Goal: Use online tool/utility: Use online tool/utility

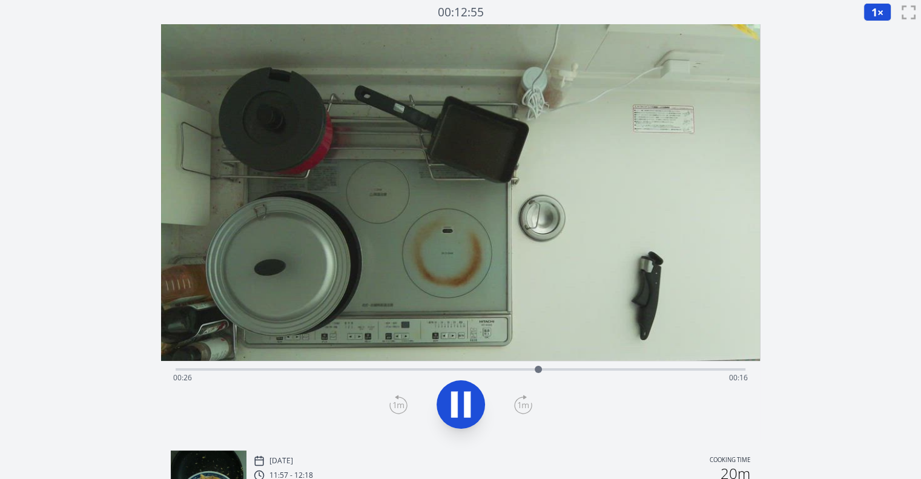
click at [465, 393] on icon at bounding box center [467, 405] width 7 height 26
click at [403, 398] on icon at bounding box center [399, 404] width 18 height 19
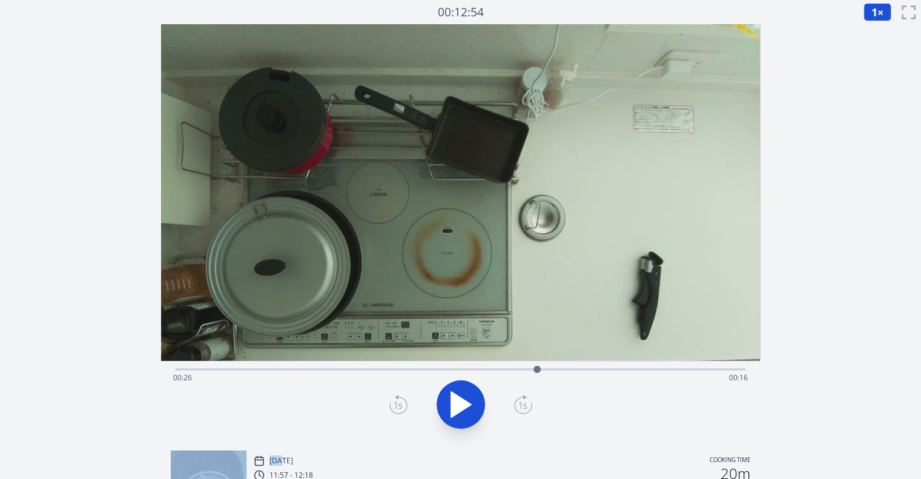
click at [403, 398] on icon at bounding box center [399, 404] width 18 height 19
click at [521, 400] on icon at bounding box center [523, 404] width 18 height 19
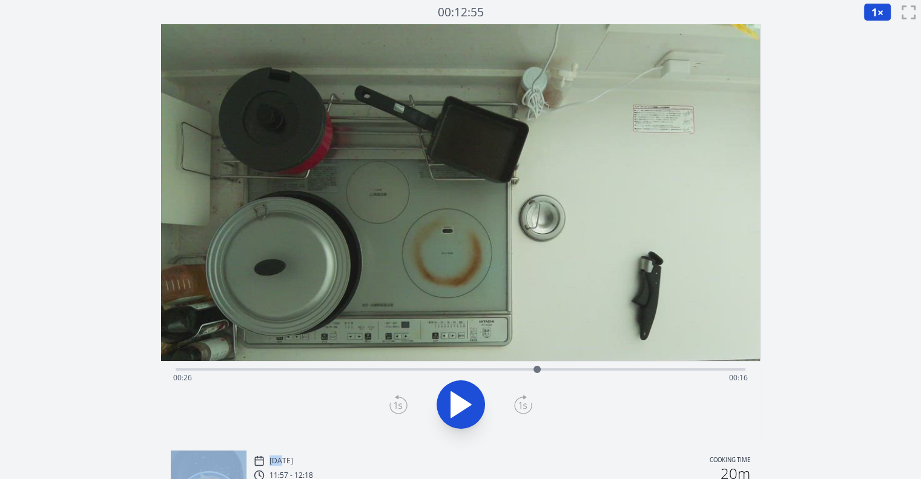
click at [521, 400] on icon at bounding box center [523, 404] width 18 height 19
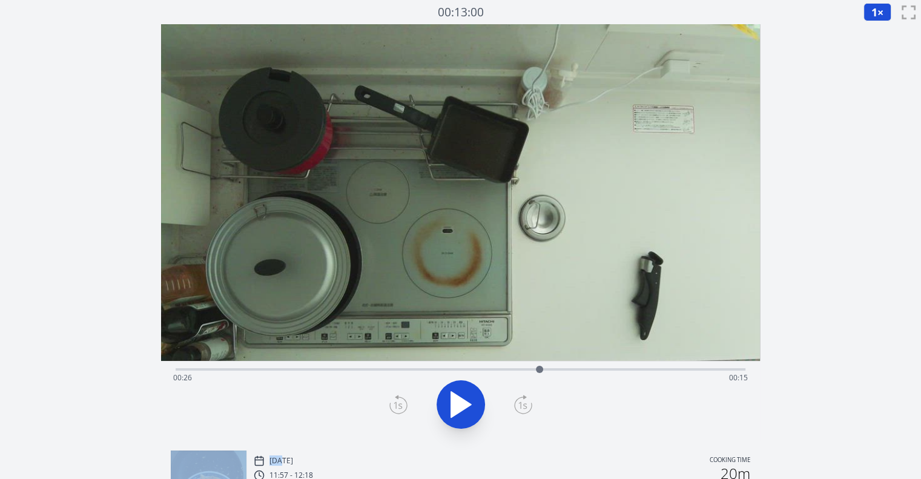
click at [521, 400] on icon at bounding box center [523, 404] width 18 height 19
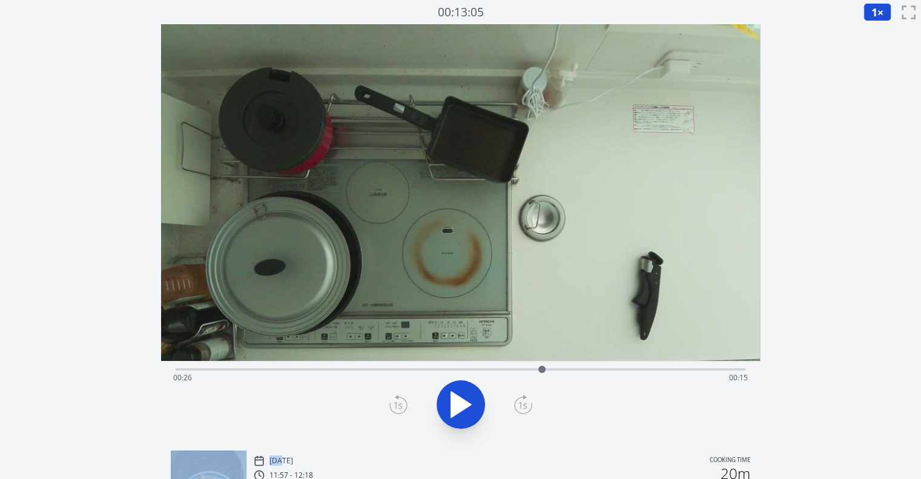
click at [521, 400] on icon at bounding box center [523, 404] width 18 height 19
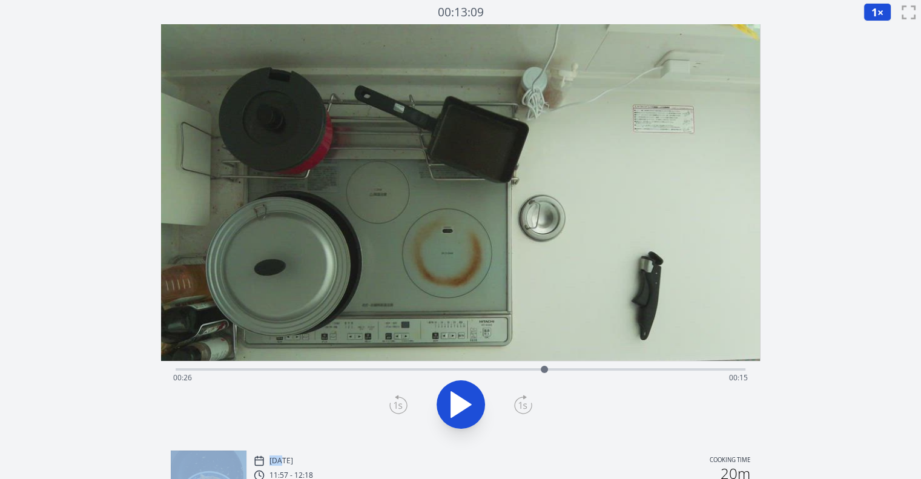
click at [521, 400] on icon at bounding box center [523, 404] width 18 height 19
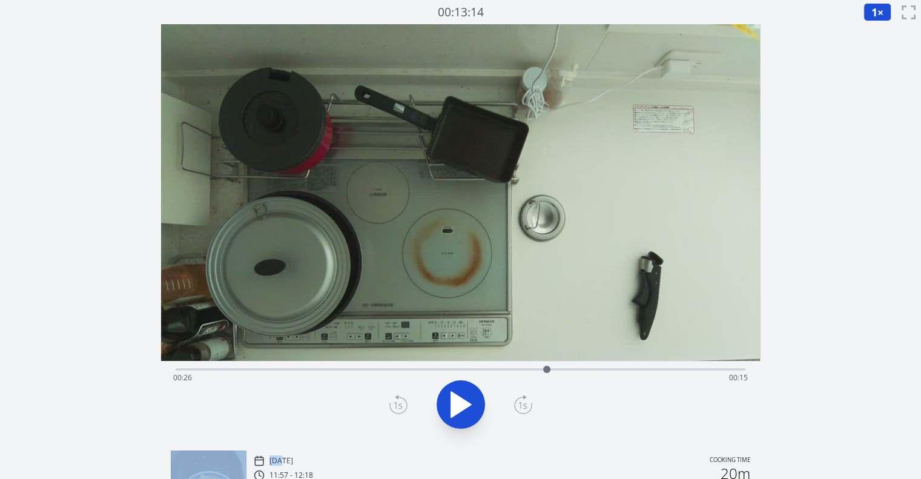
click at [521, 400] on icon at bounding box center [523, 404] width 18 height 19
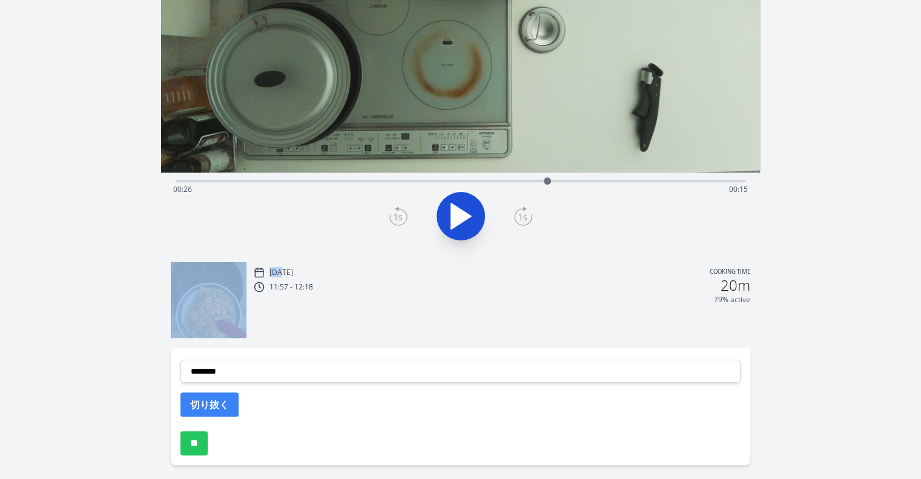
scroll to position [232, 0]
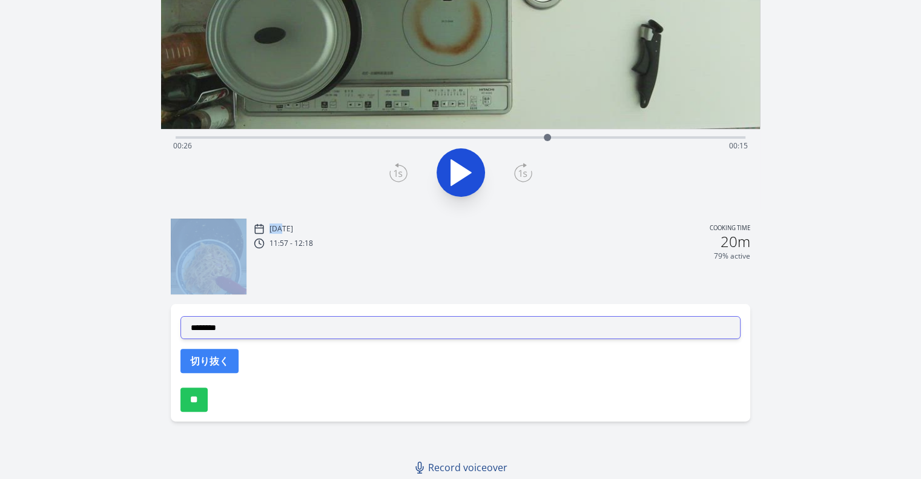
click at [493, 329] on select "**********" at bounding box center [461, 327] width 560 height 23
click at [181, 316] on select "**********" at bounding box center [461, 327] width 560 height 23
click at [369, 325] on select "**********" at bounding box center [461, 327] width 560 height 23
select select "**********"
click at [181, 316] on select "**********" at bounding box center [461, 327] width 560 height 23
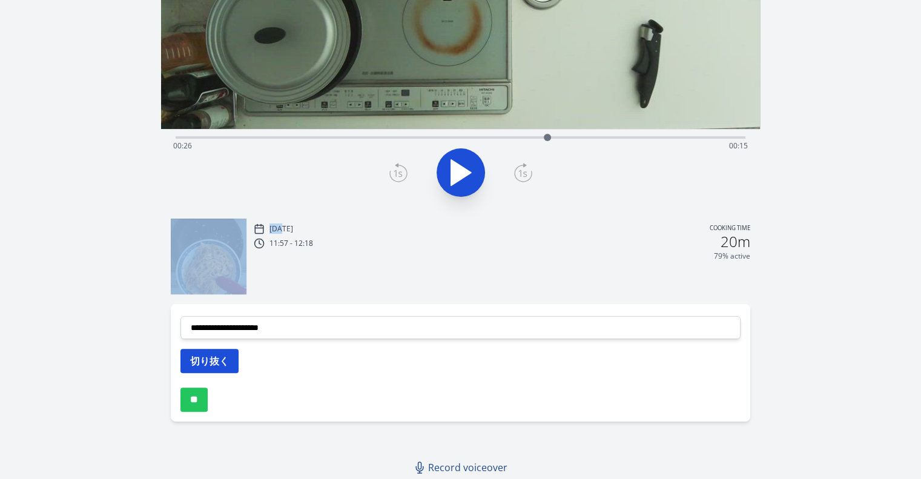
click at [235, 357] on button "切り抜く" at bounding box center [210, 361] width 58 height 24
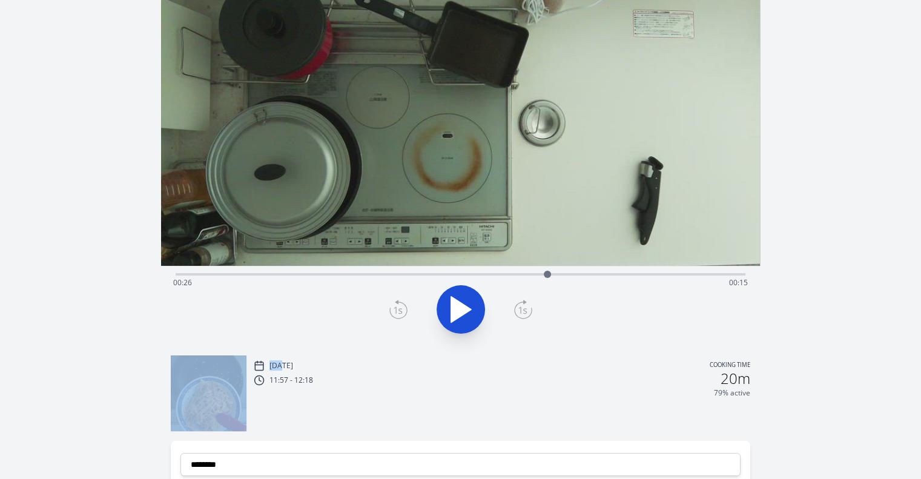
scroll to position [93, 0]
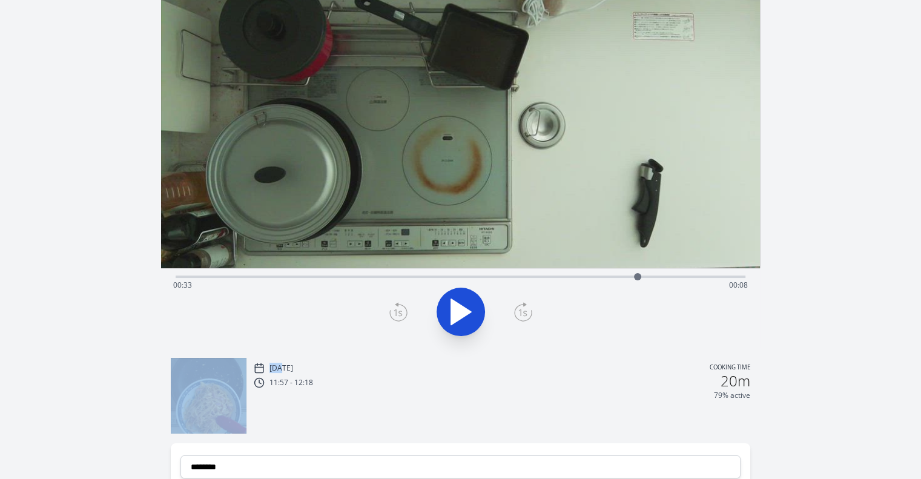
drag, startPoint x: 545, startPoint y: 274, endPoint x: 640, endPoint y: 284, distance: 94.9
click at [640, 284] on div at bounding box center [638, 277] width 18 height 18
click at [521, 312] on icon at bounding box center [523, 313] width 8 height 7
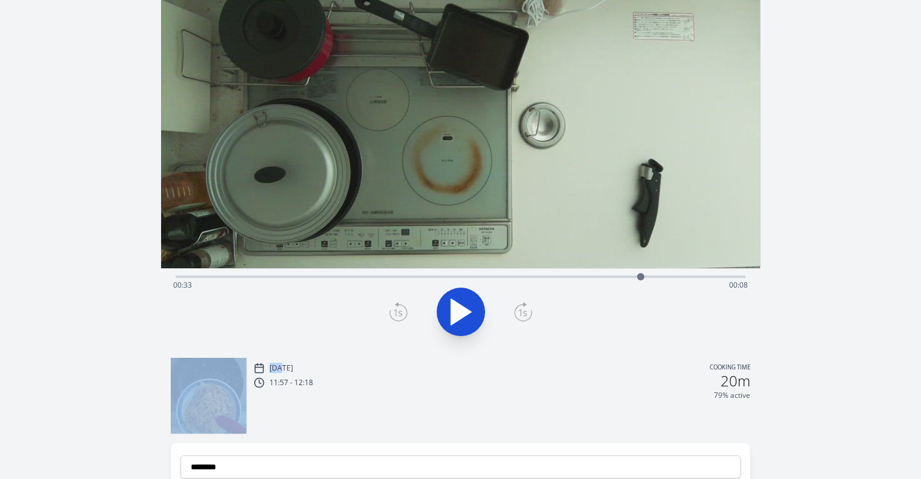
click at [521, 312] on icon at bounding box center [523, 313] width 8 height 7
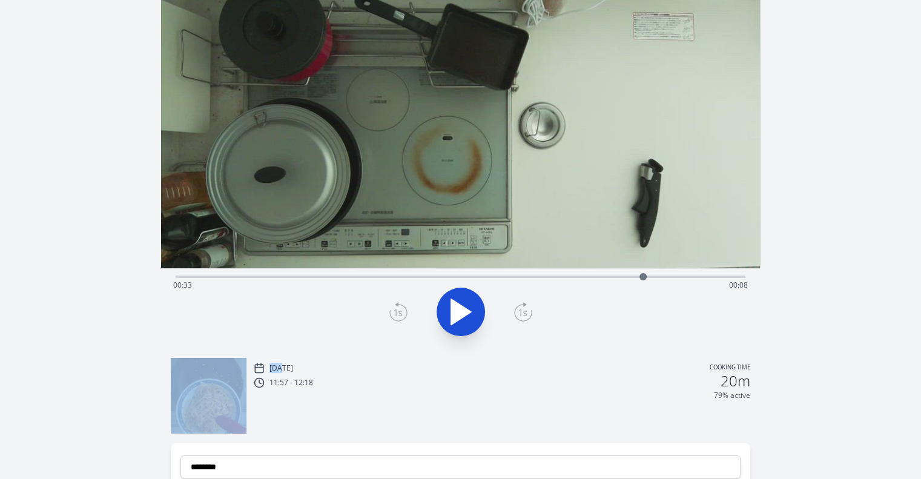
click at [521, 312] on icon at bounding box center [523, 313] width 8 height 7
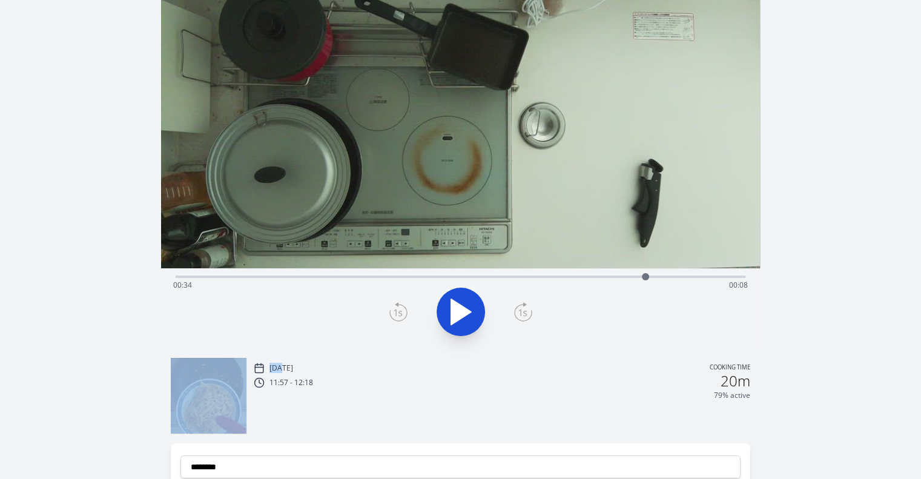
click at [521, 312] on icon at bounding box center [523, 313] width 8 height 7
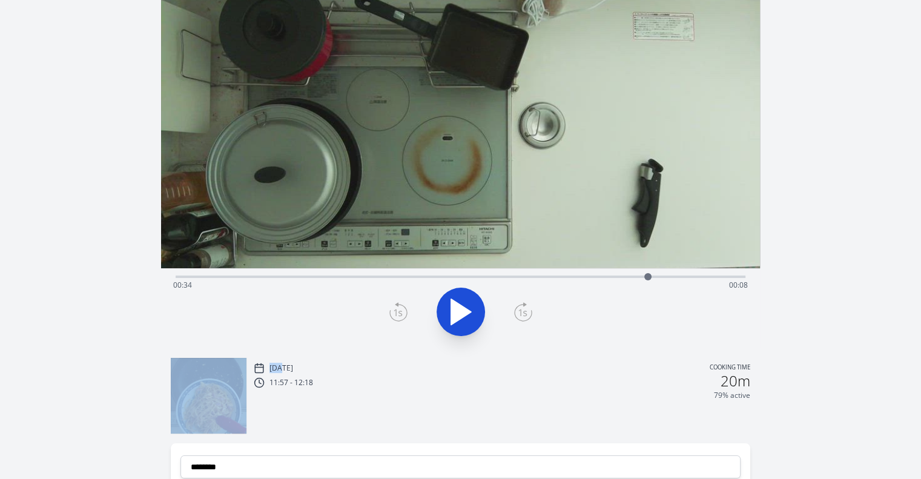
click at [521, 312] on icon at bounding box center [523, 313] width 8 height 7
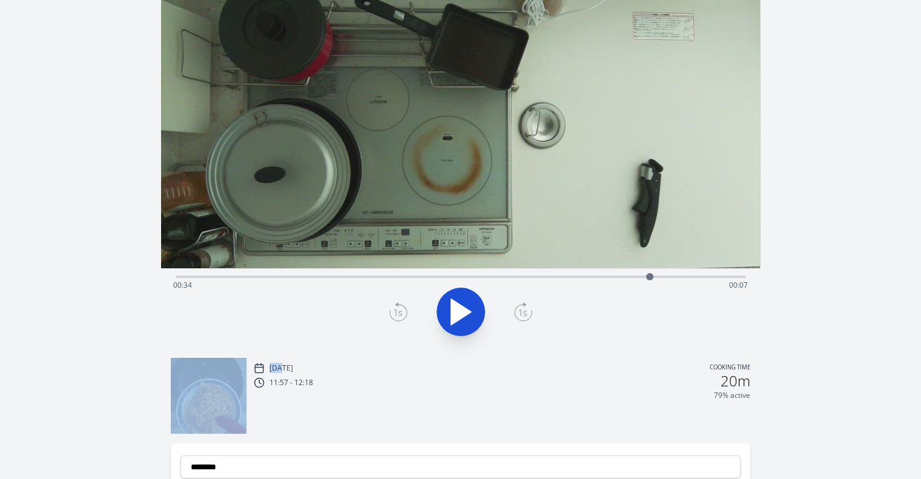
click at [521, 312] on icon at bounding box center [523, 313] width 8 height 7
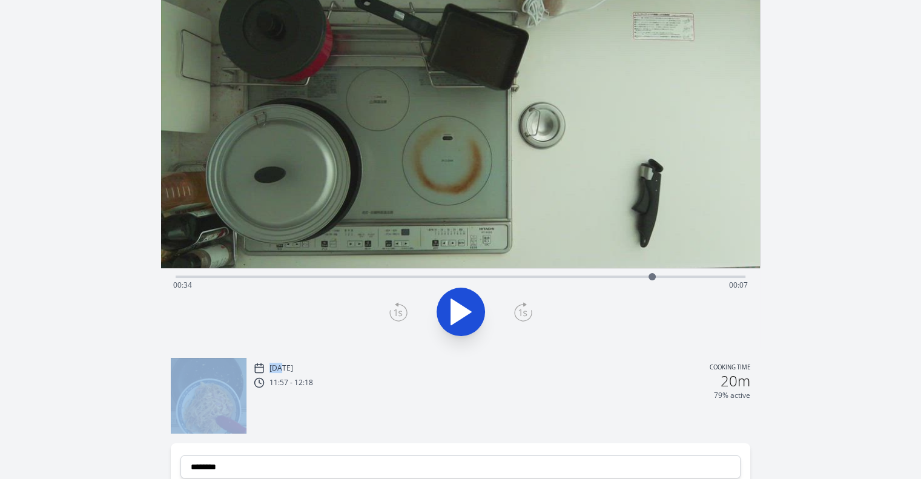
click at [521, 312] on icon at bounding box center [523, 313] width 8 height 7
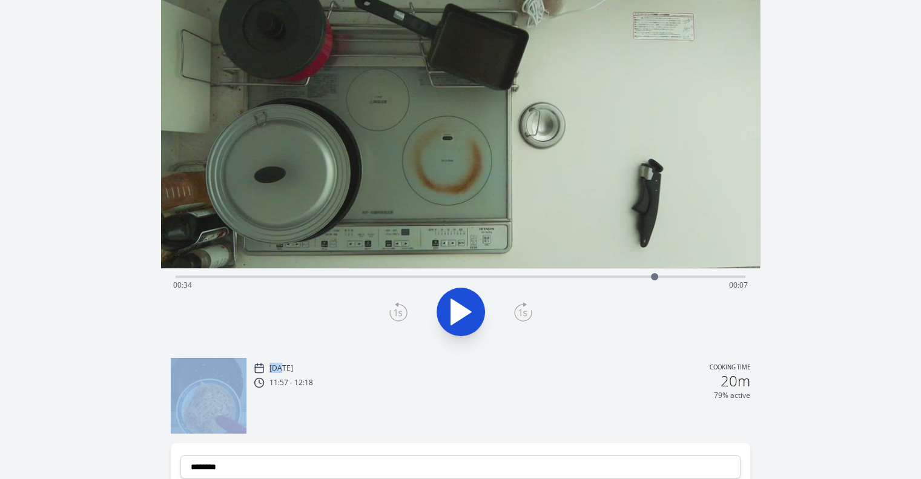
click at [521, 312] on icon at bounding box center [523, 313] width 8 height 7
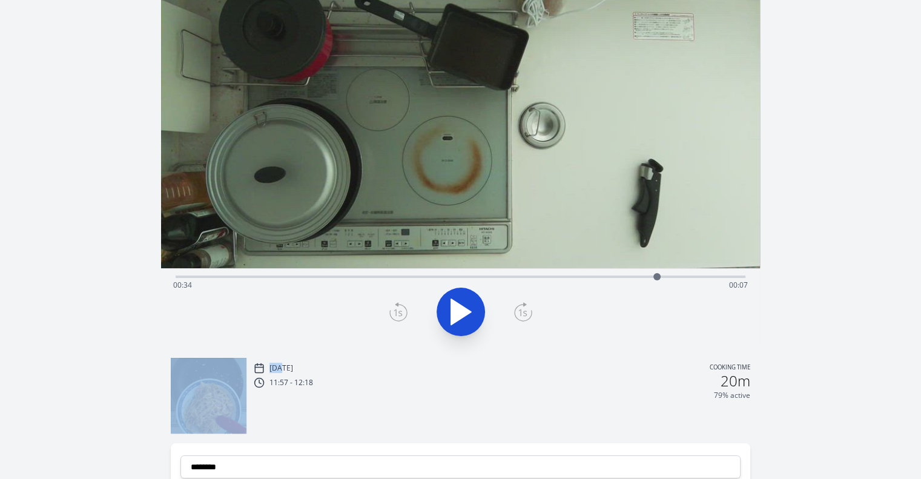
click at [521, 312] on icon at bounding box center [523, 313] width 8 height 7
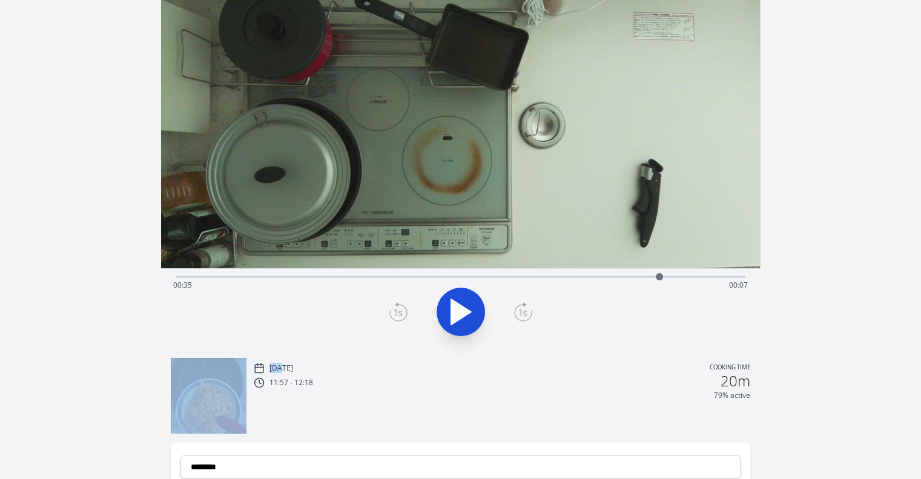
click at [521, 312] on icon at bounding box center [523, 313] width 8 height 7
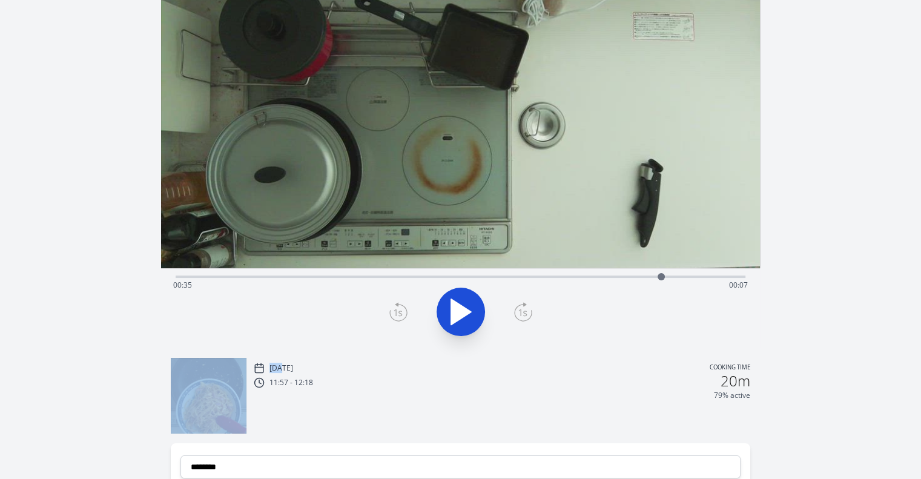
click at [521, 312] on icon at bounding box center [523, 313] width 8 height 7
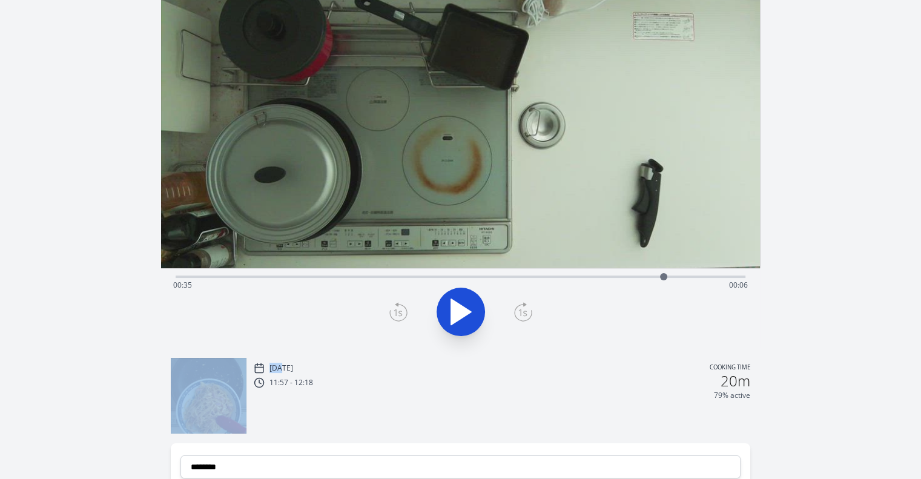
click at [521, 312] on icon at bounding box center [523, 313] width 8 height 7
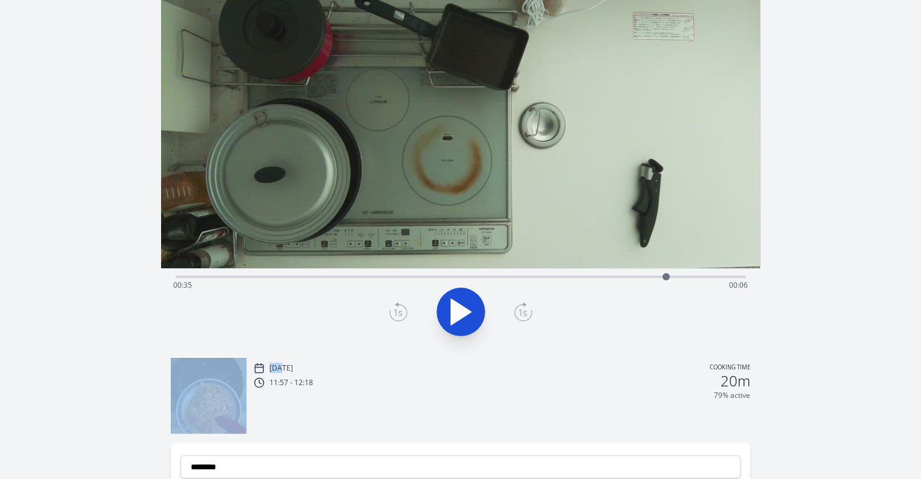
click at [521, 312] on icon at bounding box center [523, 313] width 8 height 7
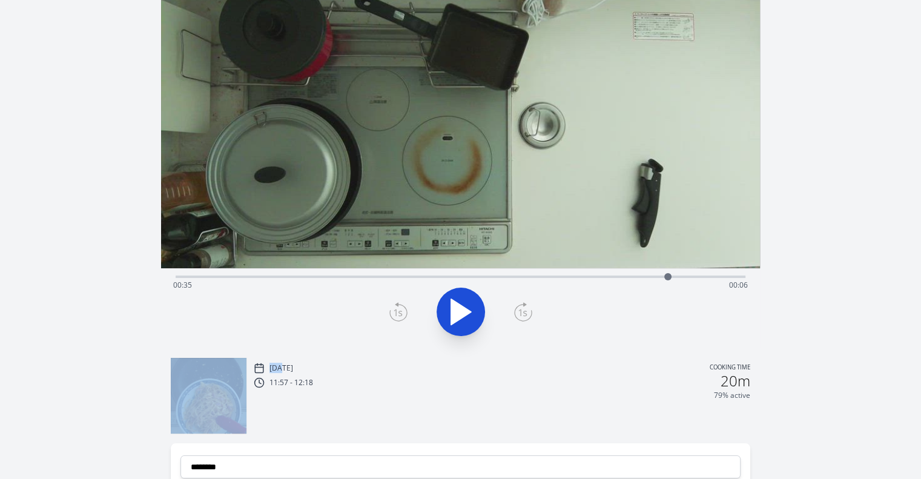
click at [521, 312] on icon at bounding box center [523, 313] width 8 height 7
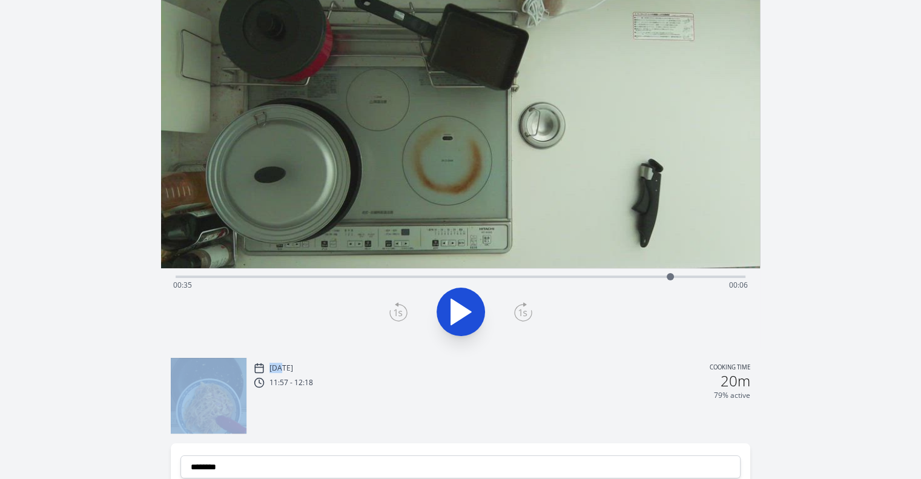
click at [521, 312] on icon at bounding box center [523, 313] width 8 height 7
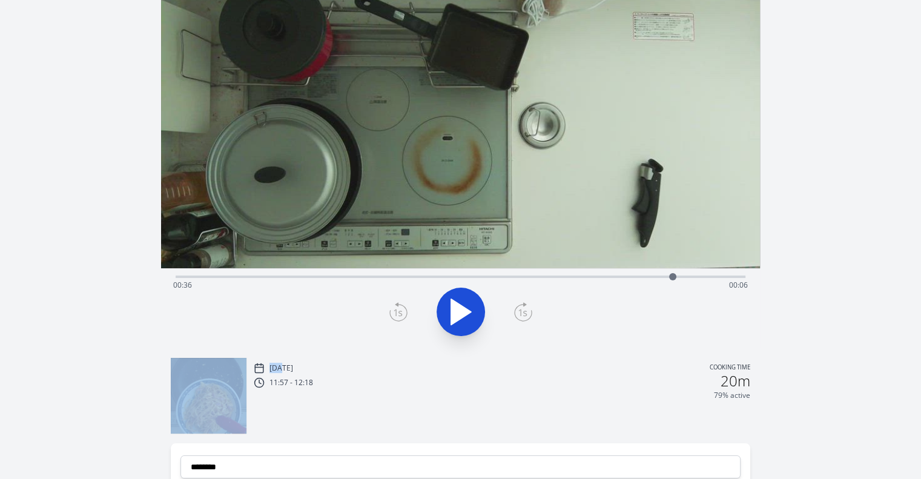
click at [521, 312] on icon at bounding box center [523, 313] width 8 height 7
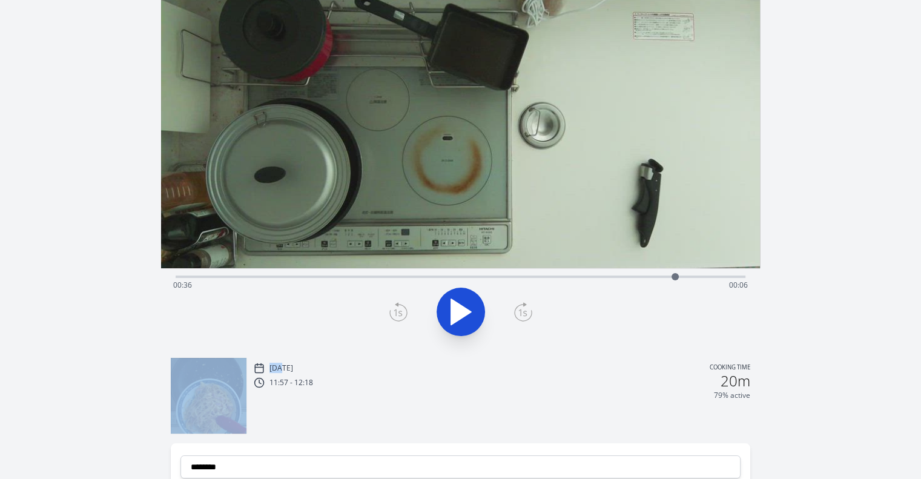
click at [521, 312] on icon at bounding box center [523, 313] width 8 height 7
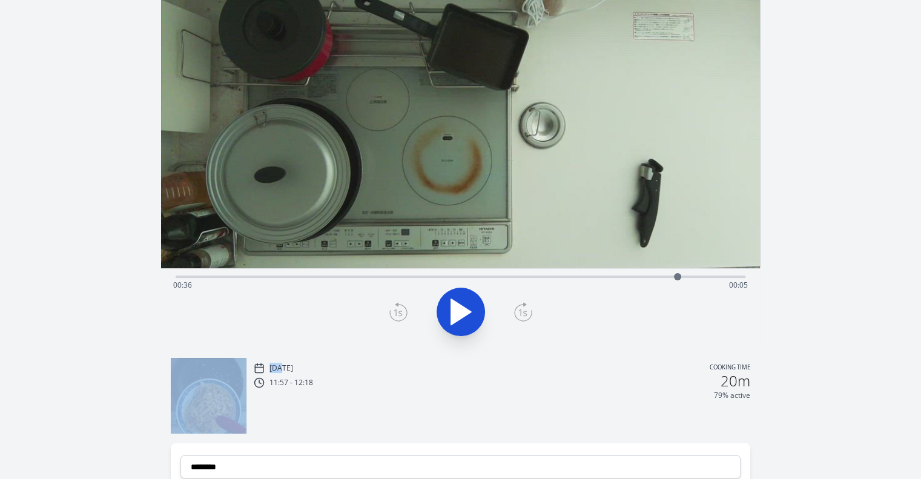
click at [521, 312] on icon at bounding box center [523, 313] width 8 height 7
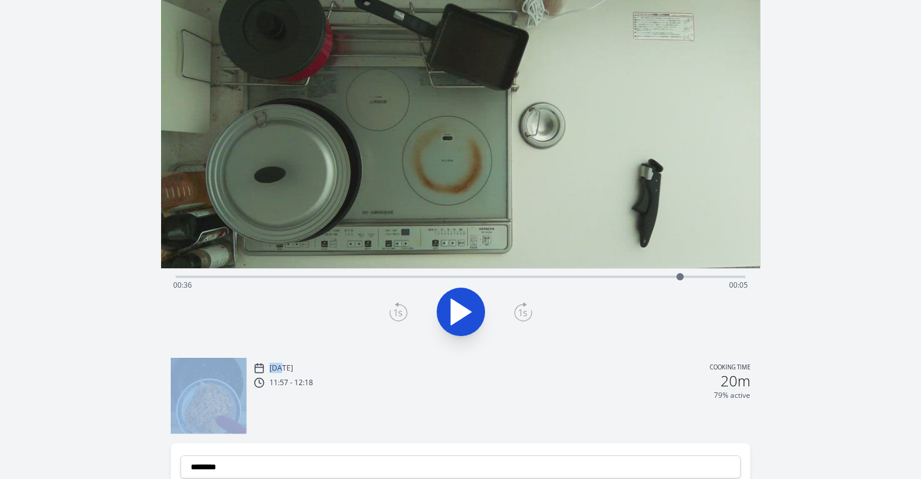
click at [521, 312] on icon at bounding box center [523, 313] width 8 height 7
click at [393, 311] on icon at bounding box center [399, 311] width 18 height 19
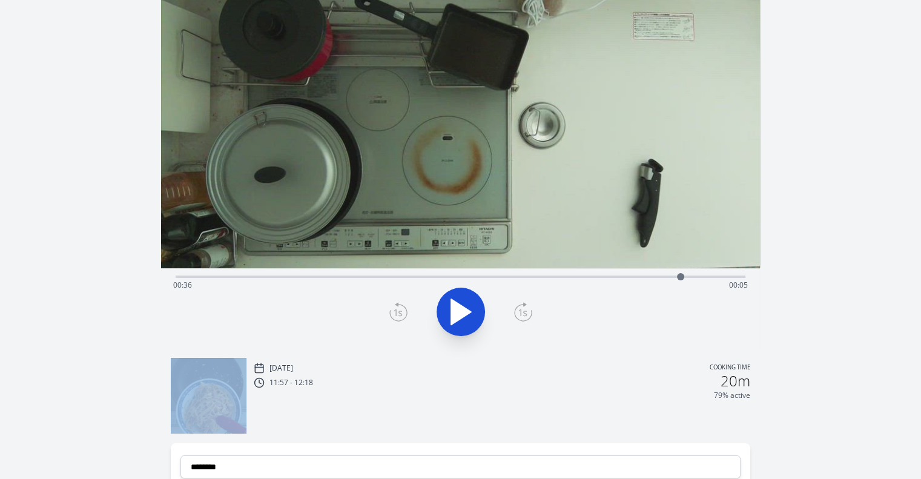
click at [393, 311] on icon at bounding box center [399, 311] width 18 height 19
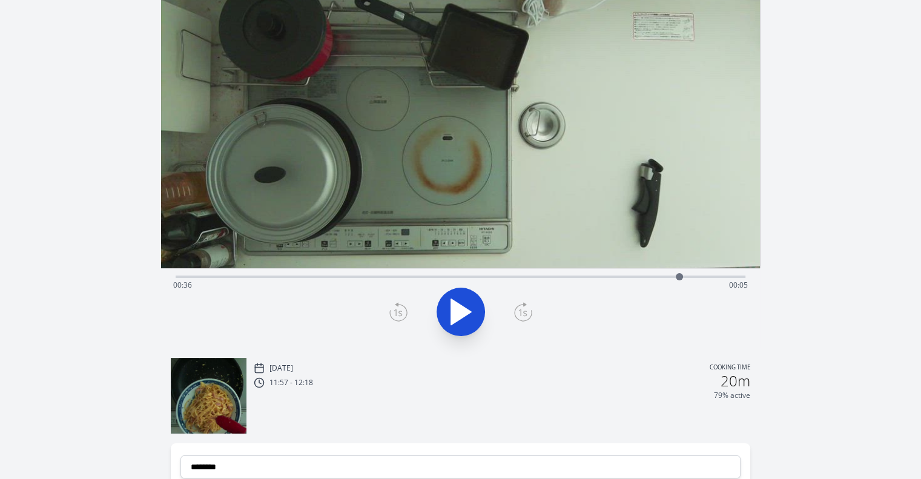
click at [393, 311] on icon at bounding box center [399, 311] width 18 height 19
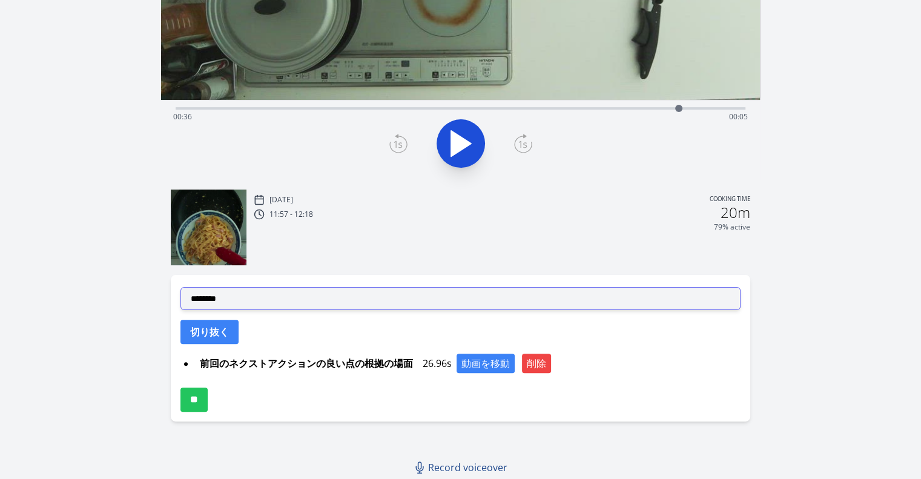
click at [405, 302] on select "**********" at bounding box center [461, 298] width 560 height 23
select select "**********"
click at [181, 287] on select "**********" at bounding box center [461, 298] width 560 height 23
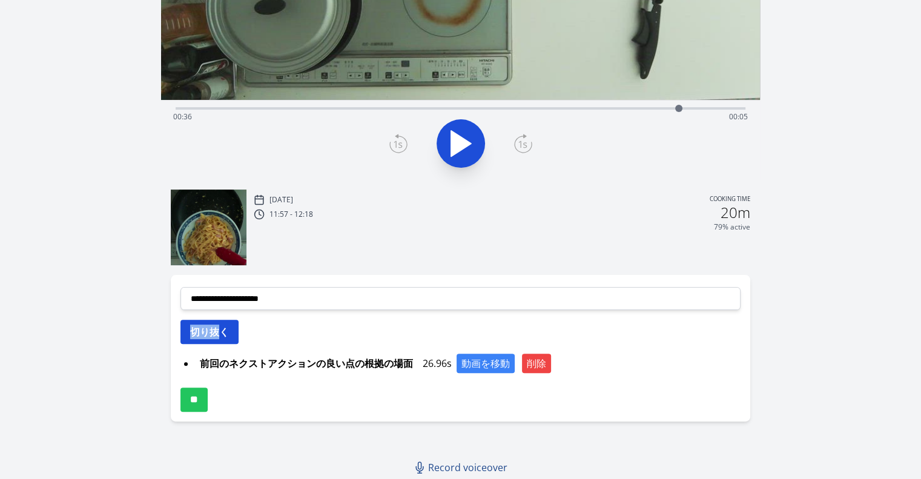
drag, startPoint x: 224, startPoint y: 311, endPoint x: 220, endPoint y: 322, distance: 12.1
click at [220, 322] on div "**********" at bounding box center [461, 348] width 580 height 147
click at [220, 322] on button "切り抜く" at bounding box center [210, 332] width 58 height 24
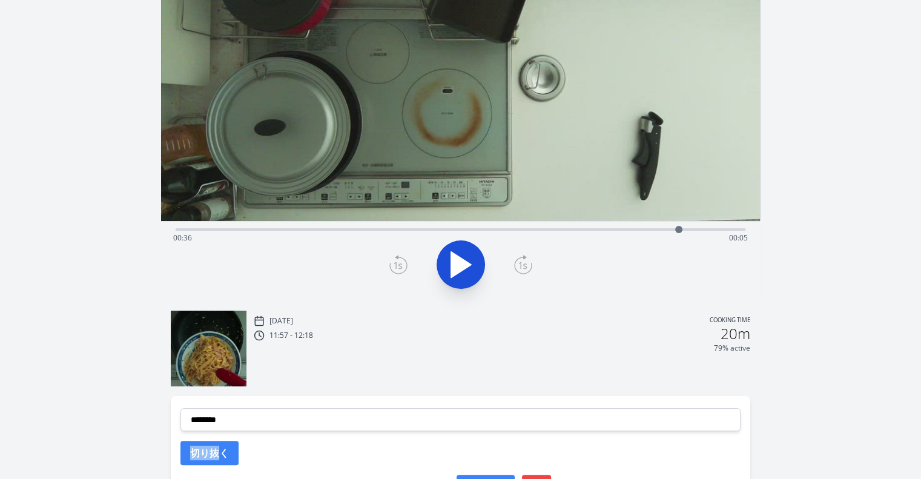
scroll to position [139, 0]
drag, startPoint x: 680, startPoint y: 228, endPoint x: 621, endPoint y: 239, distance: 59.8
click at [621, 231] on div "Time elapsed: 00:32 Time remaining: 00:10" at bounding box center [461, 230] width 570 height 2
drag, startPoint x: 620, startPoint y: 227, endPoint x: 592, endPoint y: 237, distance: 29.7
click at [592, 237] on div at bounding box center [592, 230] width 18 height 18
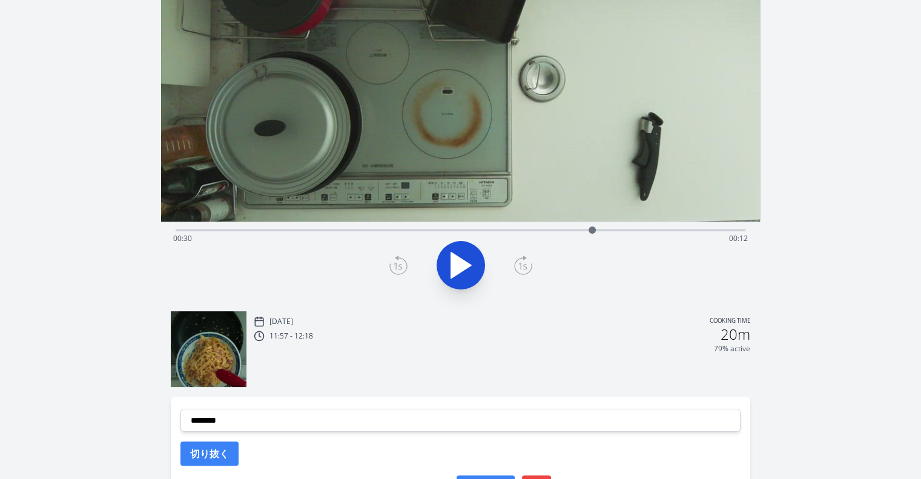
drag, startPoint x: 539, startPoint y: 265, endPoint x: 526, endPoint y: 266, distance: 13.3
click at [526, 266] on div at bounding box center [460, 265] width 585 height 58
click at [526, 266] on icon at bounding box center [523, 265] width 18 height 19
click at [392, 264] on icon at bounding box center [399, 265] width 18 height 19
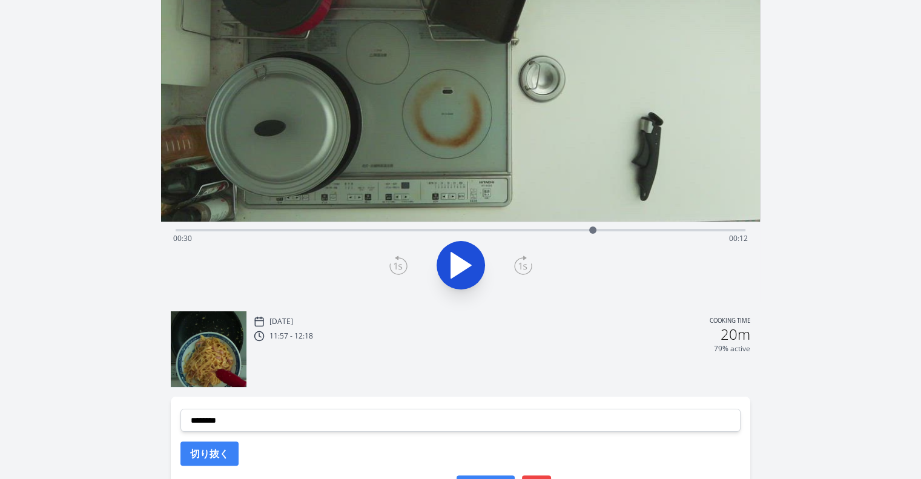
scroll to position [290, 0]
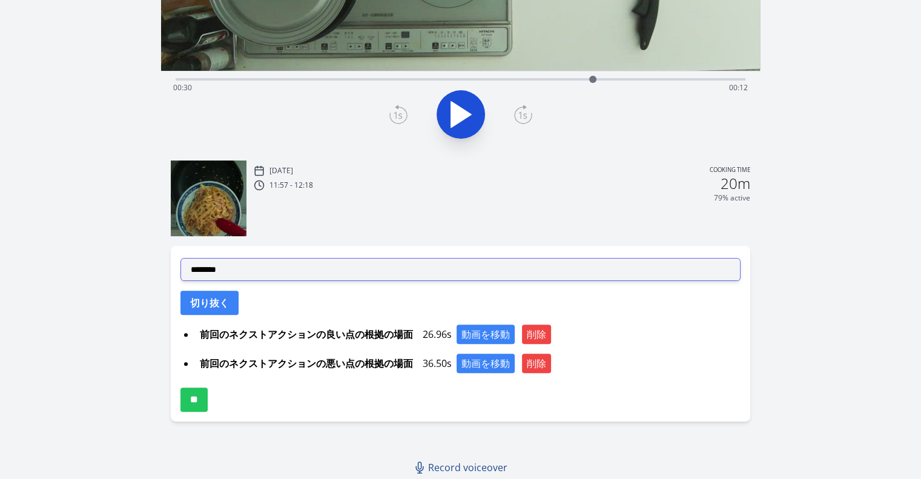
click at [436, 275] on select "**********" at bounding box center [461, 269] width 560 height 23
select select "**********"
click at [181, 258] on select "**********" at bounding box center [461, 269] width 560 height 23
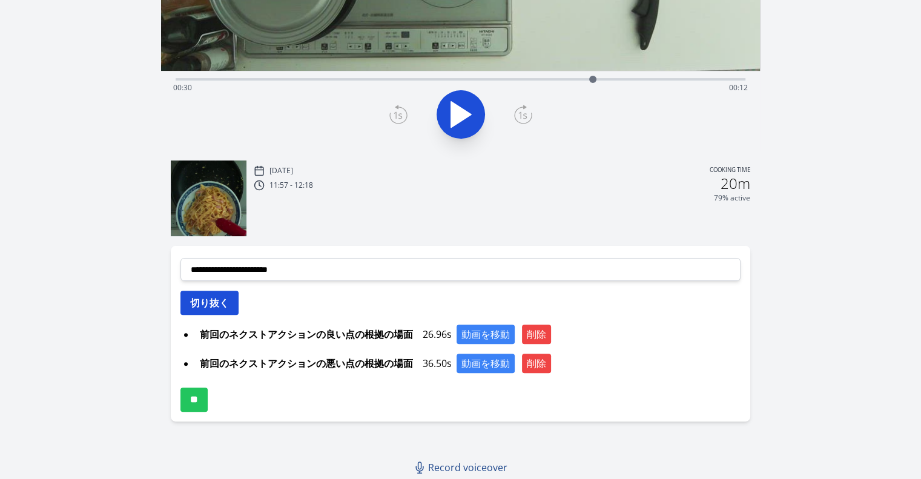
click at [225, 296] on button "切り抜く" at bounding box center [210, 303] width 58 height 24
select select
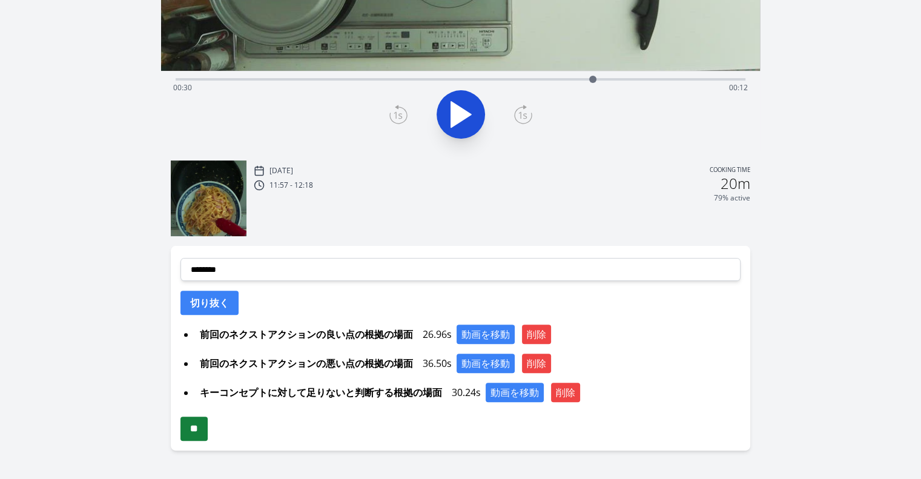
click at [208, 440] on input "**" at bounding box center [194, 429] width 27 height 24
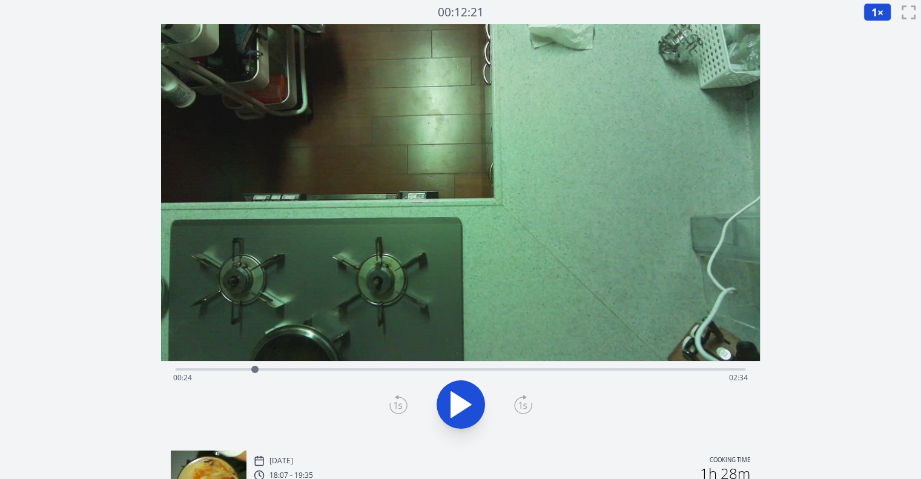
drag, startPoint x: 199, startPoint y: 368, endPoint x: 255, endPoint y: 368, distance: 56.3
click at [255, 368] on div at bounding box center [254, 369] width 7 height 7
click at [460, 396] on icon at bounding box center [461, 405] width 34 height 34
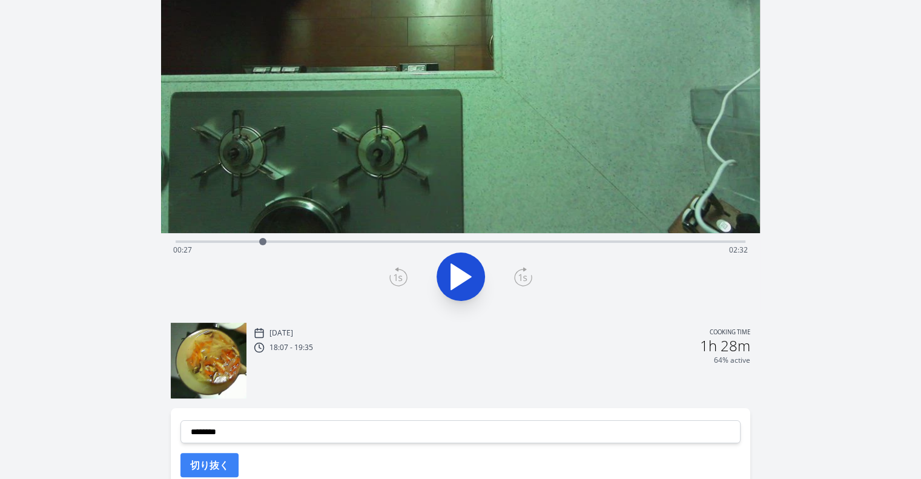
scroll to position [130, 0]
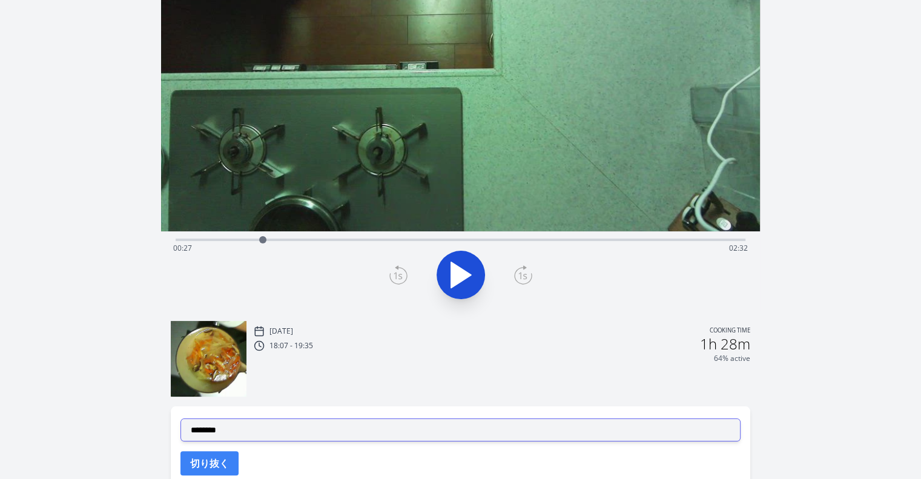
click at [327, 425] on select "**********" at bounding box center [461, 430] width 560 height 23
select select "**********"
click at [181, 419] on select "**********" at bounding box center [461, 430] width 560 height 23
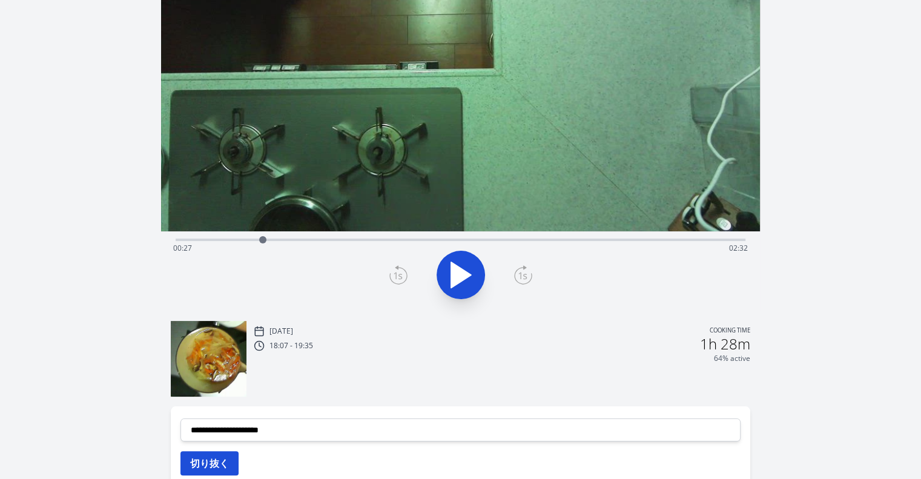
click at [221, 457] on button "切り抜く" at bounding box center [210, 463] width 58 height 24
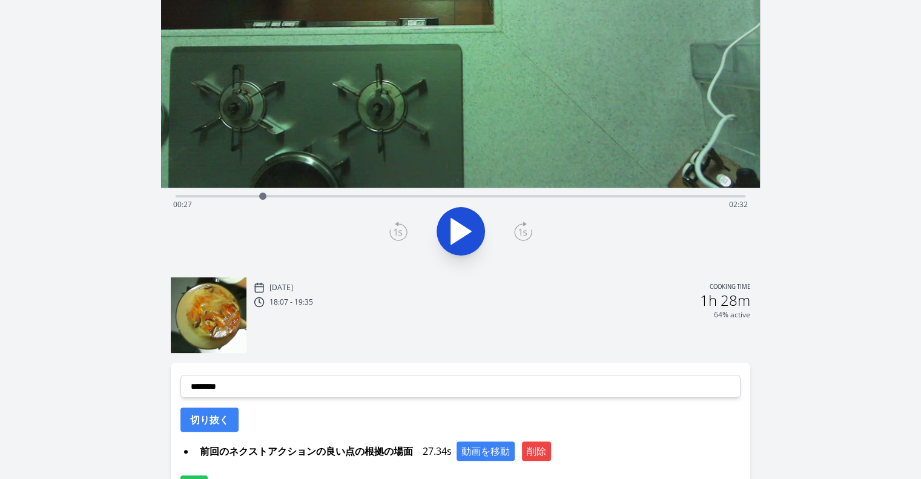
click at [451, 234] on icon at bounding box center [461, 231] width 20 height 25
click at [451, 234] on icon at bounding box center [454, 232] width 7 height 26
click at [396, 230] on icon at bounding box center [399, 231] width 18 height 19
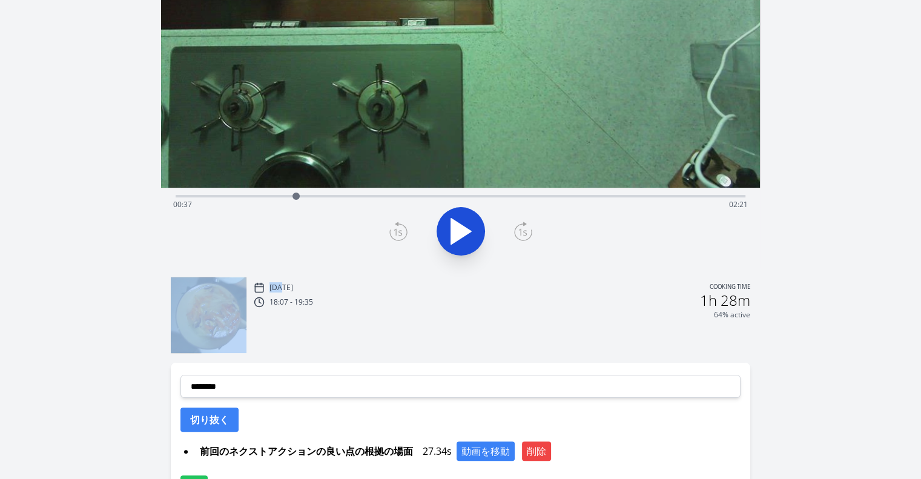
click at [396, 230] on icon at bounding box center [399, 231] width 18 height 19
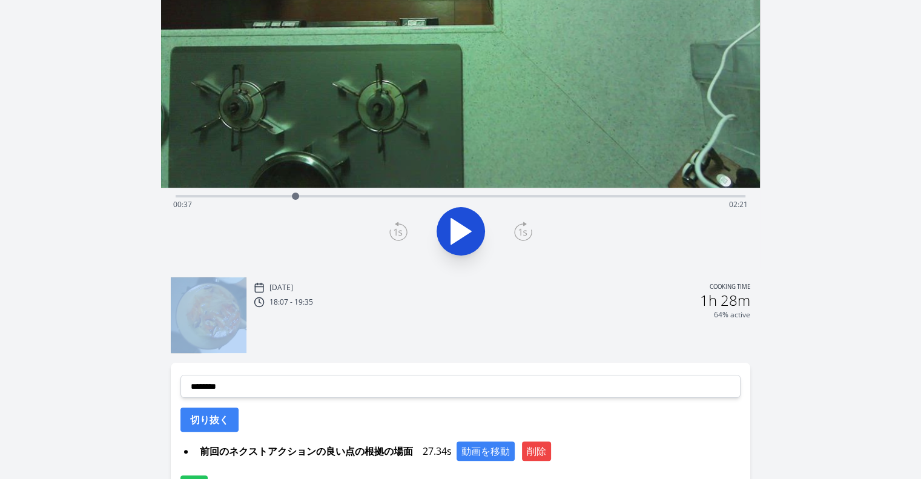
click at [396, 230] on icon at bounding box center [399, 231] width 18 height 19
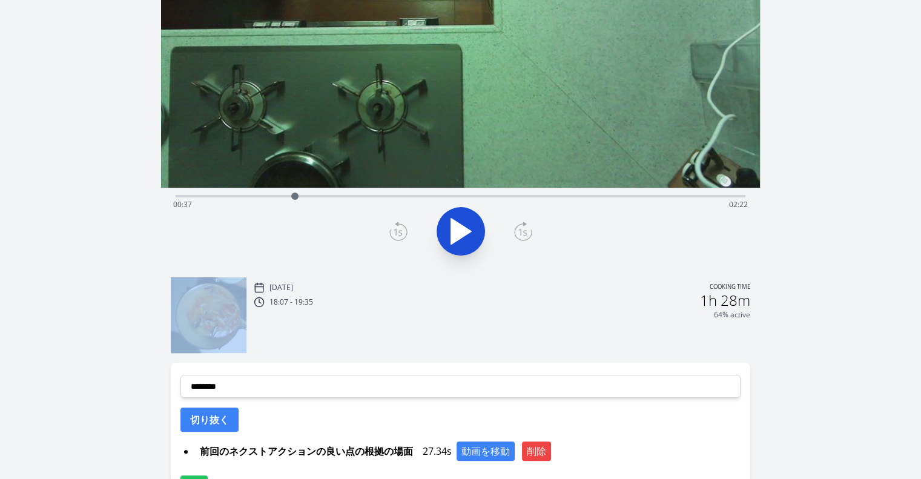
click at [396, 230] on icon at bounding box center [399, 231] width 18 height 19
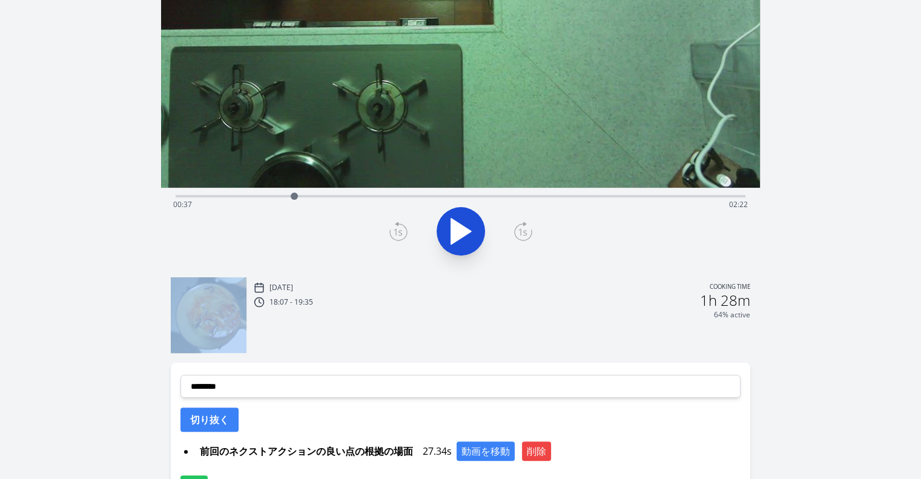
click at [396, 230] on icon at bounding box center [399, 231] width 18 height 19
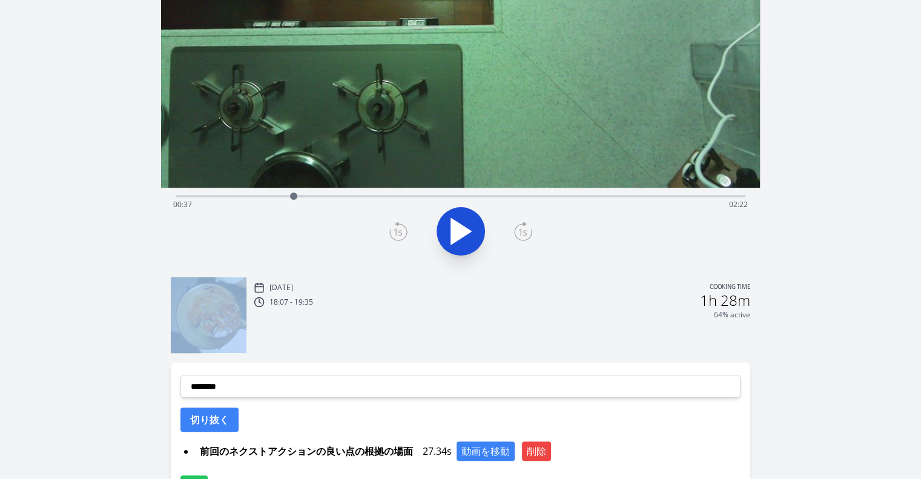
click at [396, 230] on icon at bounding box center [399, 231] width 18 height 19
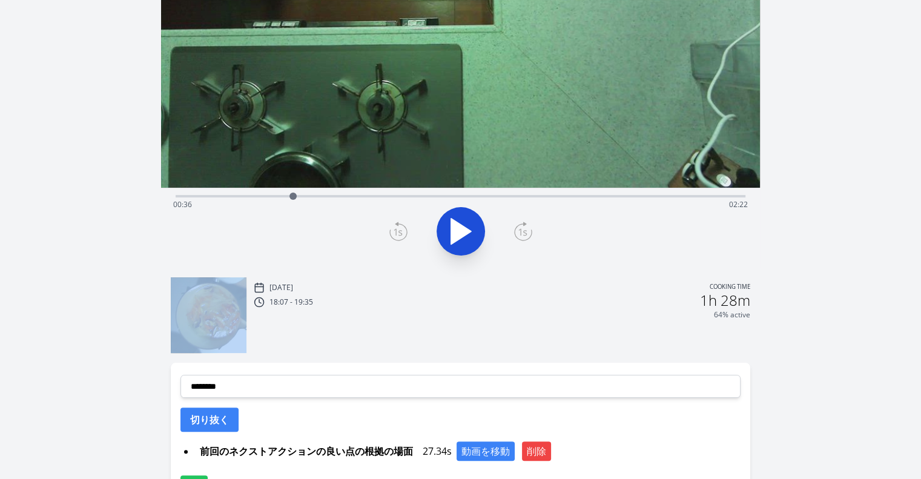
click at [396, 230] on icon at bounding box center [399, 231] width 18 height 19
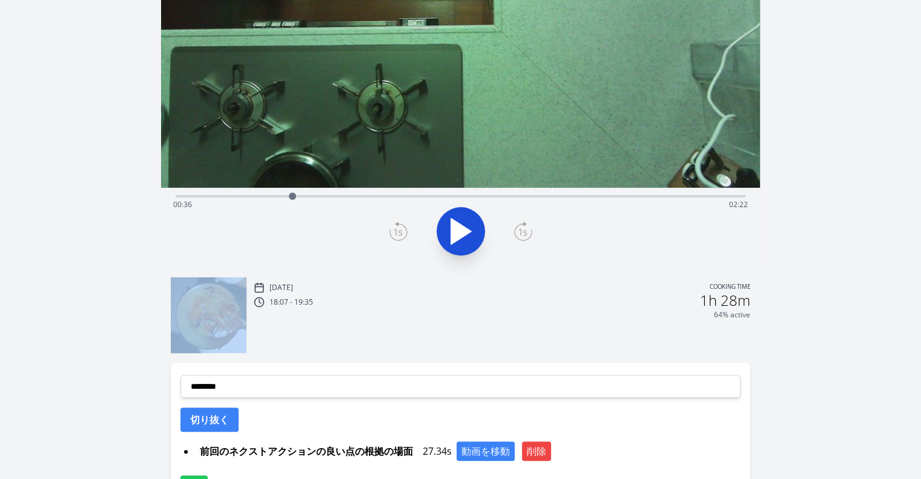
click at [396, 230] on icon at bounding box center [399, 231] width 18 height 19
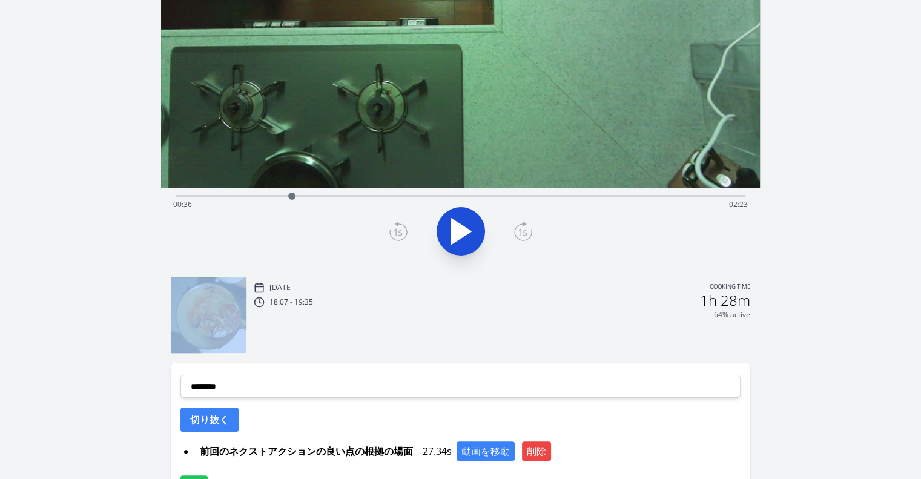
click at [396, 230] on icon at bounding box center [399, 231] width 18 height 19
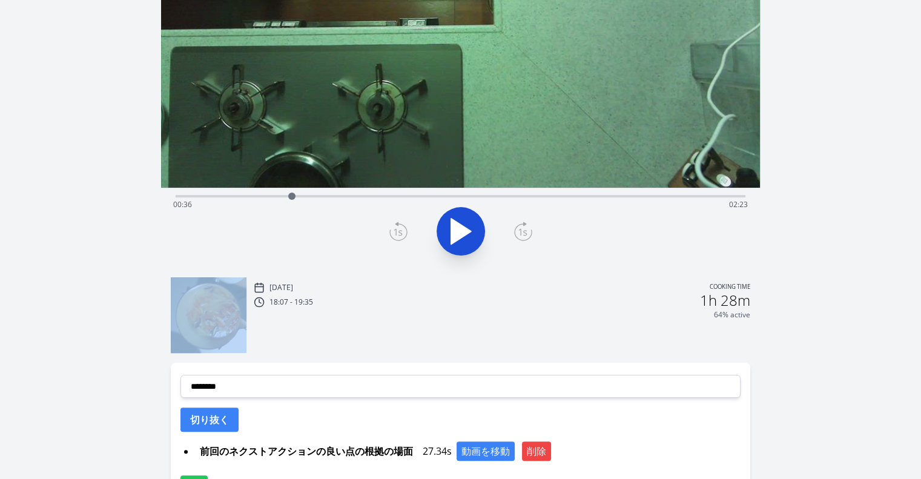
click at [396, 230] on icon at bounding box center [399, 231] width 18 height 19
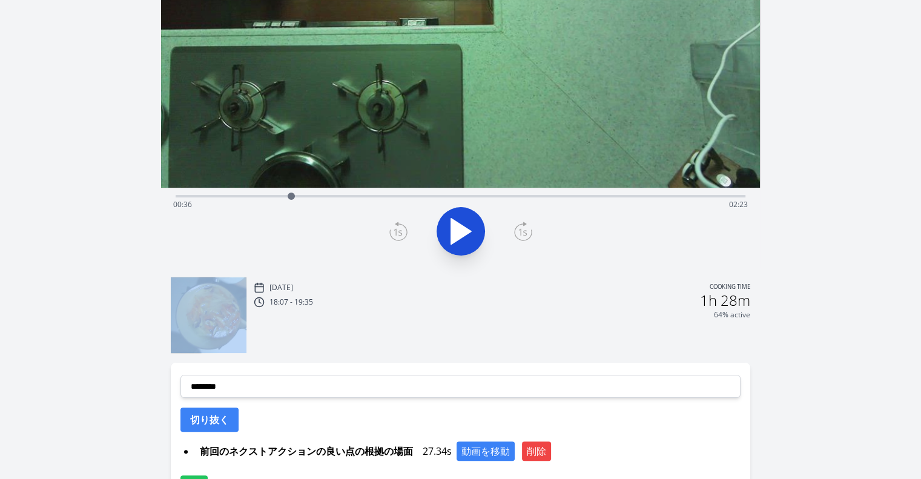
click at [396, 230] on icon at bounding box center [399, 231] width 18 height 19
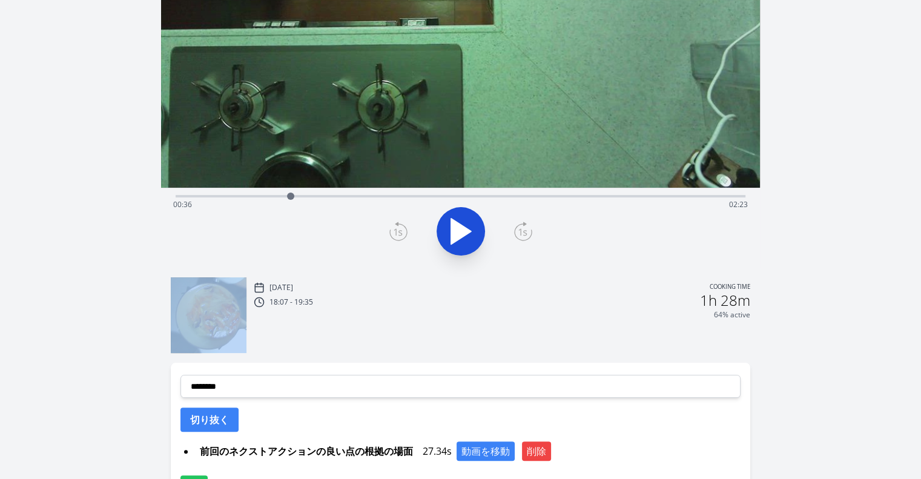
click at [396, 230] on icon at bounding box center [399, 231] width 18 height 19
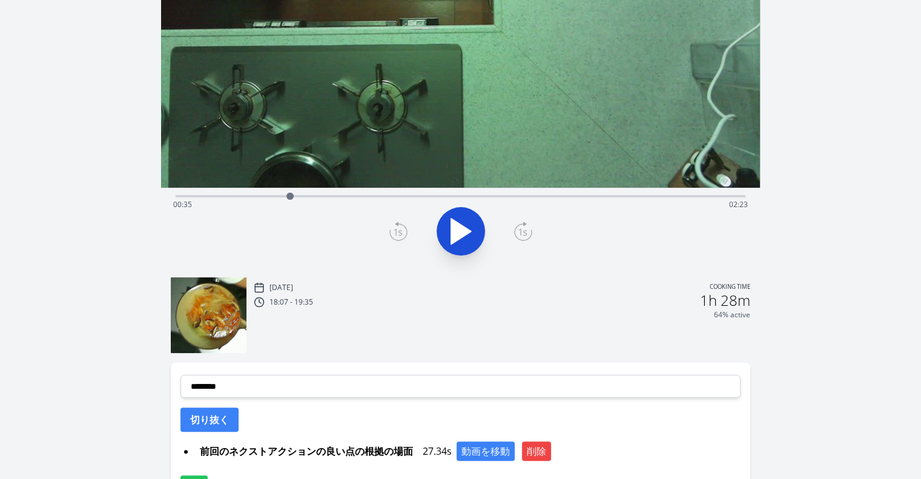
click at [397, 233] on icon at bounding box center [399, 231] width 18 height 19
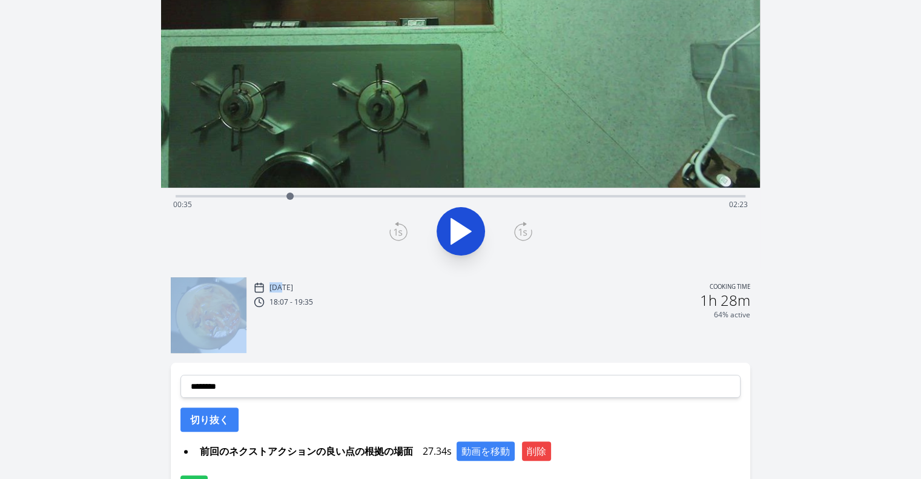
click at [397, 233] on icon at bounding box center [399, 231] width 18 height 19
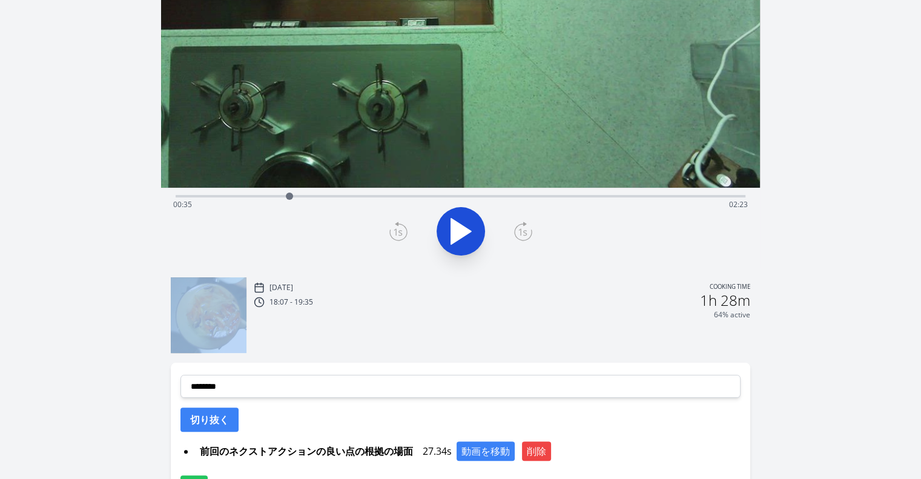
click at [397, 233] on icon at bounding box center [399, 231] width 18 height 19
drag, startPoint x: 397, startPoint y: 233, endPoint x: 265, endPoint y: 203, distance: 135.5
click at [265, 203] on div "Time elapsed: 00:35 Time remaining: 02:23" at bounding box center [460, 228] width 599 height 80
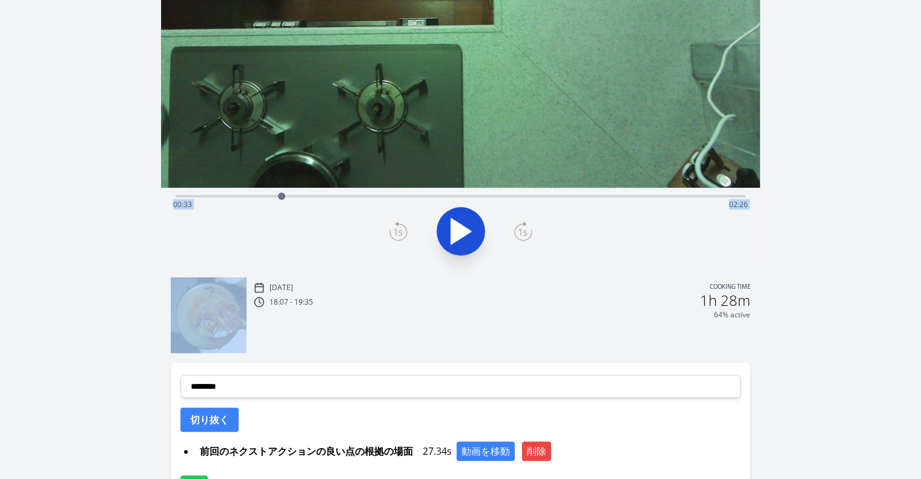
click at [282, 193] on div at bounding box center [281, 196] width 7 height 7
click at [525, 233] on icon at bounding box center [523, 232] width 8 height 7
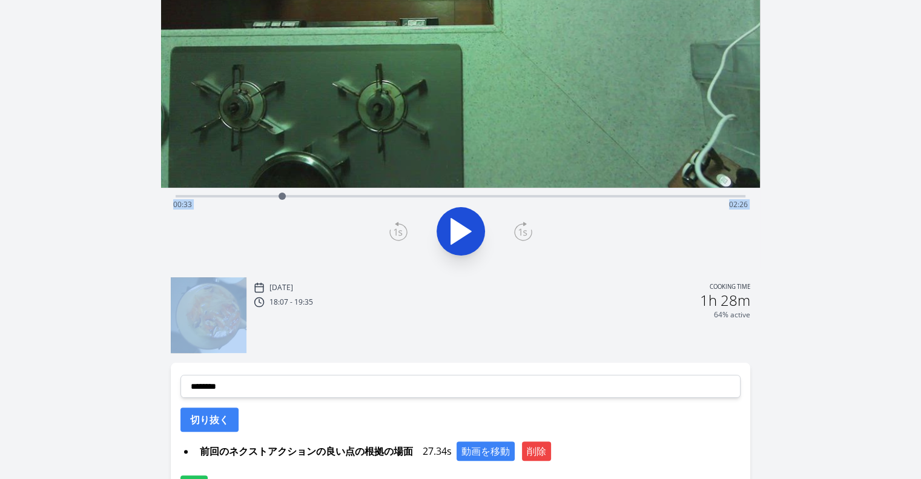
click at [525, 233] on icon at bounding box center [523, 232] width 8 height 7
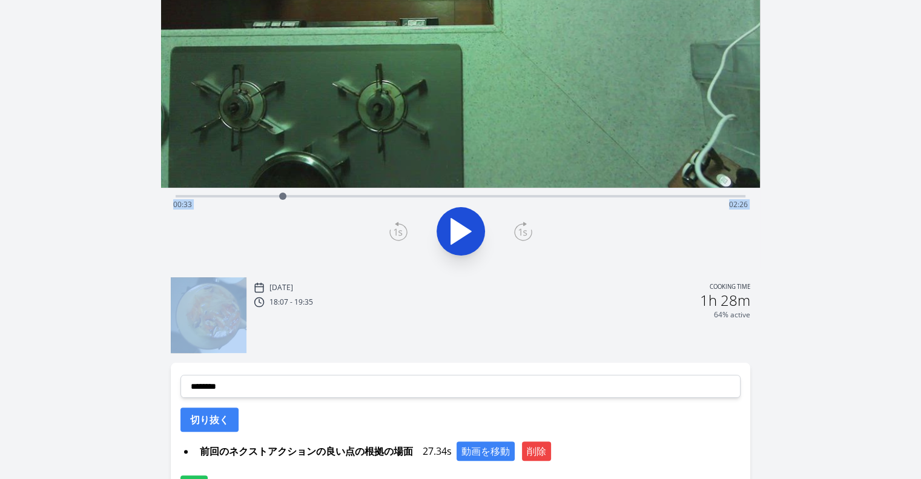
click at [525, 233] on icon at bounding box center [523, 232] width 8 height 7
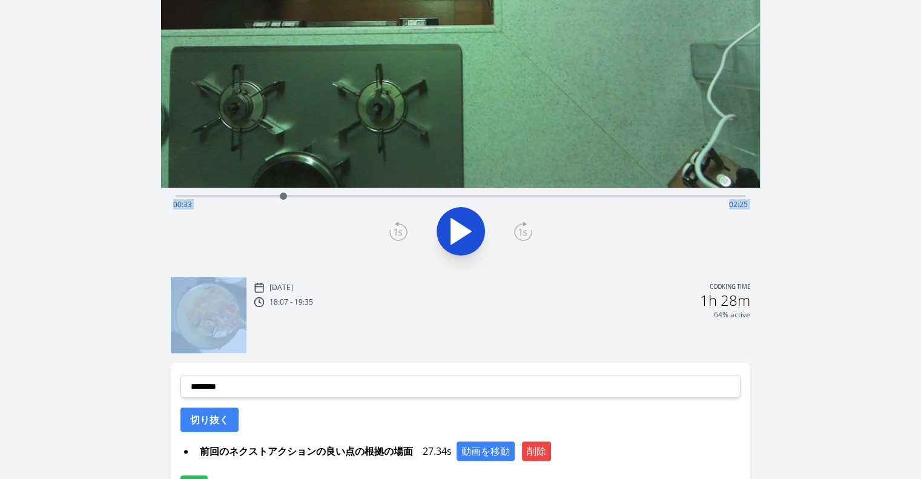
click at [525, 233] on icon at bounding box center [523, 232] width 8 height 7
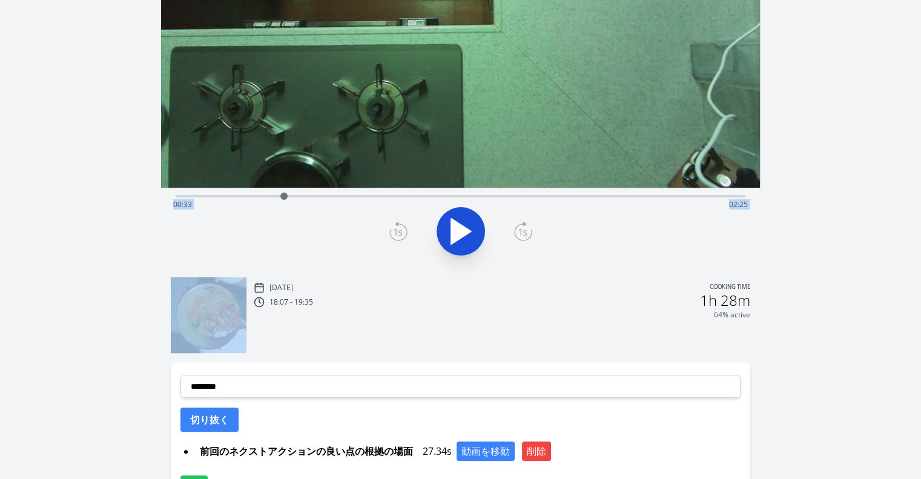
click at [525, 233] on icon at bounding box center [523, 232] width 8 height 7
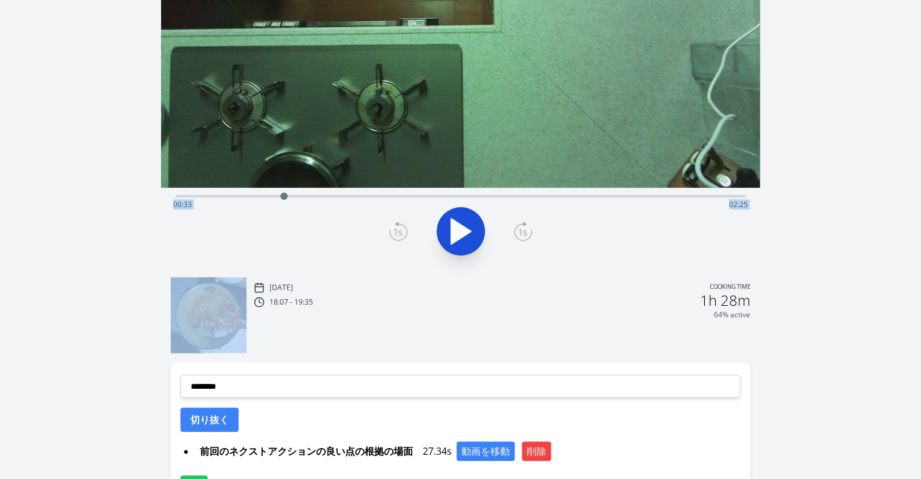
click at [525, 233] on icon at bounding box center [523, 232] width 8 height 7
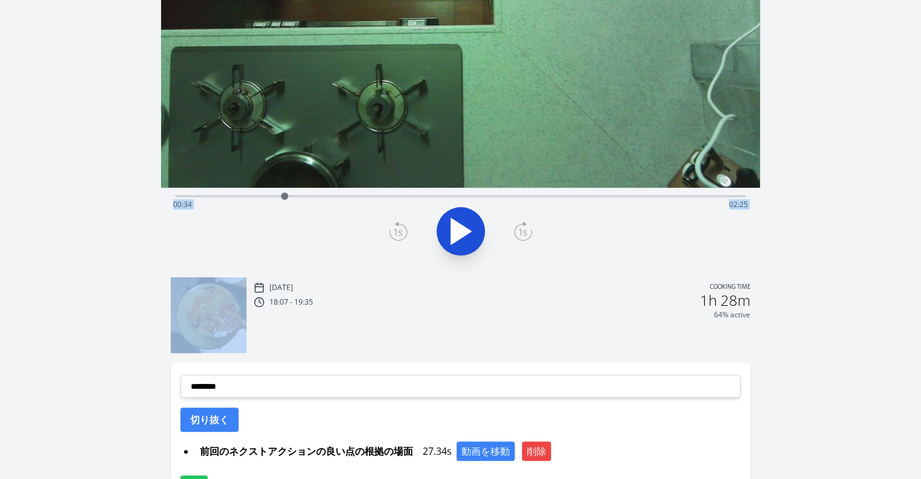
click at [525, 233] on icon at bounding box center [523, 232] width 8 height 7
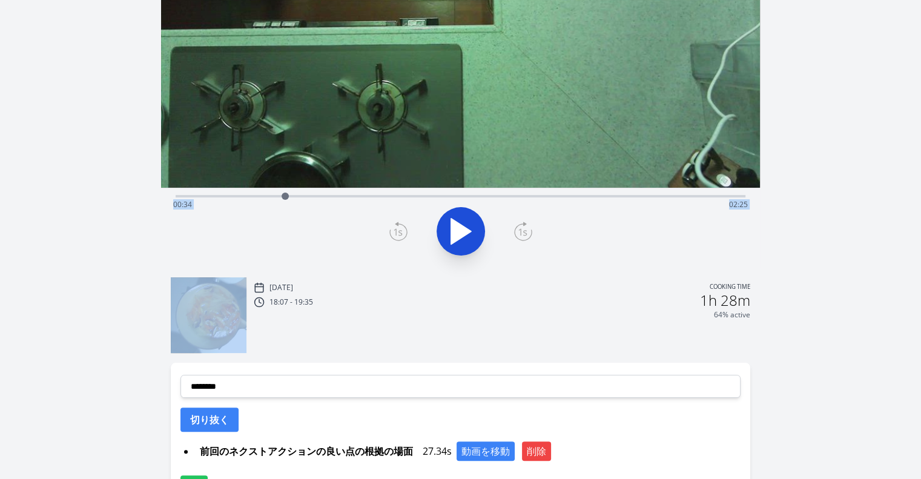
click at [525, 233] on icon at bounding box center [523, 232] width 8 height 7
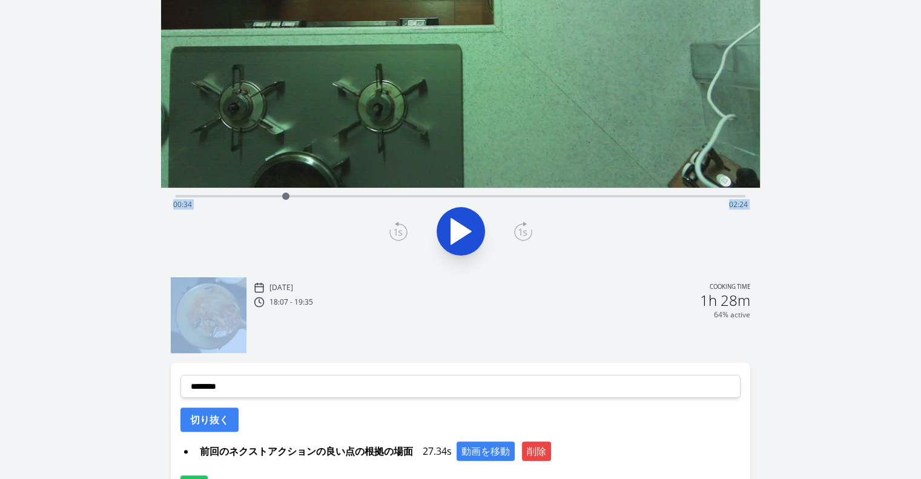
click at [525, 233] on icon at bounding box center [523, 232] width 8 height 7
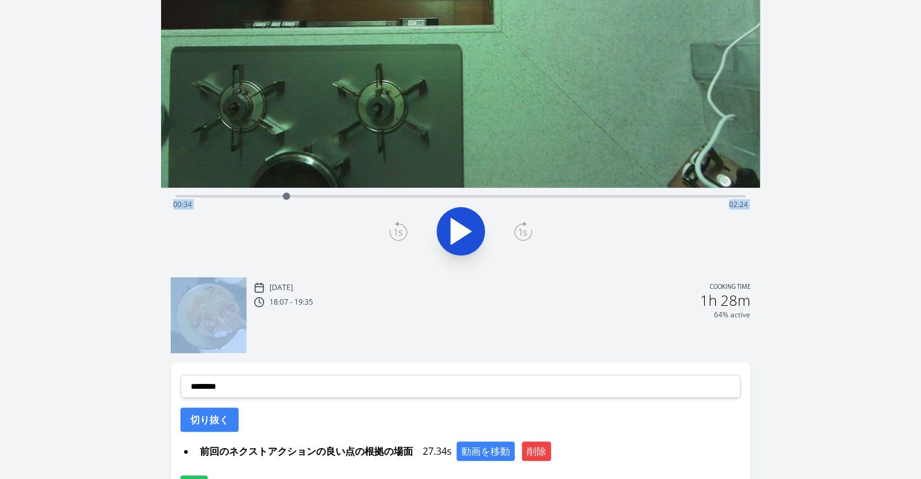
click at [525, 233] on icon at bounding box center [523, 232] width 8 height 7
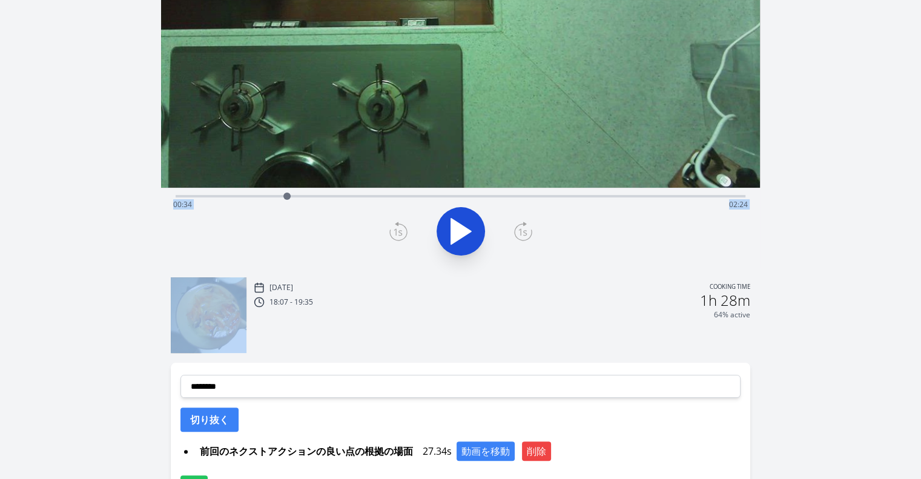
click at [525, 233] on icon at bounding box center [523, 232] width 8 height 7
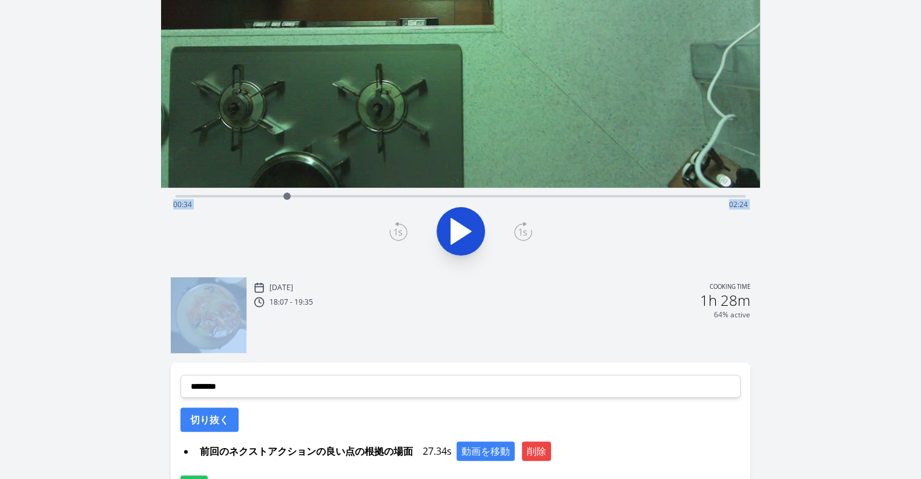
click at [525, 233] on icon at bounding box center [523, 232] width 8 height 7
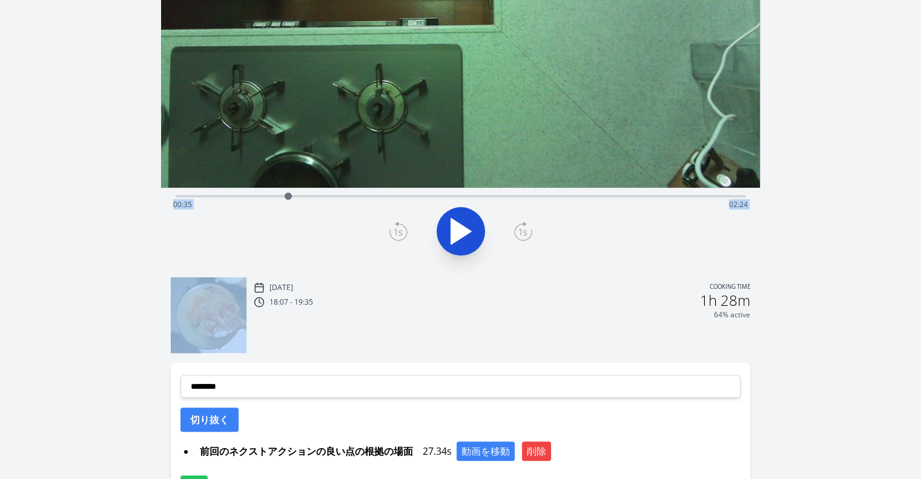
click at [525, 233] on icon at bounding box center [523, 232] width 8 height 7
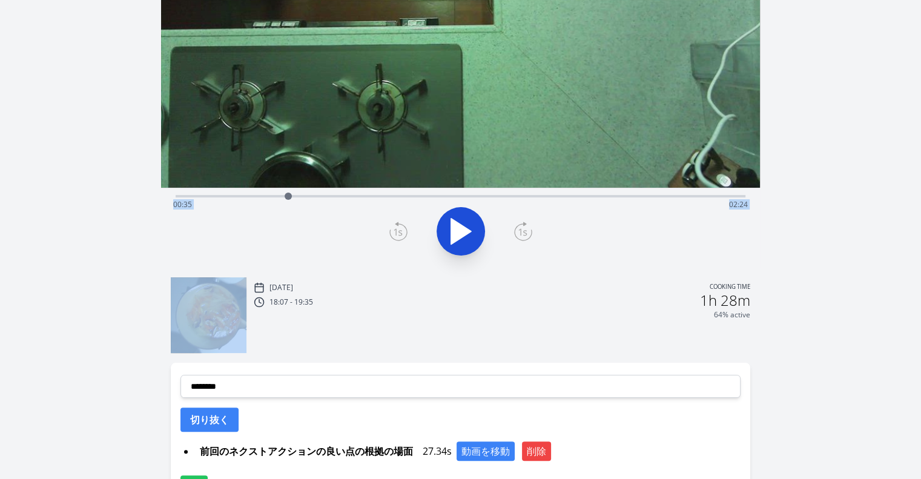
click at [525, 233] on icon at bounding box center [523, 232] width 8 height 7
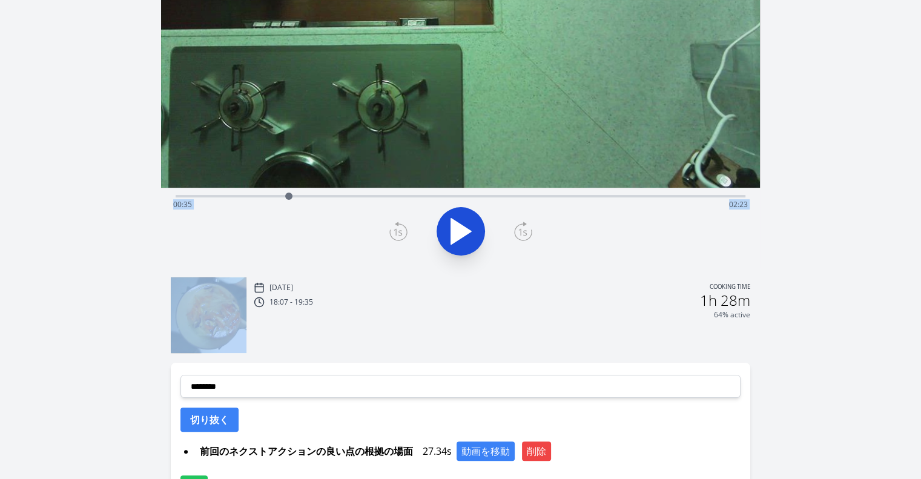
click at [525, 233] on icon at bounding box center [523, 232] width 8 height 7
click at [285, 197] on div at bounding box center [285, 196] width 18 height 18
drag, startPoint x: 285, startPoint y: 197, endPoint x: 271, endPoint y: 198, distance: 13.9
click at [271, 198] on div at bounding box center [271, 196] width 7 height 7
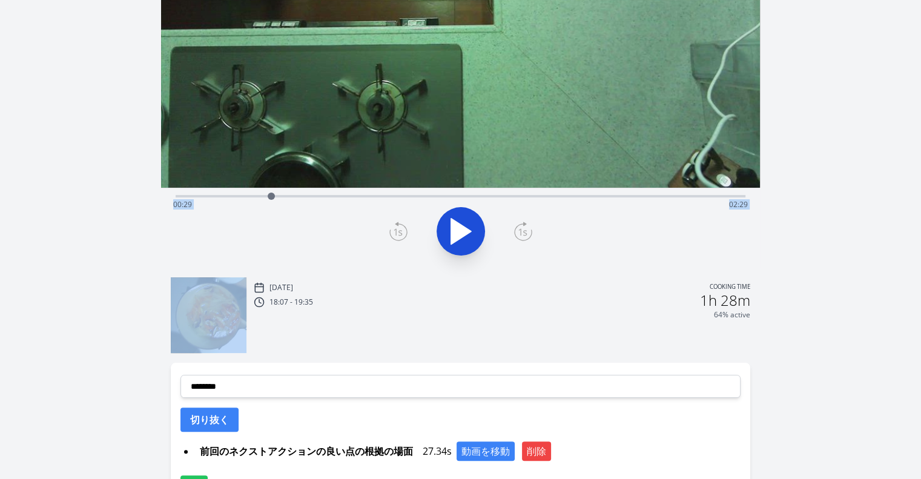
click at [519, 228] on icon at bounding box center [523, 231] width 18 height 19
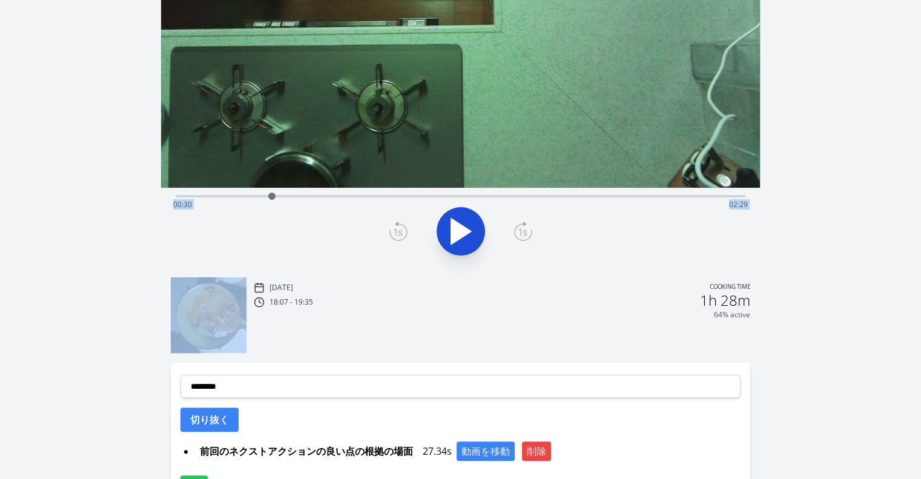
click at [519, 228] on icon at bounding box center [523, 231] width 18 height 19
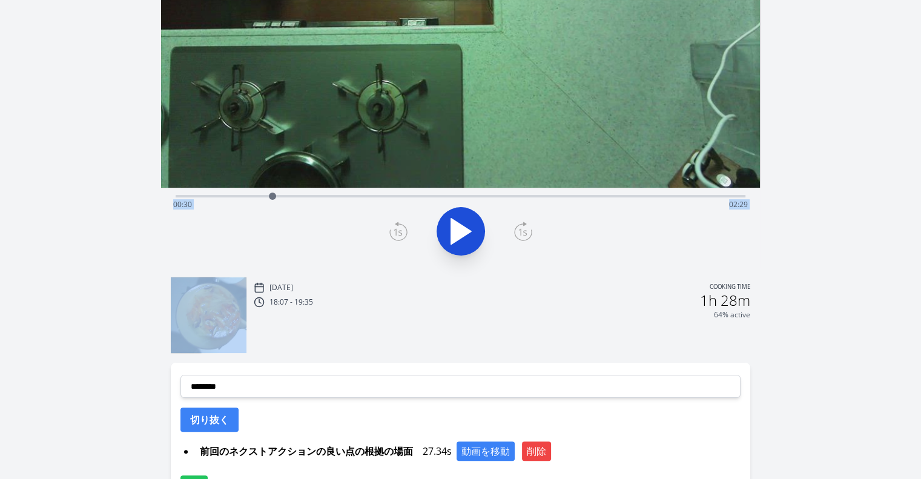
click at [519, 228] on icon at bounding box center [523, 231] width 18 height 19
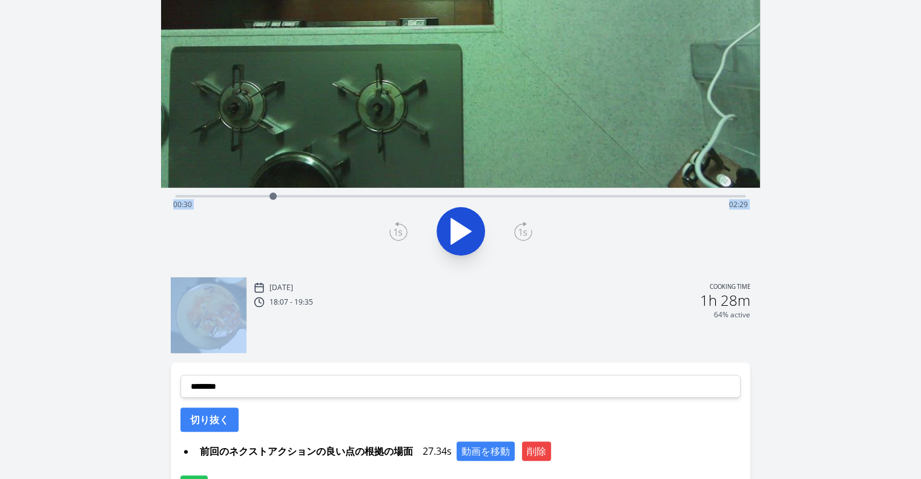
click at [519, 228] on icon at bounding box center [523, 231] width 18 height 19
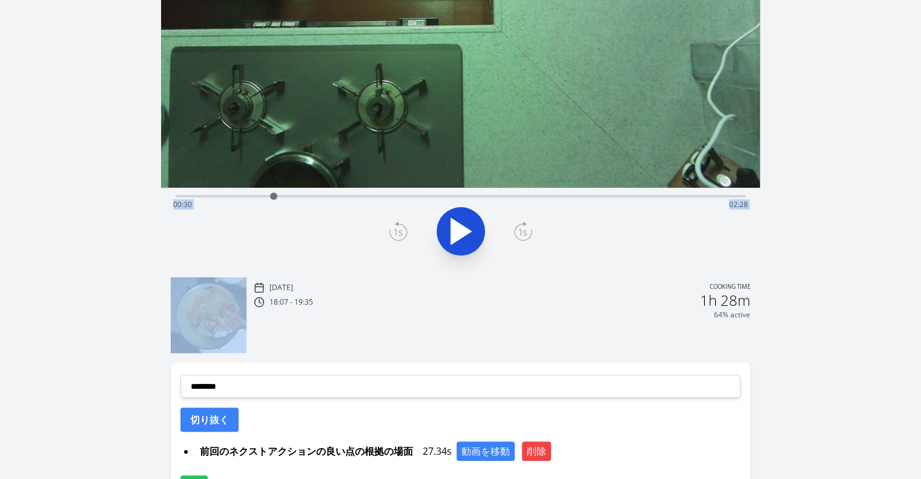
click at [519, 228] on icon at bounding box center [523, 231] width 18 height 19
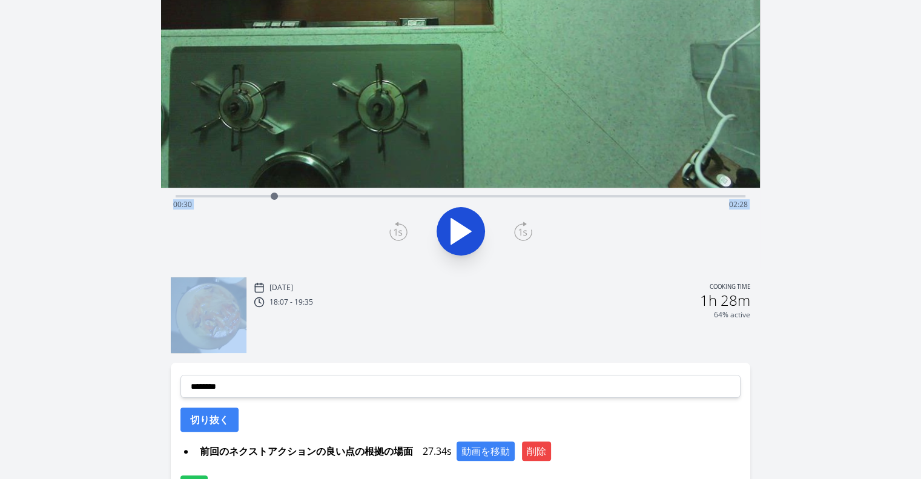
click at [519, 228] on icon at bounding box center [523, 231] width 18 height 19
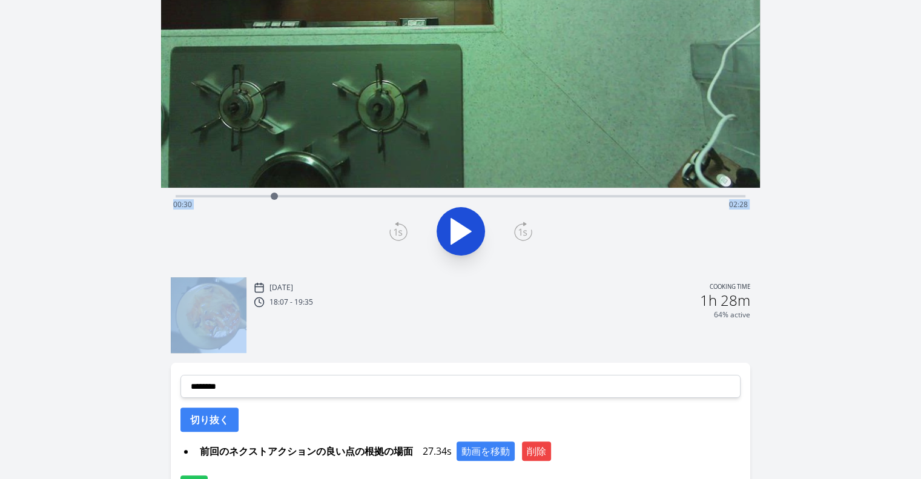
click at [519, 228] on icon at bounding box center [523, 231] width 18 height 19
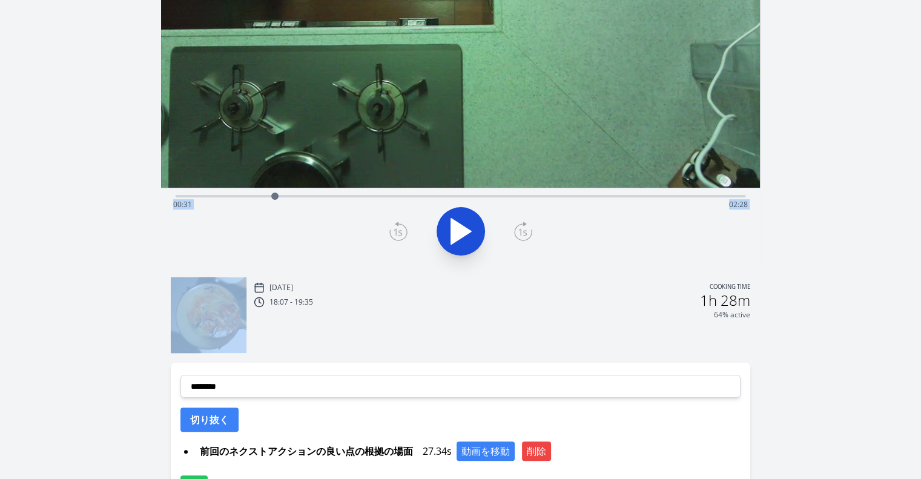
click at [519, 228] on icon at bounding box center [523, 231] width 18 height 19
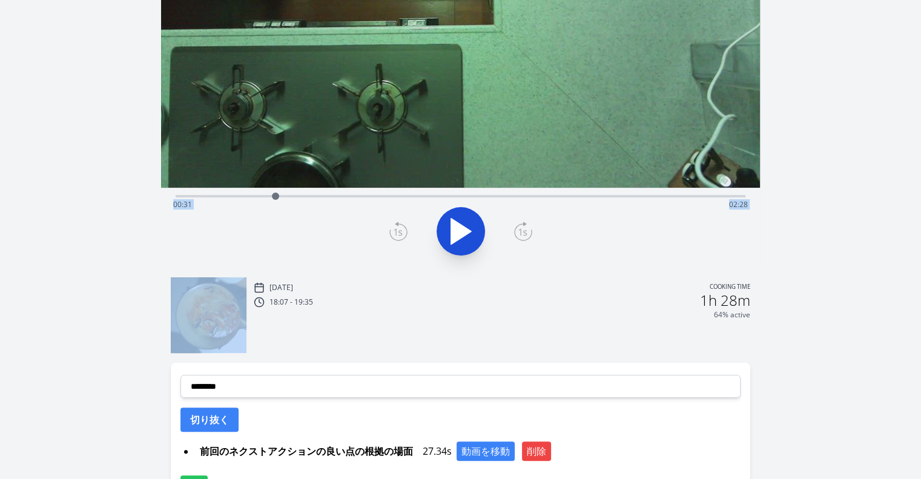
click at [519, 228] on icon at bounding box center [523, 231] width 18 height 19
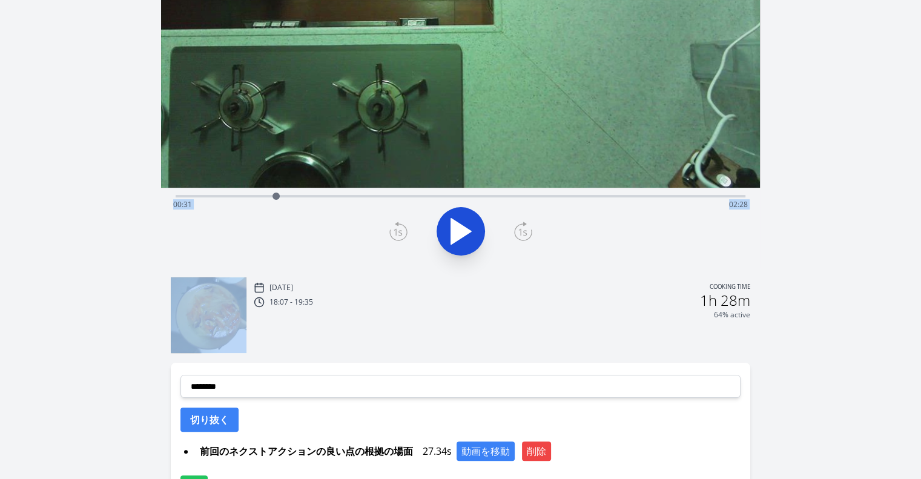
click at [519, 228] on icon at bounding box center [523, 231] width 18 height 19
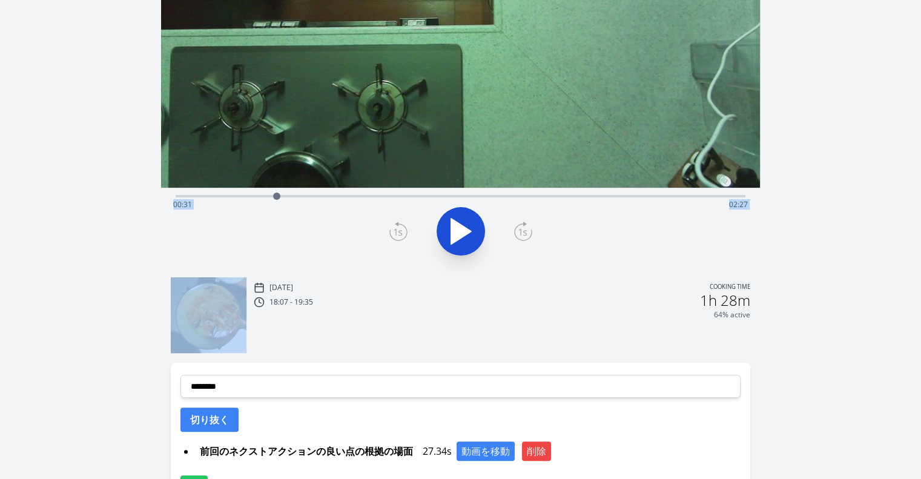
click at [519, 228] on icon at bounding box center [523, 231] width 18 height 19
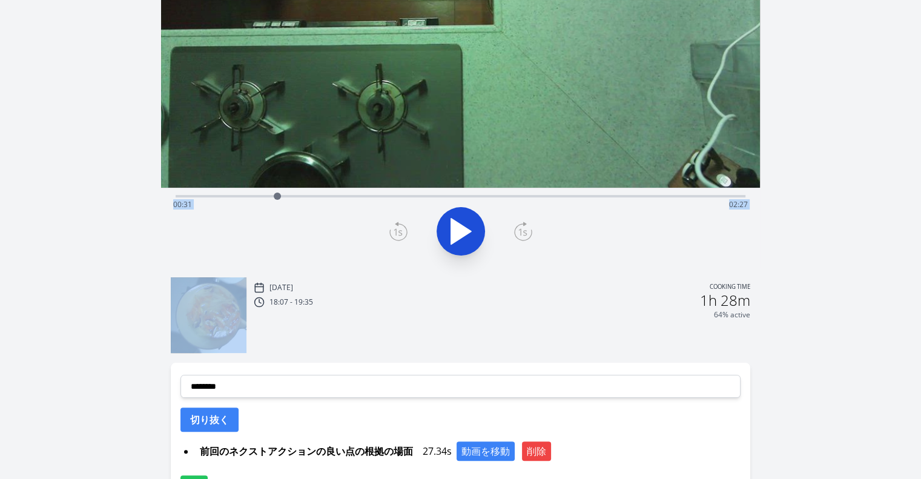
click at [519, 228] on icon at bounding box center [523, 231] width 18 height 19
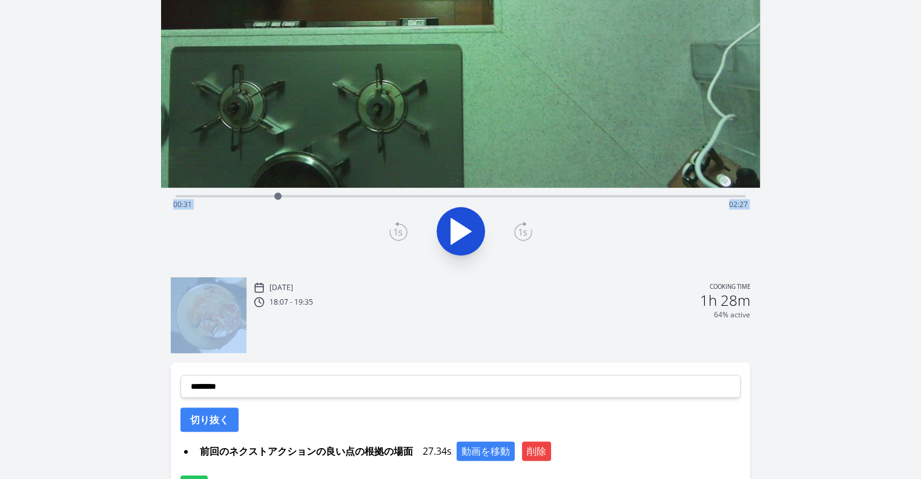
click at [519, 228] on icon at bounding box center [523, 231] width 18 height 19
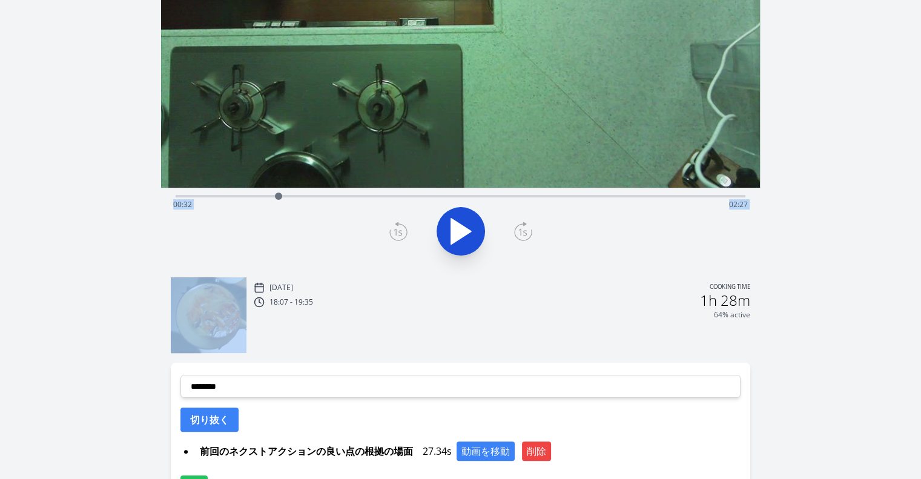
click at [519, 228] on icon at bounding box center [523, 231] width 18 height 19
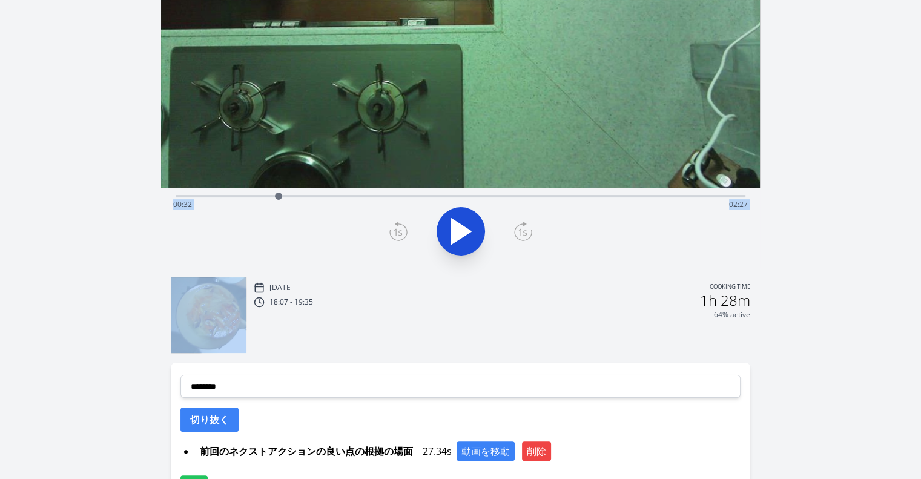
click at [519, 228] on icon at bounding box center [523, 231] width 18 height 19
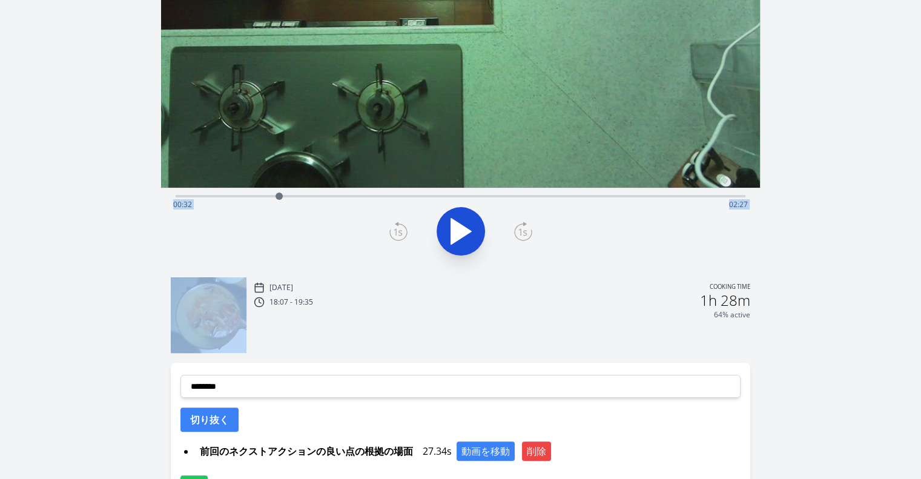
click at [519, 228] on icon at bounding box center [523, 231] width 18 height 19
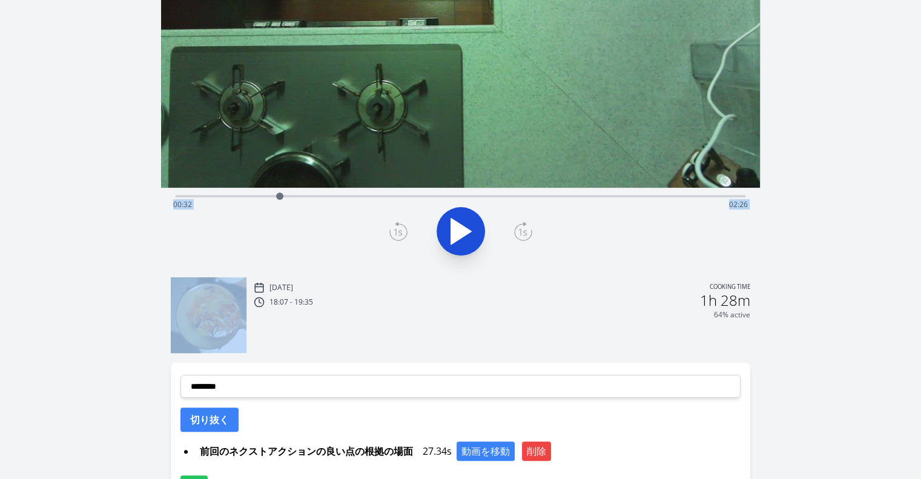
click at [519, 228] on icon at bounding box center [523, 231] width 18 height 19
click at [517, 234] on icon at bounding box center [523, 231] width 18 height 19
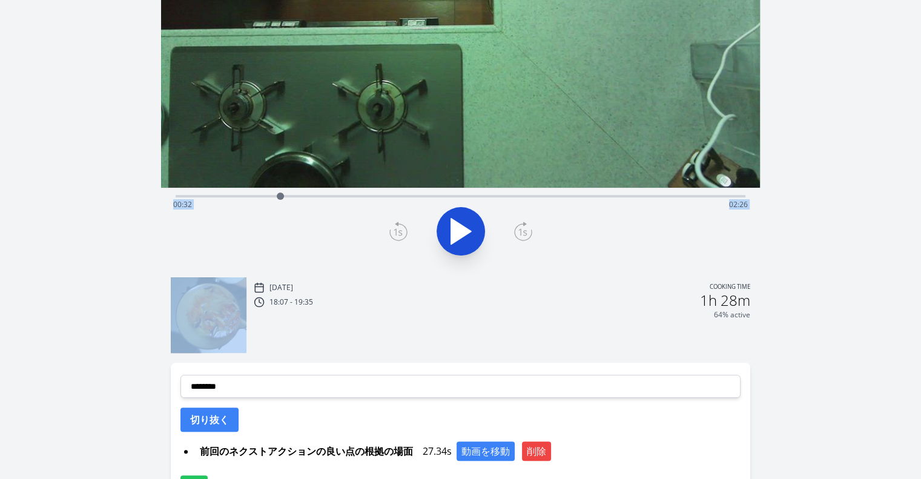
click at [517, 234] on icon at bounding box center [523, 231] width 18 height 19
click at [528, 230] on icon at bounding box center [523, 231] width 18 height 19
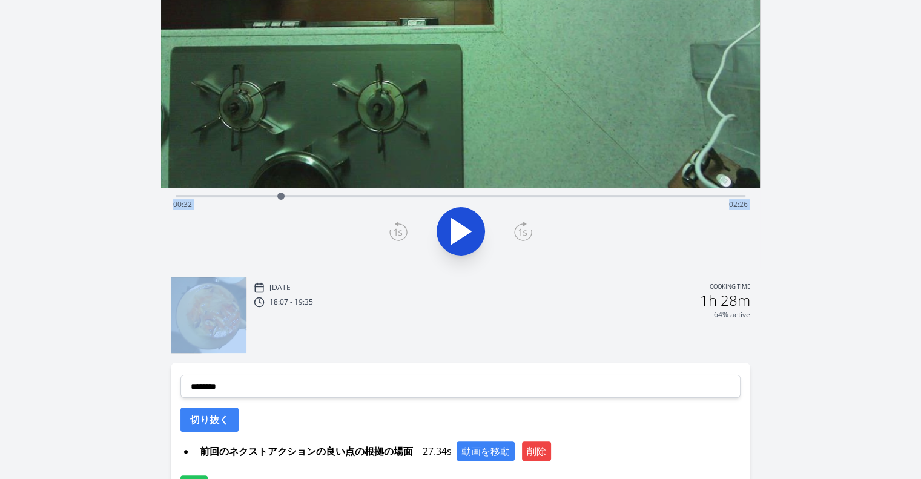
click at [528, 230] on icon at bounding box center [523, 231] width 18 height 19
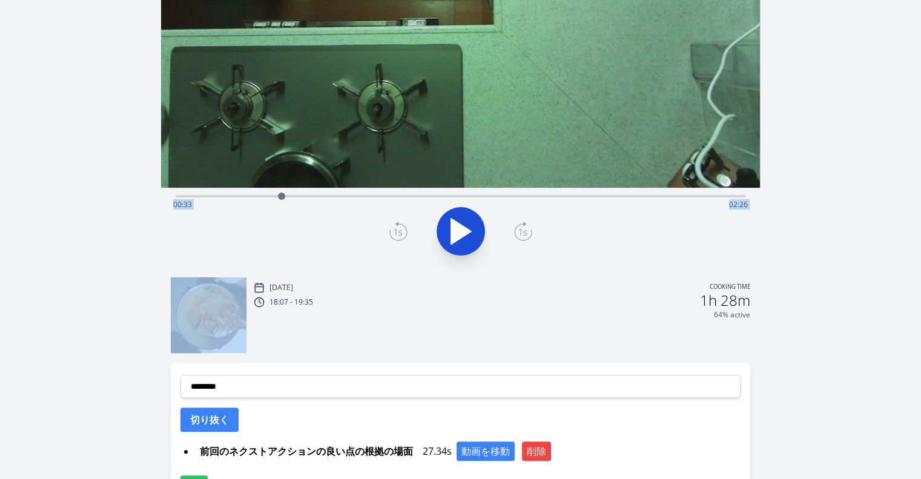
click at [528, 230] on icon at bounding box center [523, 231] width 18 height 19
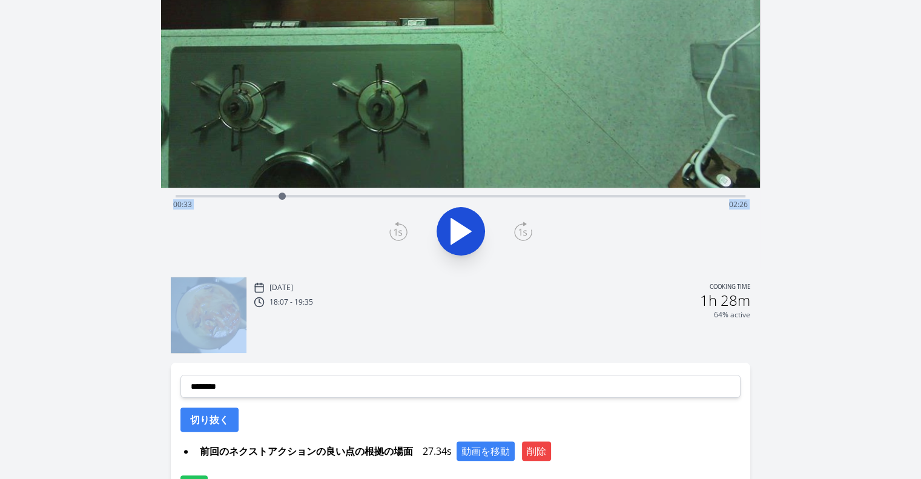
click at [528, 230] on icon at bounding box center [523, 231] width 18 height 19
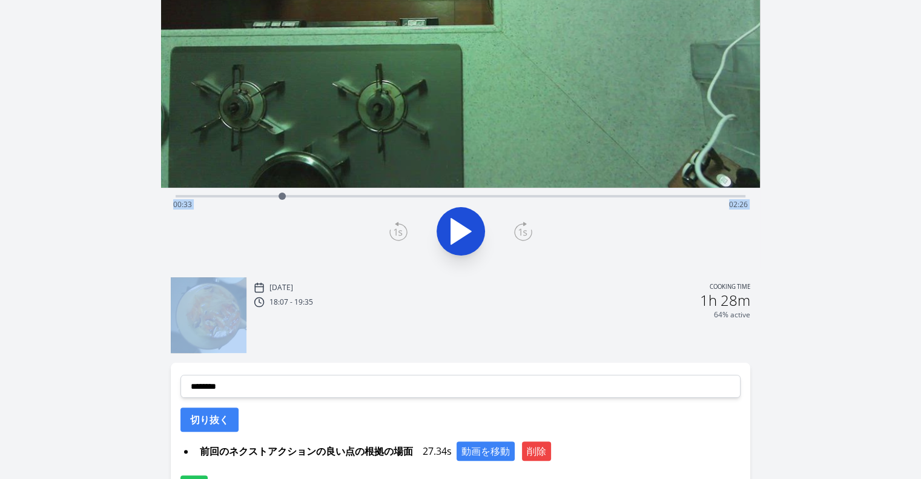
click at [528, 230] on icon at bounding box center [523, 231] width 18 height 19
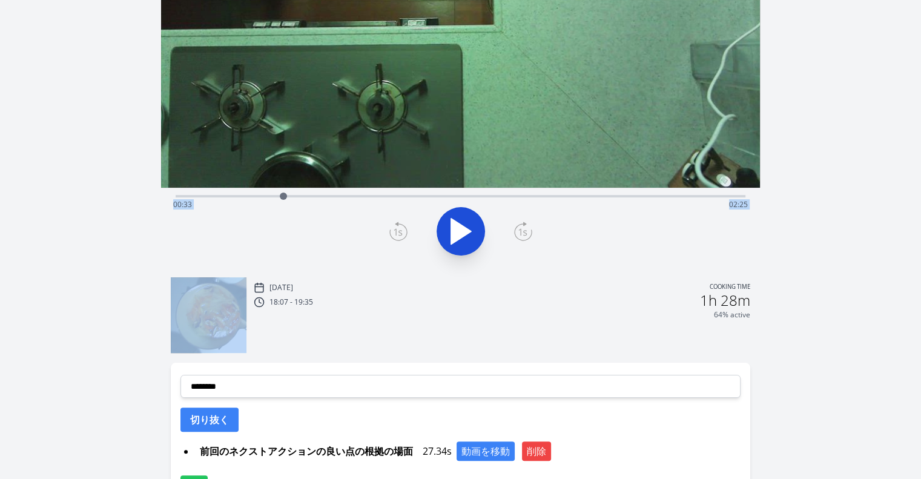
click at [528, 230] on icon at bounding box center [523, 231] width 18 height 19
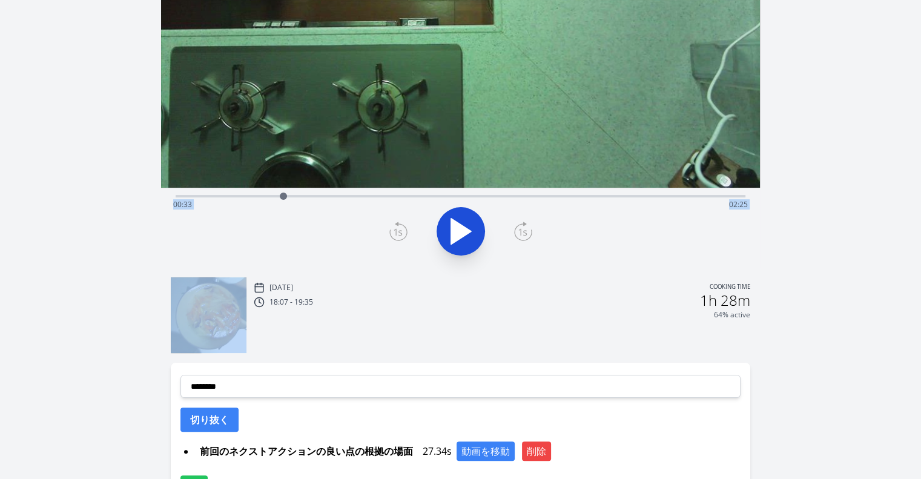
click at [528, 230] on icon at bounding box center [523, 231] width 18 height 19
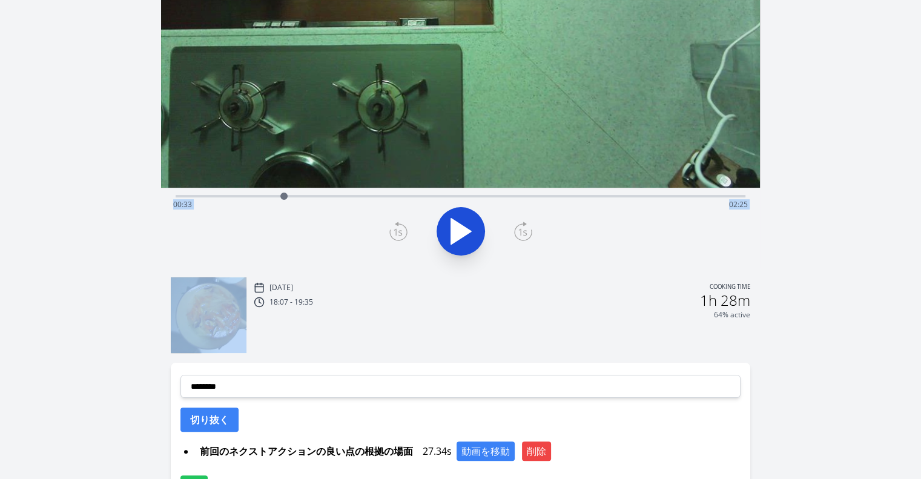
click at [528, 230] on icon at bounding box center [523, 231] width 18 height 19
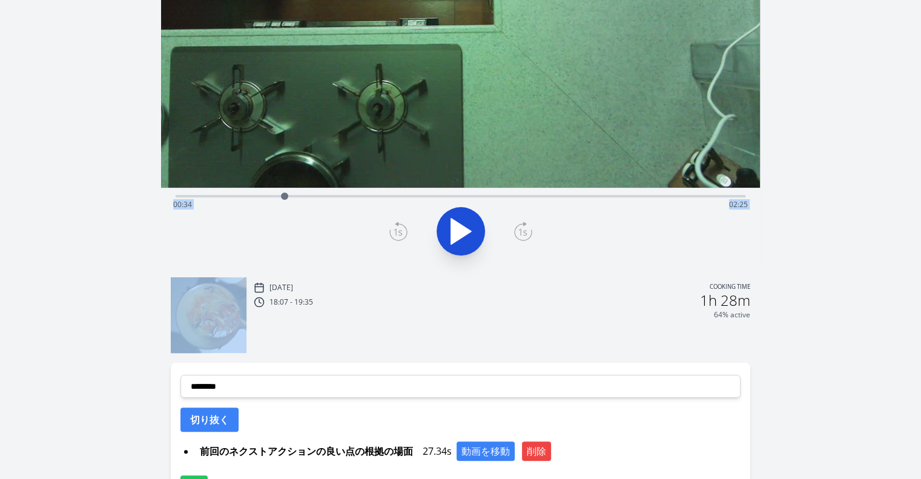
click at [528, 230] on icon at bounding box center [523, 231] width 18 height 19
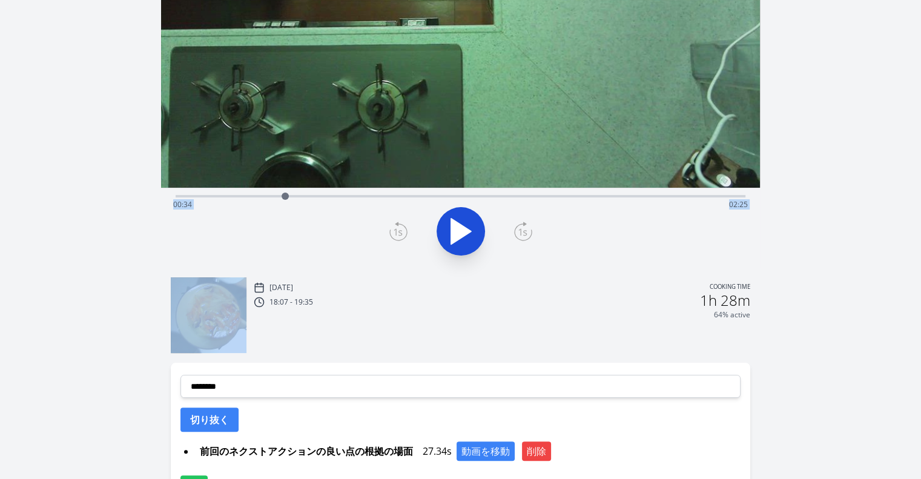
click at [528, 230] on icon at bounding box center [523, 231] width 18 height 19
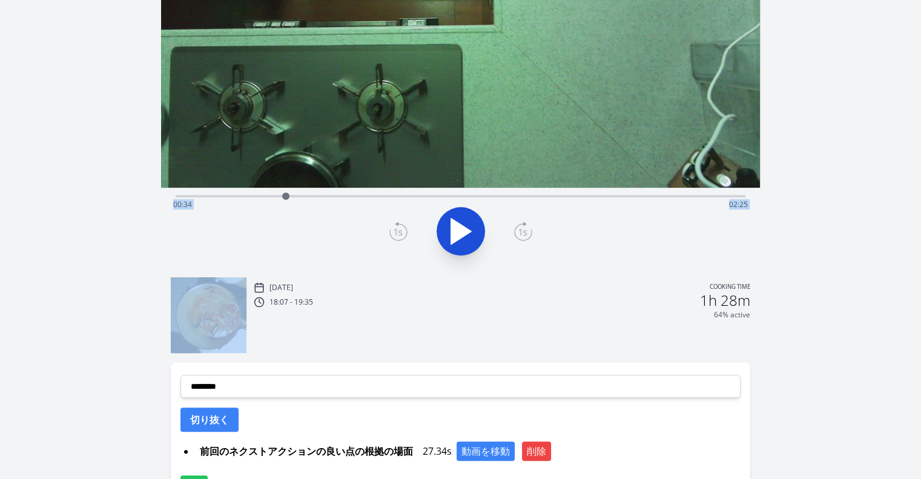
click at [528, 230] on icon at bounding box center [523, 231] width 18 height 19
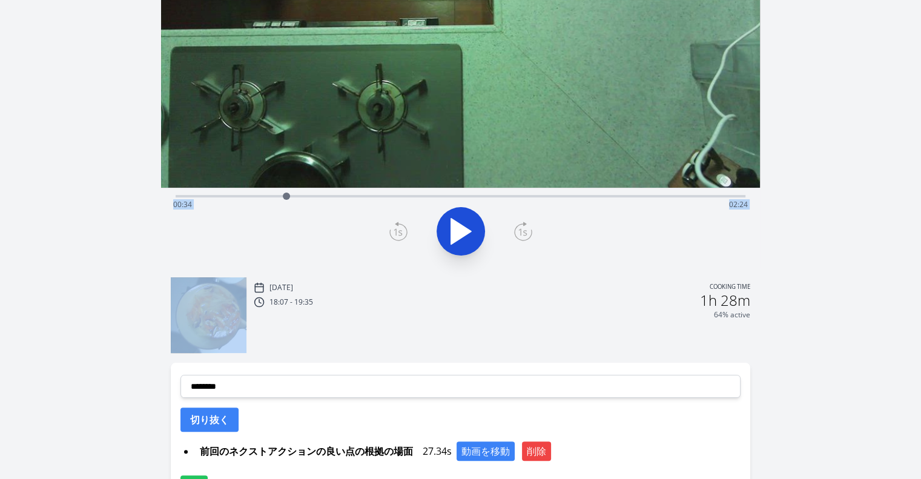
click at [528, 230] on icon at bounding box center [523, 231] width 18 height 19
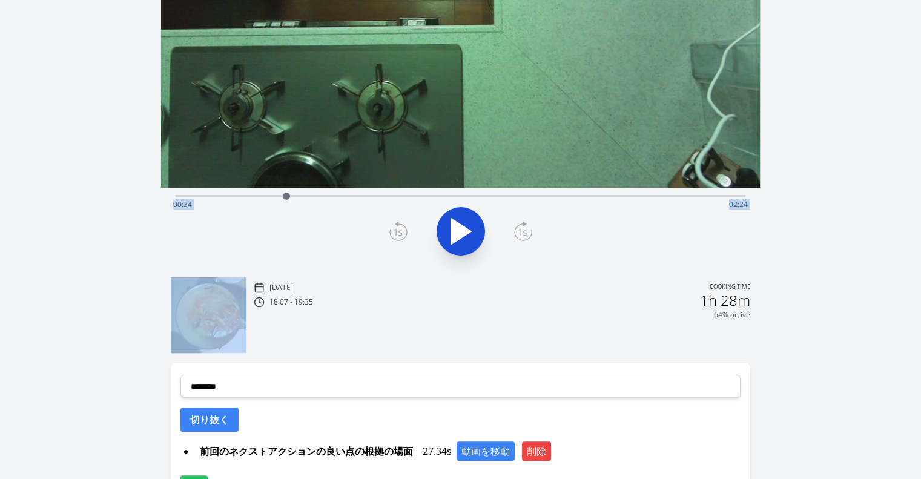
click at [528, 230] on icon at bounding box center [523, 231] width 18 height 19
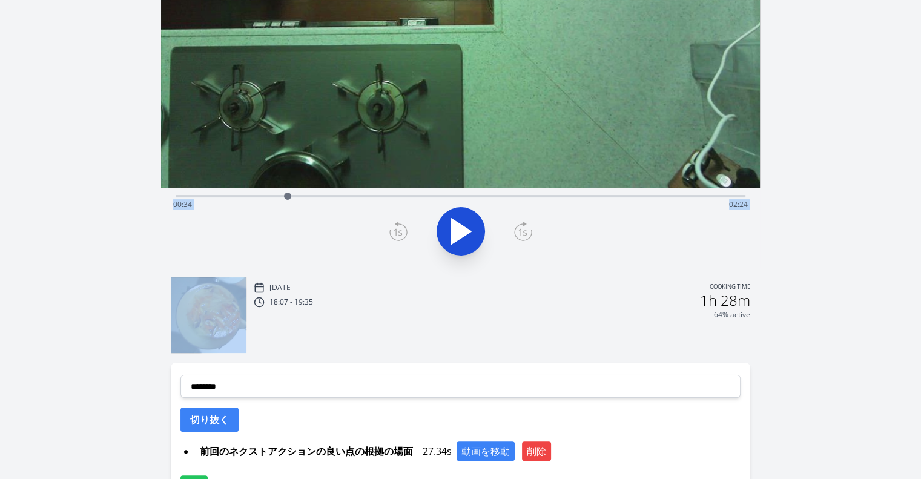
click at [528, 230] on icon at bounding box center [523, 231] width 18 height 19
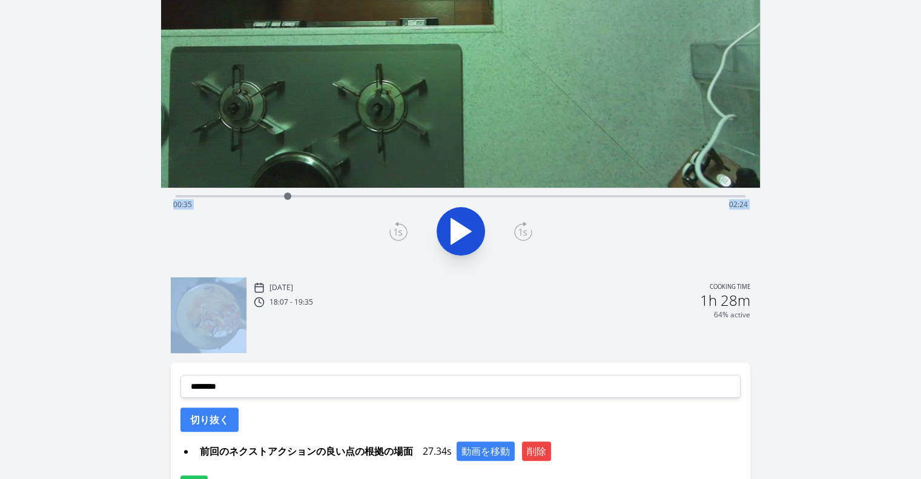
click at [528, 230] on icon at bounding box center [523, 231] width 18 height 19
drag, startPoint x: 528, startPoint y: 230, endPoint x: 257, endPoint y: 188, distance: 273.9
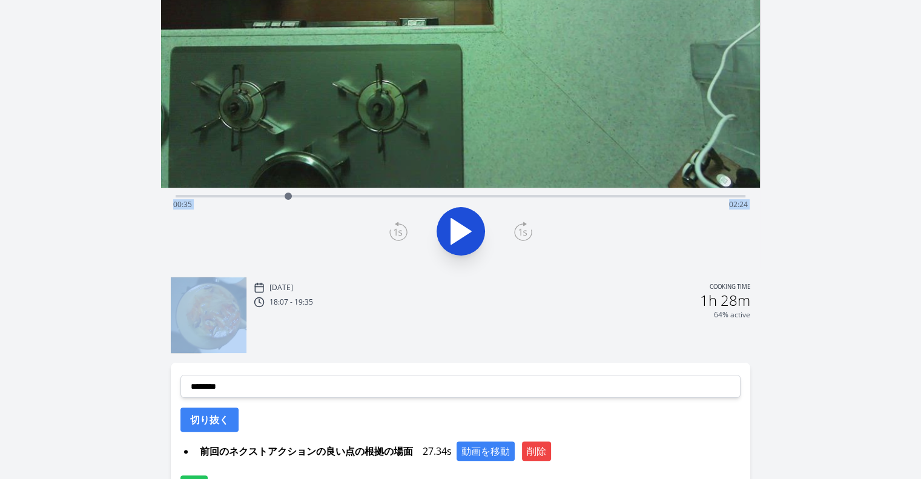
click at [257, 188] on div "Time elapsed: 00:35 Time remaining: 02:24" at bounding box center [460, 228] width 599 height 80
click at [288, 194] on div at bounding box center [287, 196] width 7 height 7
click at [470, 234] on icon at bounding box center [461, 231] width 34 height 34
click at [390, 231] on icon at bounding box center [399, 231] width 18 height 19
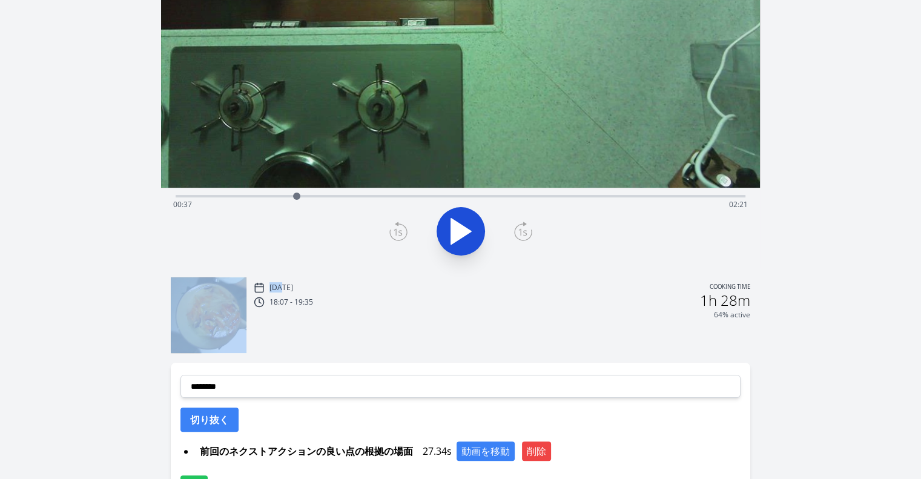
click at [390, 231] on icon at bounding box center [399, 231] width 18 height 19
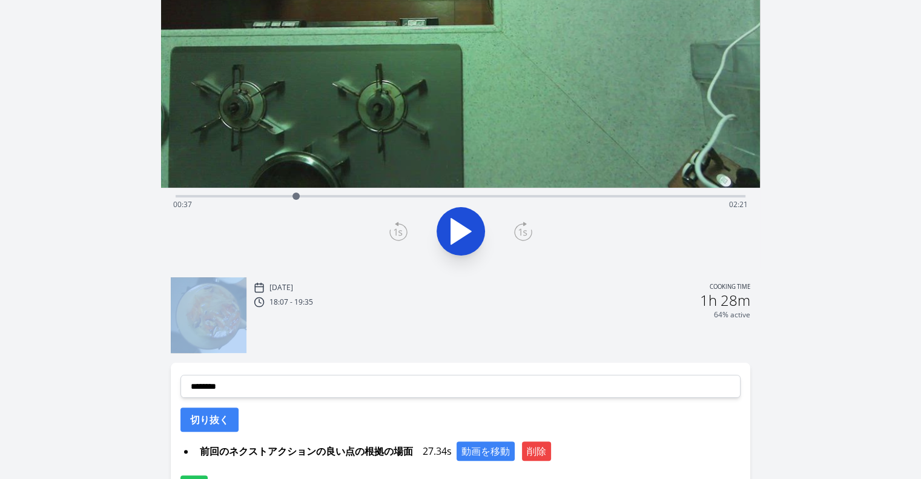
click at [390, 231] on icon at bounding box center [399, 231] width 18 height 19
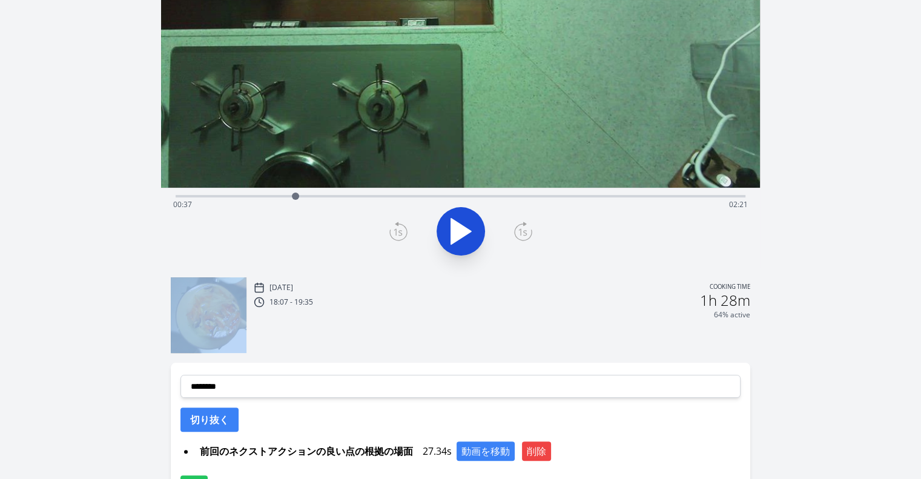
click at [390, 231] on icon at bounding box center [399, 231] width 18 height 19
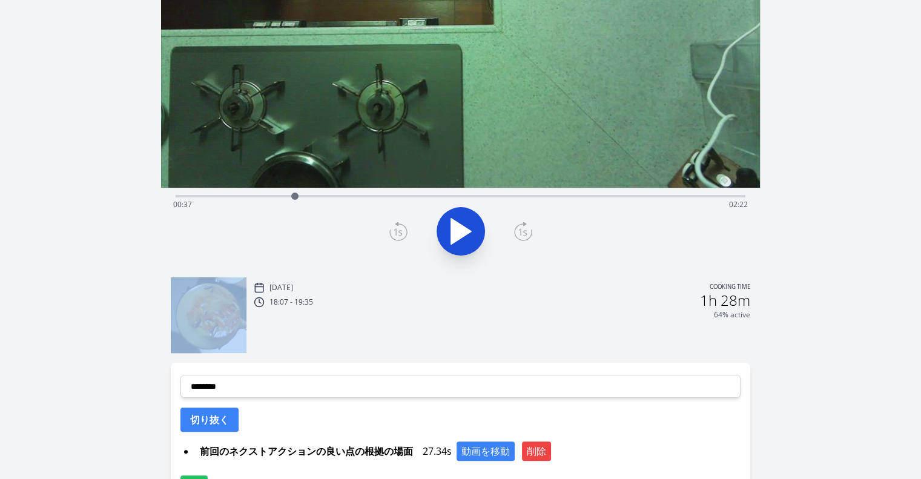
click at [390, 231] on icon at bounding box center [399, 231] width 18 height 19
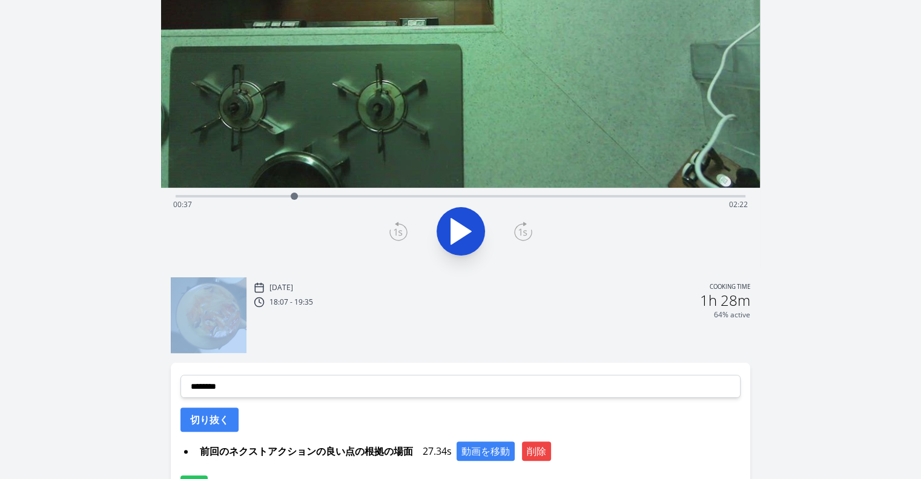
click at [390, 231] on icon at bounding box center [399, 231] width 18 height 19
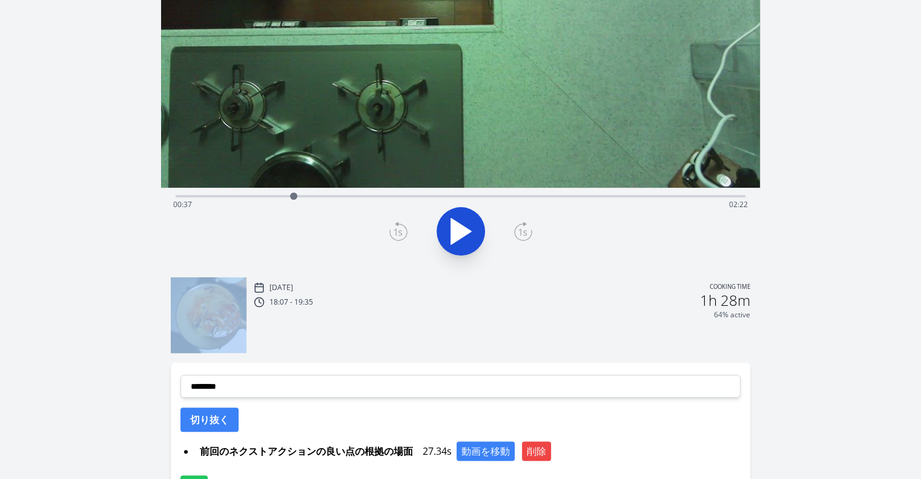
click at [390, 231] on icon at bounding box center [399, 231] width 18 height 19
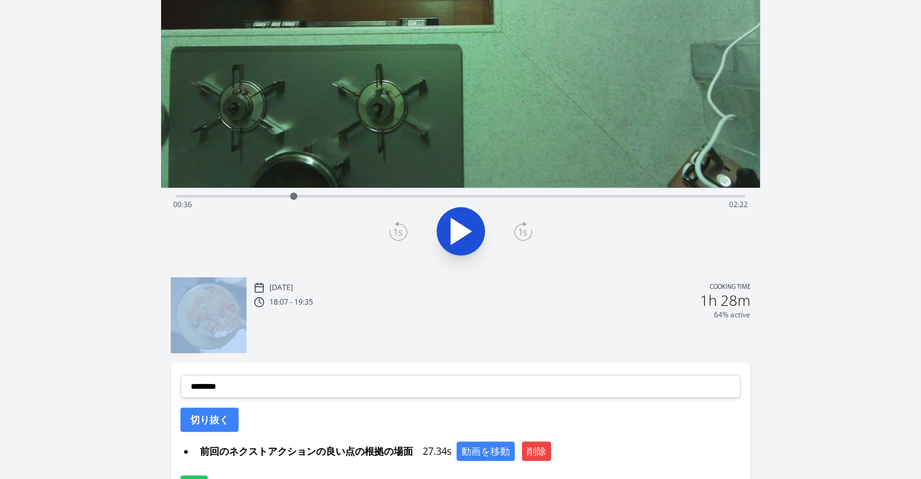
click at [390, 231] on icon at bounding box center [399, 231] width 18 height 19
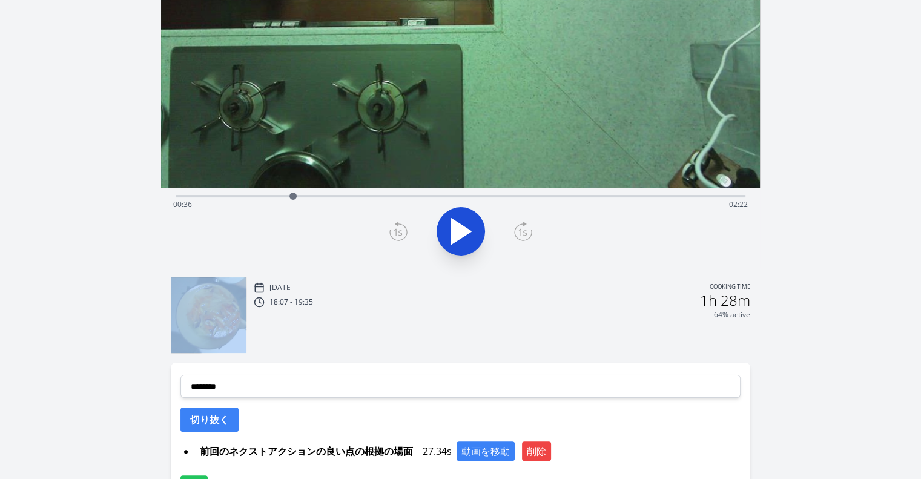
click at [390, 231] on icon at bounding box center [399, 231] width 18 height 19
drag, startPoint x: 390, startPoint y: 231, endPoint x: 288, endPoint y: 199, distance: 106.9
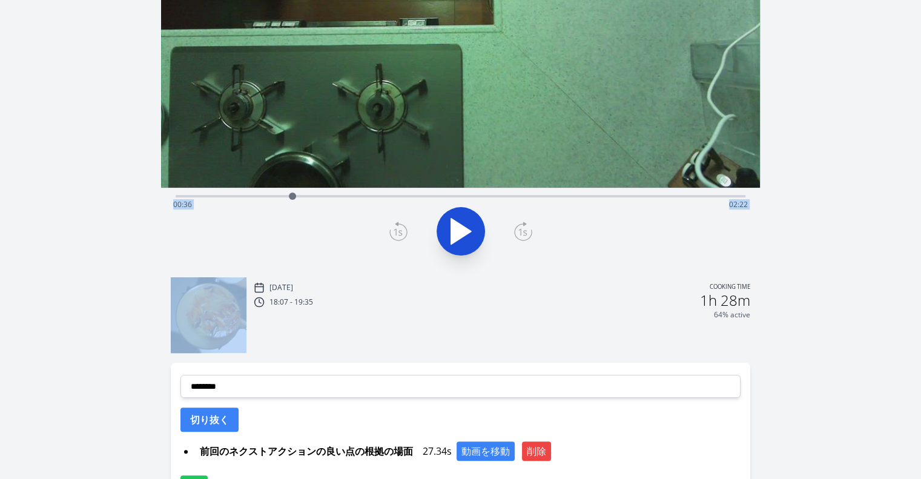
click at [288, 199] on div "Time elapsed: 00:36 Time remaining: 02:22" at bounding box center [460, 228] width 599 height 80
click at [274, 198] on div "Time elapsed: 00:36 Time remaining: 02:22" at bounding box center [460, 204] width 575 height 19
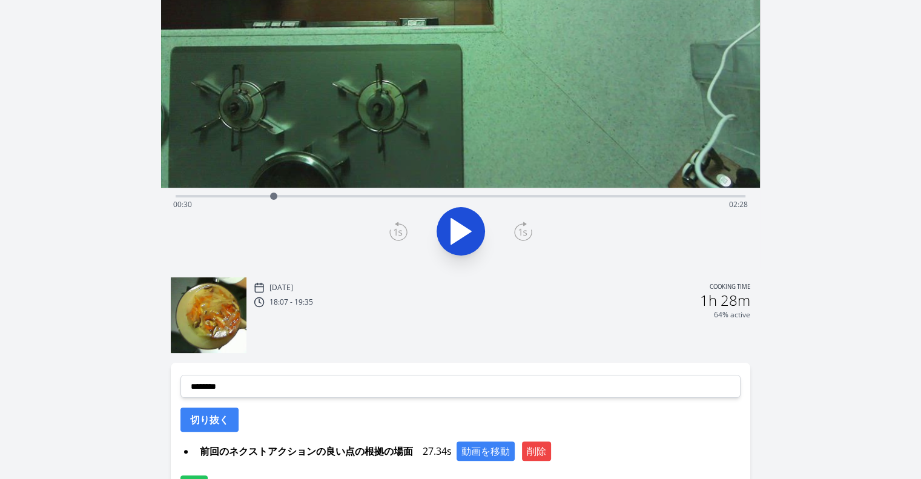
click at [242, 195] on div "Time elapsed: 00:30 Time remaining: 02:28" at bounding box center [460, 204] width 575 height 19
click at [439, 213] on div "Time elapsed: 00:20 Time remaining: 02:38" at bounding box center [460, 204] width 575 height 19
click at [438, 199] on div at bounding box center [438, 196] width 7 height 7
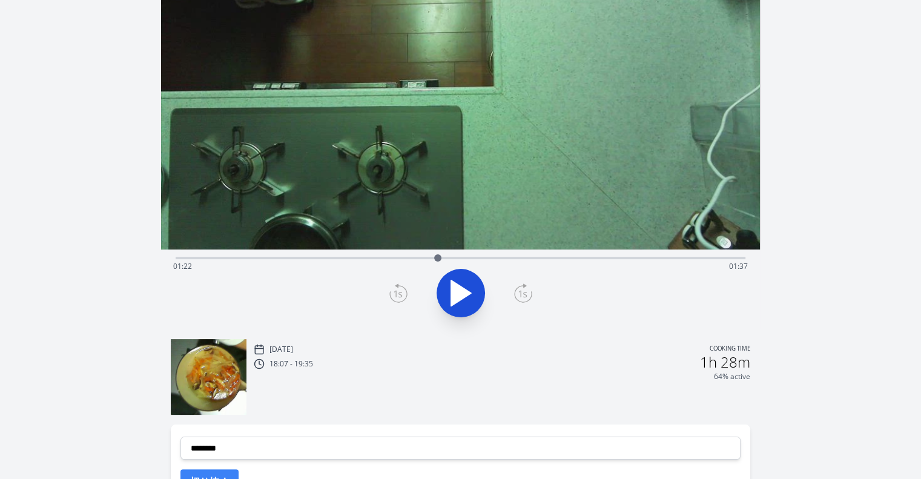
scroll to position [110, 0]
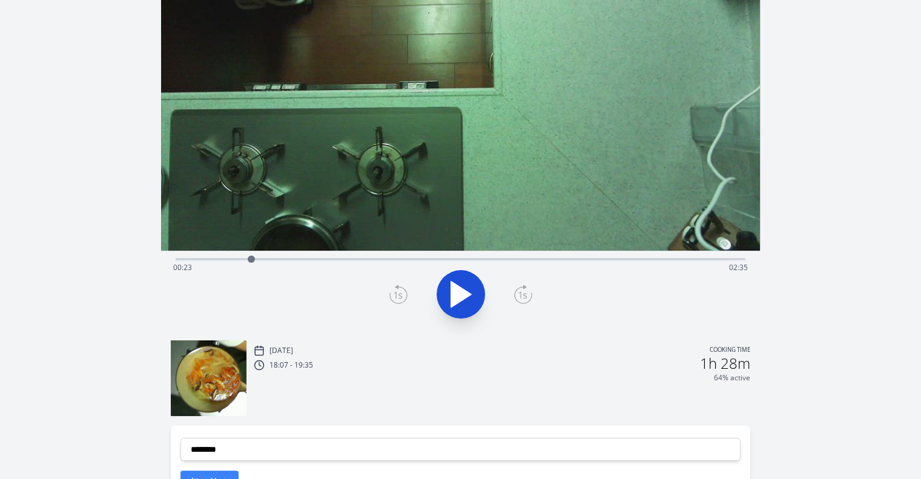
drag, startPoint x: 437, startPoint y: 259, endPoint x: 253, endPoint y: 257, distance: 184.2
click at [253, 257] on div at bounding box center [251, 259] width 7 height 7
click at [528, 288] on icon at bounding box center [523, 294] width 18 height 19
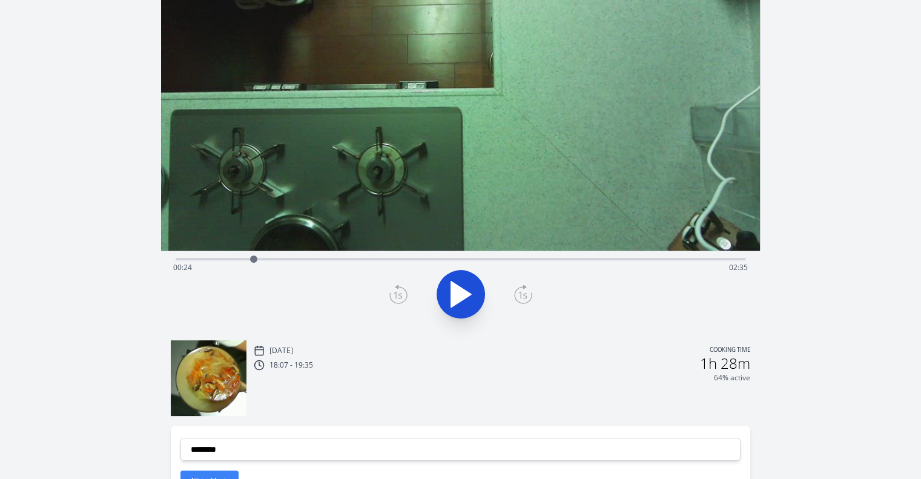
click at [528, 288] on icon at bounding box center [523, 294] width 18 height 19
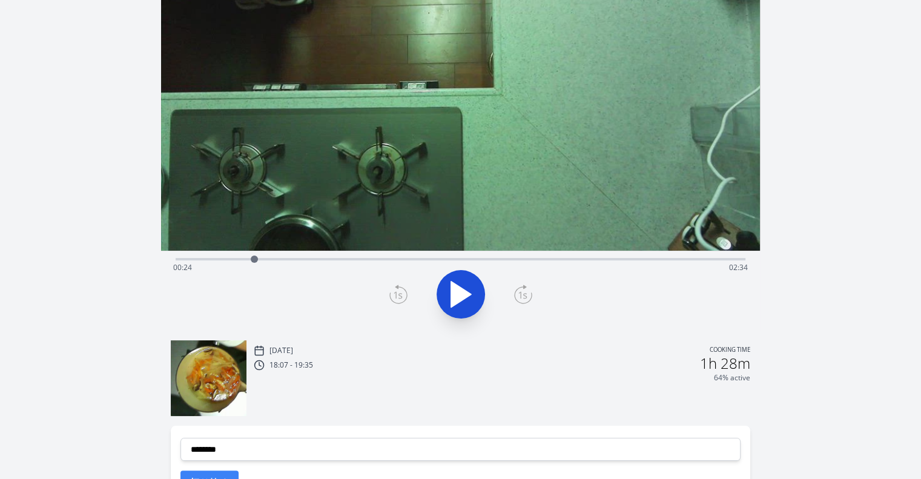
click at [528, 288] on icon at bounding box center [523, 294] width 18 height 19
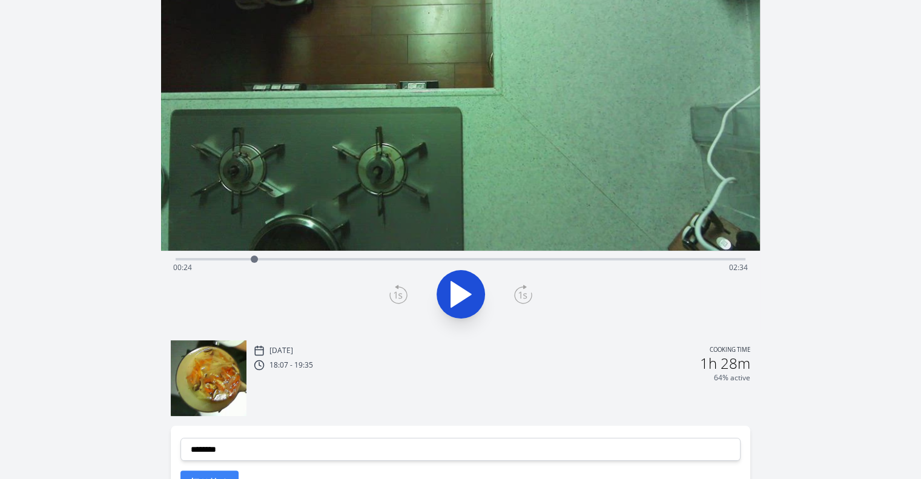
click at [528, 288] on icon at bounding box center [523, 294] width 18 height 19
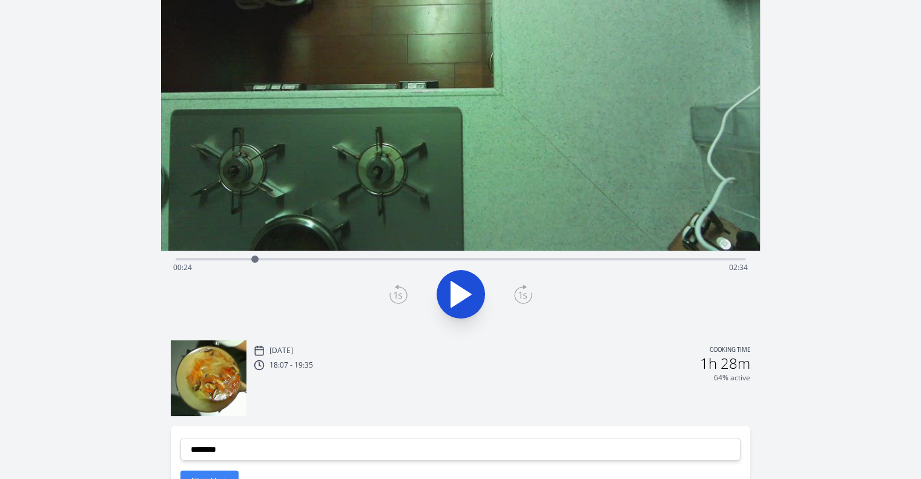
click at [528, 288] on icon at bounding box center [523, 294] width 18 height 19
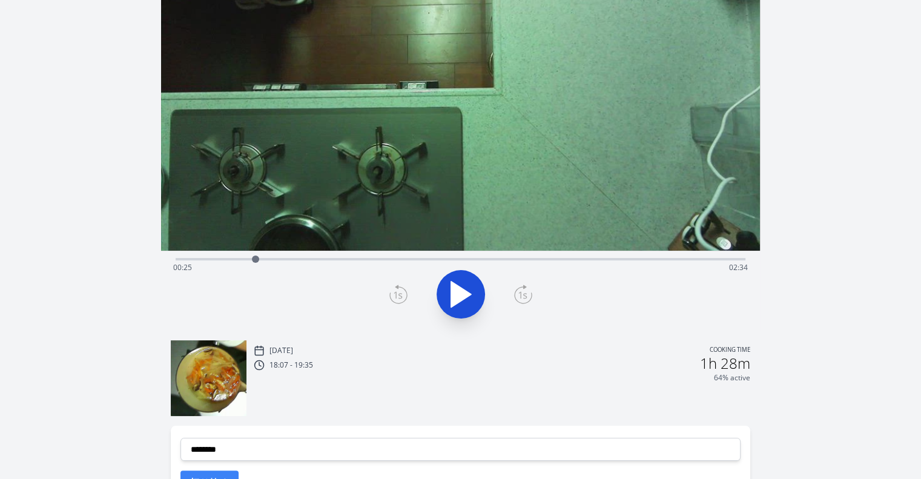
click at [528, 288] on icon at bounding box center [523, 294] width 18 height 19
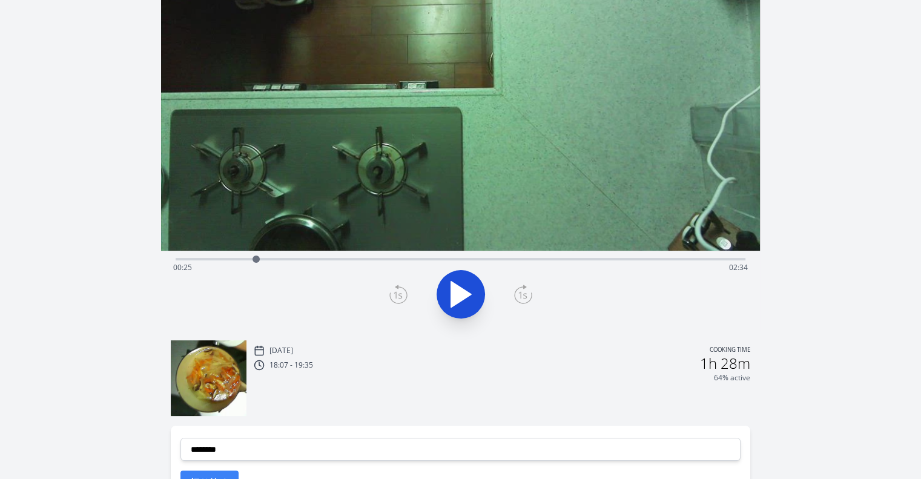
click at [528, 288] on icon at bounding box center [523, 294] width 18 height 19
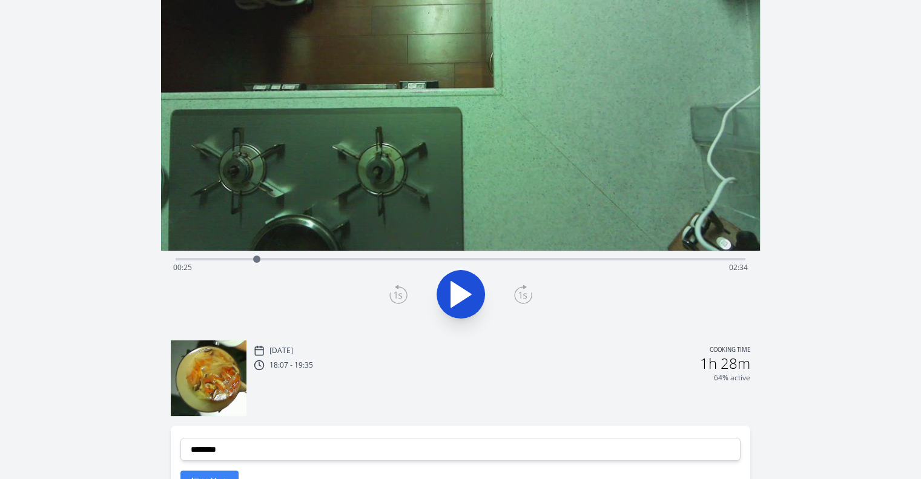
click at [528, 288] on icon at bounding box center [523, 294] width 18 height 19
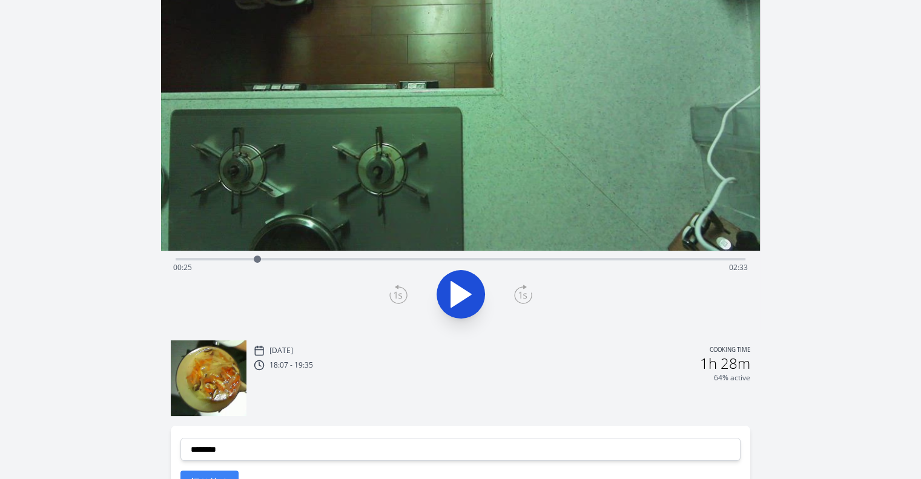
click at [528, 288] on icon at bounding box center [523, 294] width 18 height 19
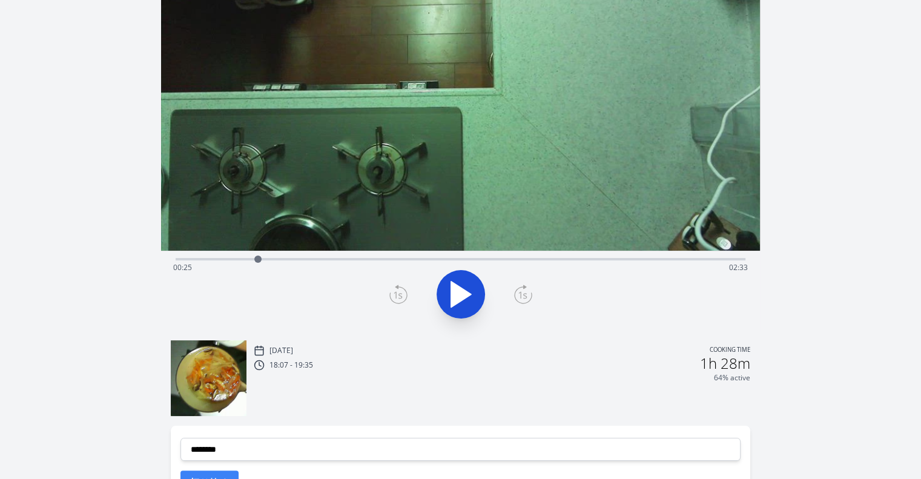
click at [528, 288] on icon at bounding box center [523, 294] width 18 height 19
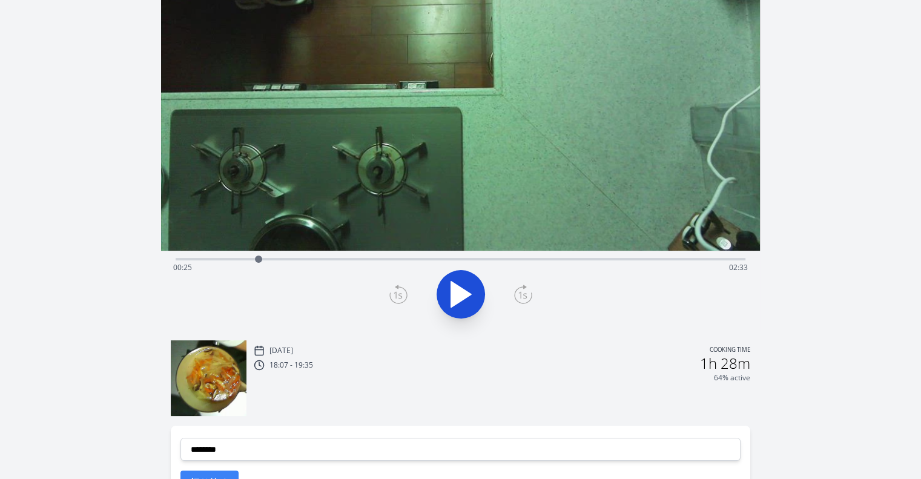
click at [529, 288] on icon at bounding box center [523, 294] width 18 height 19
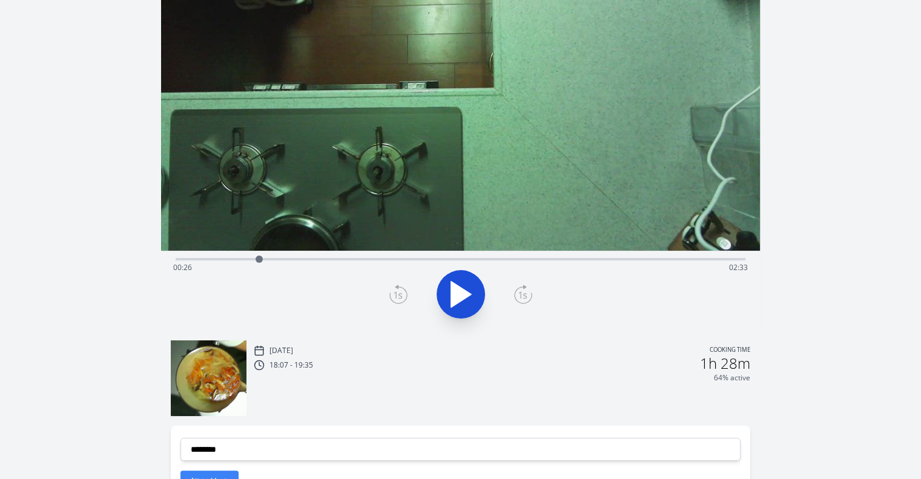
click at [529, 288] on icon at bounding box center [523, 294] width 18 height 19
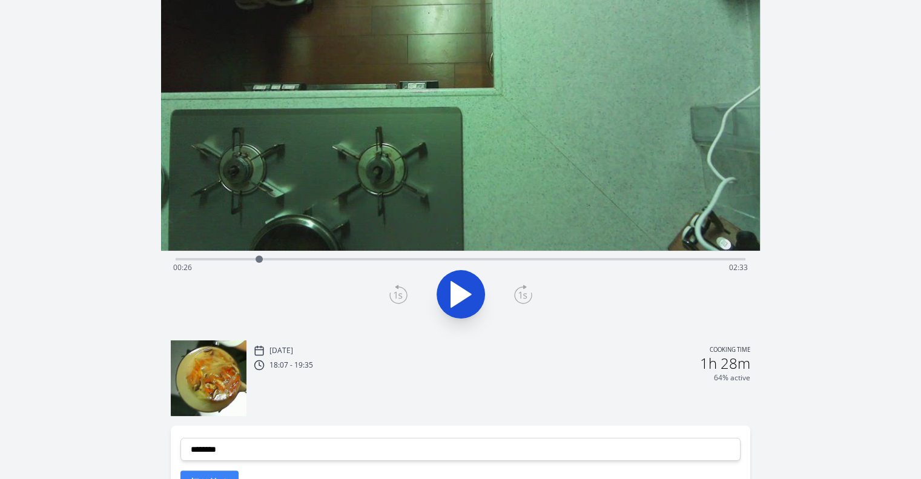
click at [529, 288] on icon at bounding box center [523, 294] width 18 height 19
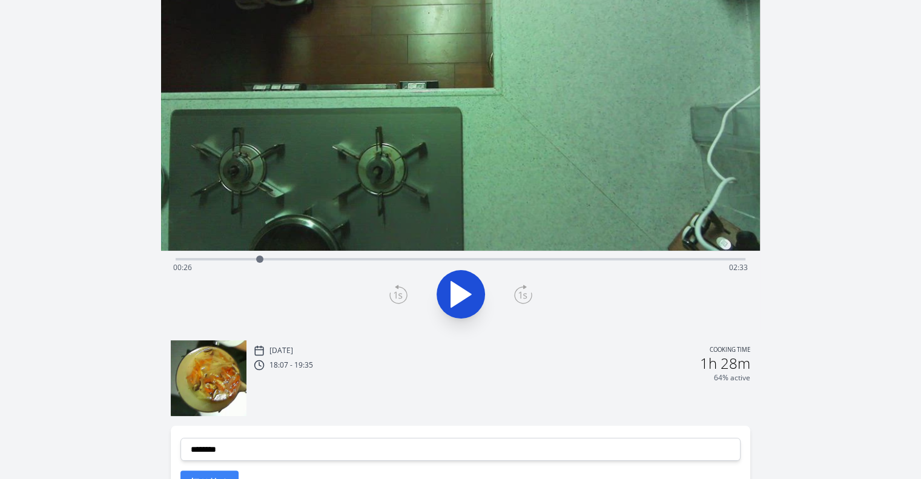
click at [529, 288] on icon at bounding box center [523, 294] width 18 height 19
click at [521, 295] on icon at bounding box center [523, 294] width 18 height 19
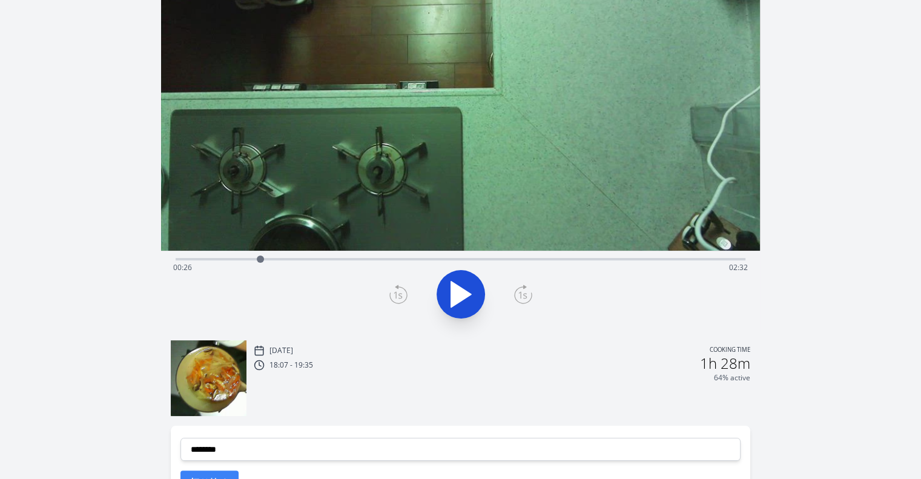
click at [521, 295] on icon at bounding box center [523, 294] width 18 height 19
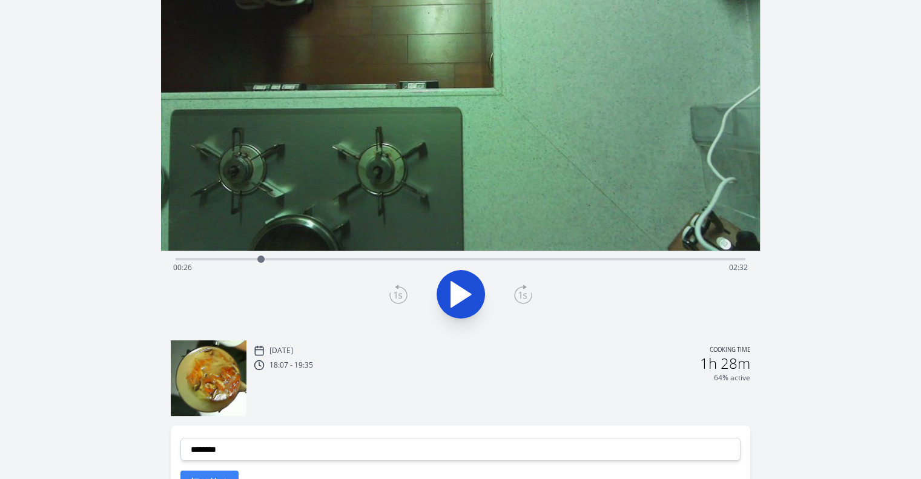
click at [521, 295] on icon at bounding box center [523, 294] width 18 height 19
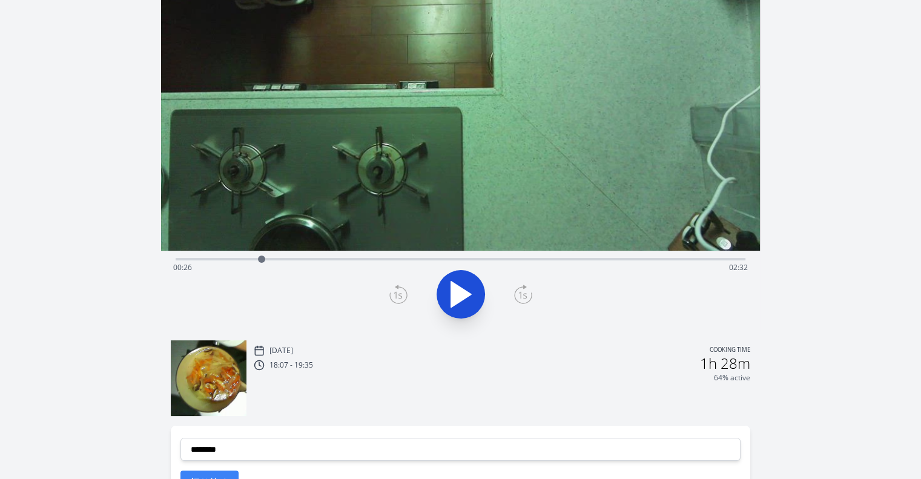
click at [521, 295] on icon at bounding box center [523, 294] width 18 height 19
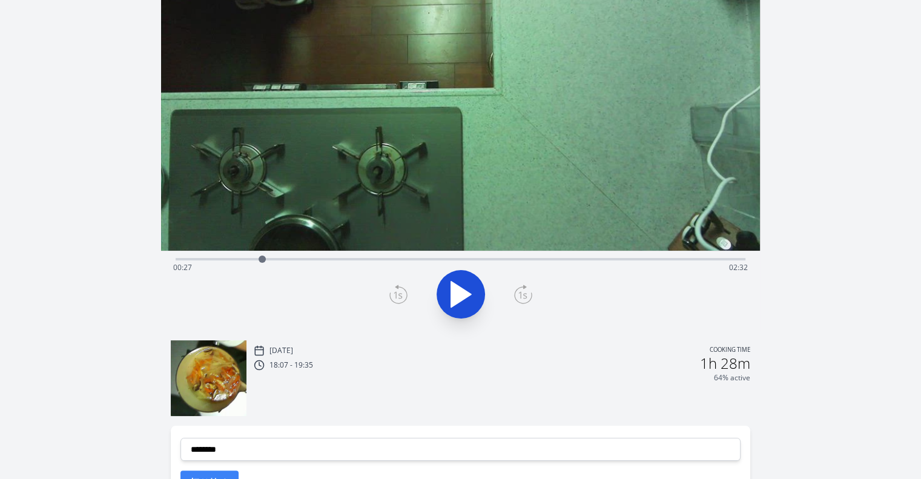
click at [521, 295] on icon at bounding box center [523, 294] width 18 height 19
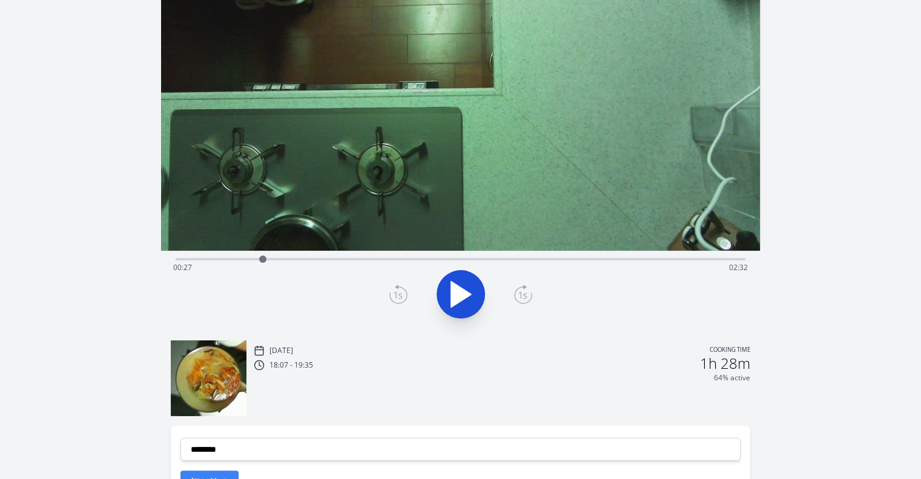
click at [521, 295] on icon at bounding box center [523, 294] width 18 height 19
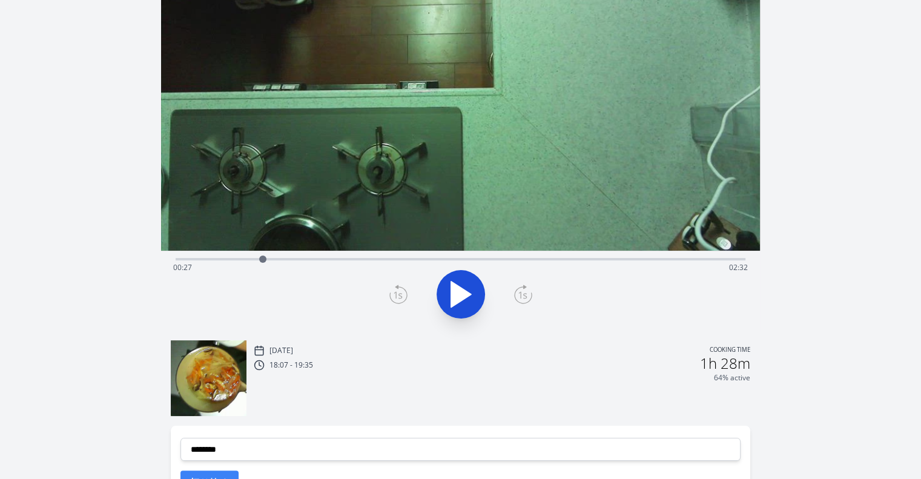
click at [521, 295] on icon at bounding box center [523, 294] width 18 height 19
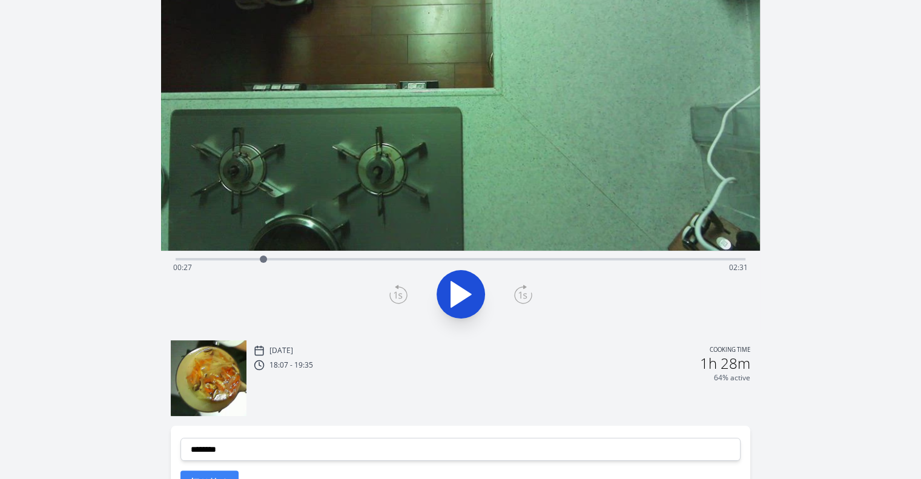
click at [521, 295] on icon at bounding box center [523, 294] width 18 height 19
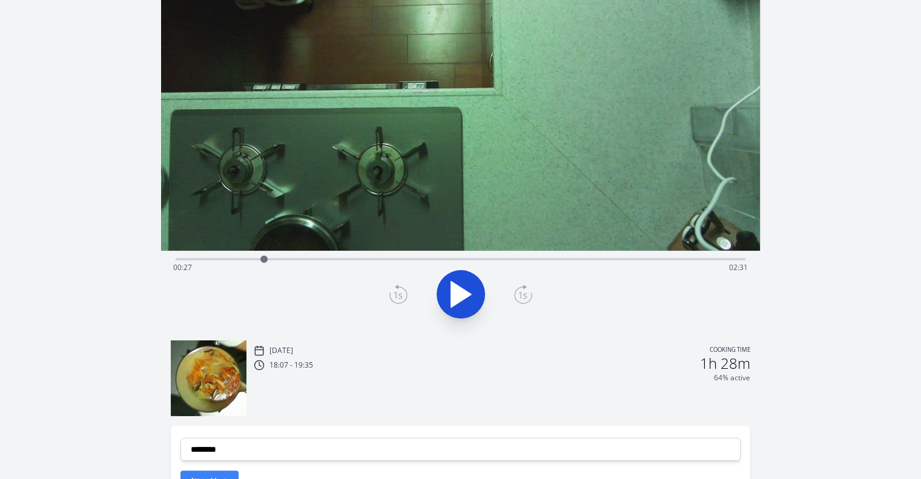
click at [521, 295] on icon at bounding box center [523, 294] width 18 height 19
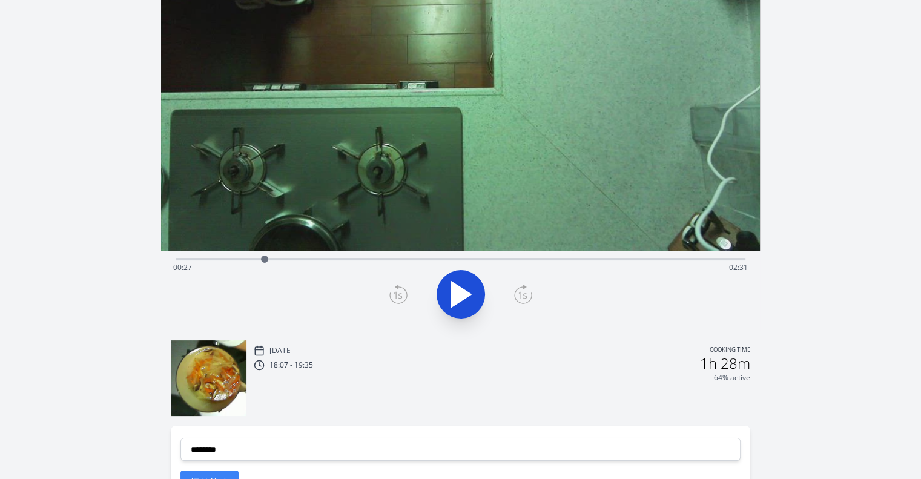
click at [521, 295] on icon at bounding box center [523, 294] width 18 height 19
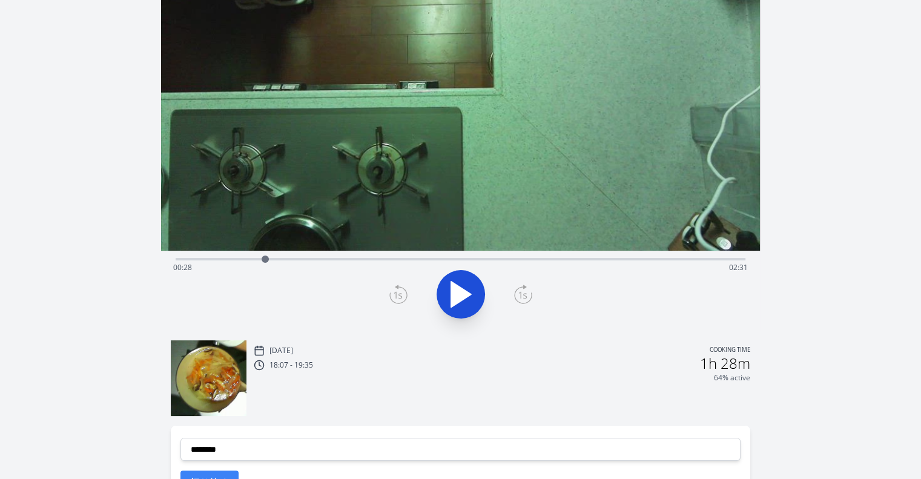
click at [521, 295] on icon at bounding box center [523, 294] width 18 height 19
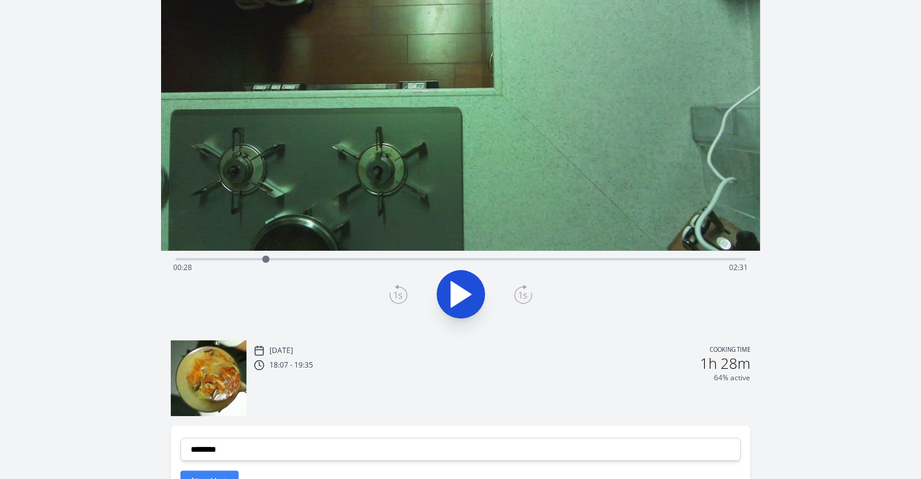
click at [521, 295] on icon at bounding box center [523, 294] width 18 height 19
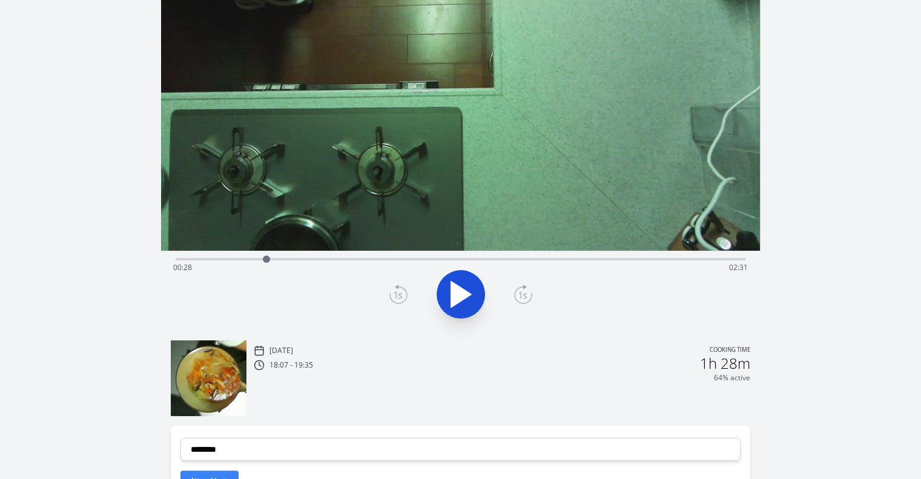
click at [521, 295] on icon at bounding box center [523, 294] width 18 height 19
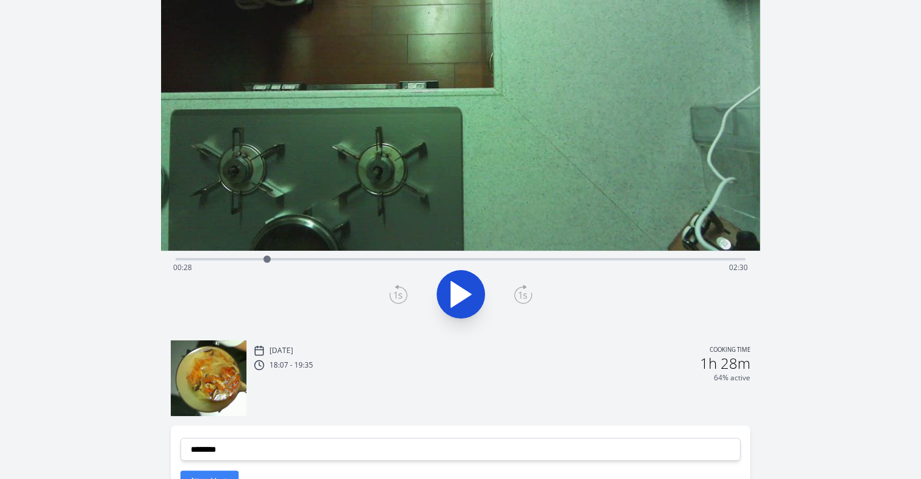
click at [521, 295] on icon at bounding box center [523, 294] width 18 height 19
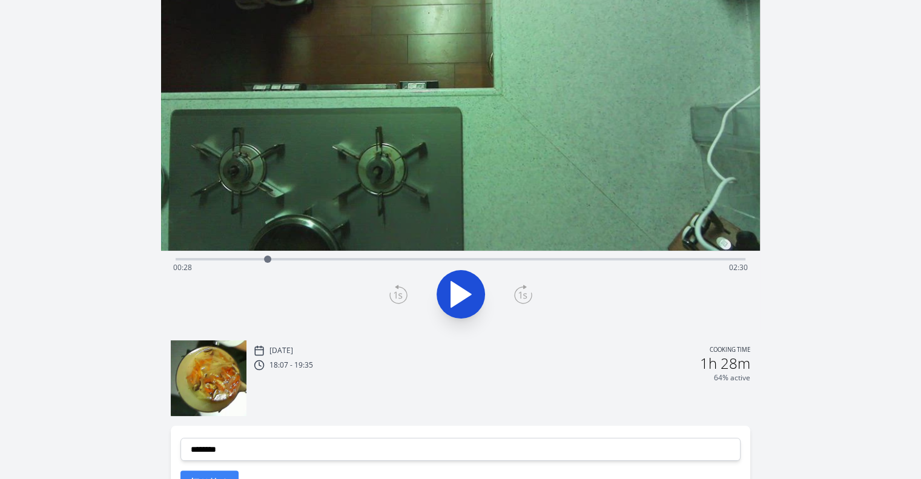
click at [521, 295] on icon at bounding box center [523, 294] width 18 height 19
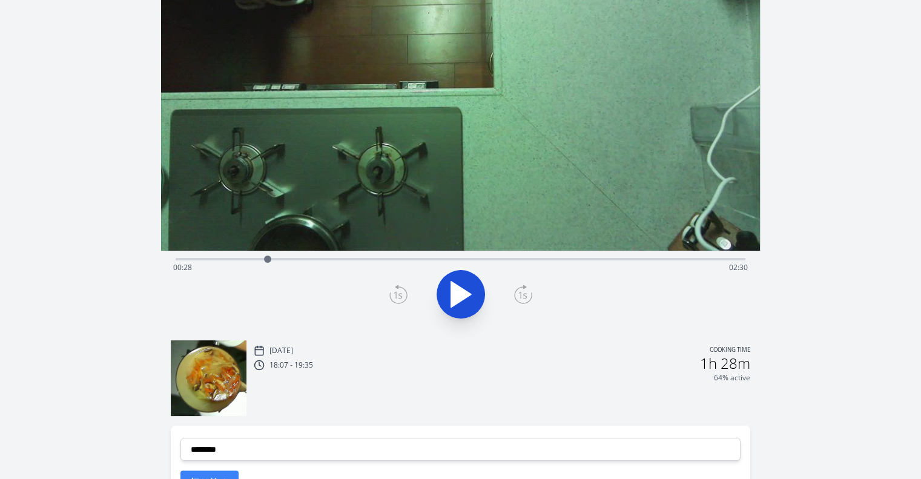
click at [521, 295] on icon at bounding box center [523, 294] width 18 height 19
drag, startPoint x: 521, startPoint y: 295, endPoint x: 267, endPoint y: 288, distance: 254.5
click at [267, 288] on div at bounding box center [460, 294] width 585 height 58
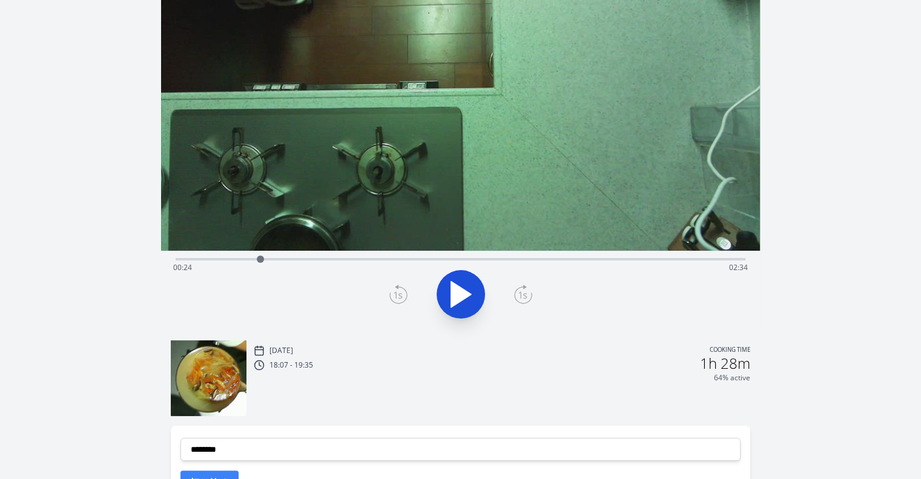
drag, startPoint x: 270, startPoint y: 259, endPoint x: 262, endPoint y: 256, distance: 8.1
click at [262, 256] on div at bounding box center [260, 259] width 7 height 7
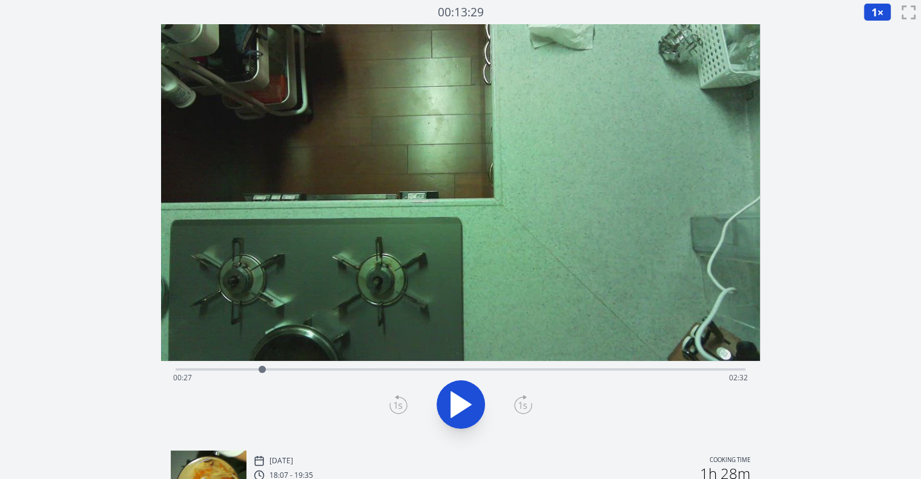
click at [880, 7] on button "1 ×" at bounding box center [878, 12] width 28 height 18
click at [888, 28] on li "0.25×" at bounding box center [881, 28] width 34 height 19
click at [447, 409] on icon at bounding box center [461, 405] width 34 height 34
click at [233, 370] on div "Time elapsed: 00:29 Time remaining: 02:30" at bounding box center [460, 377] width 575 height 19
click at [516, 406] on icon at bounding box center [523, 404] width 18 height 19
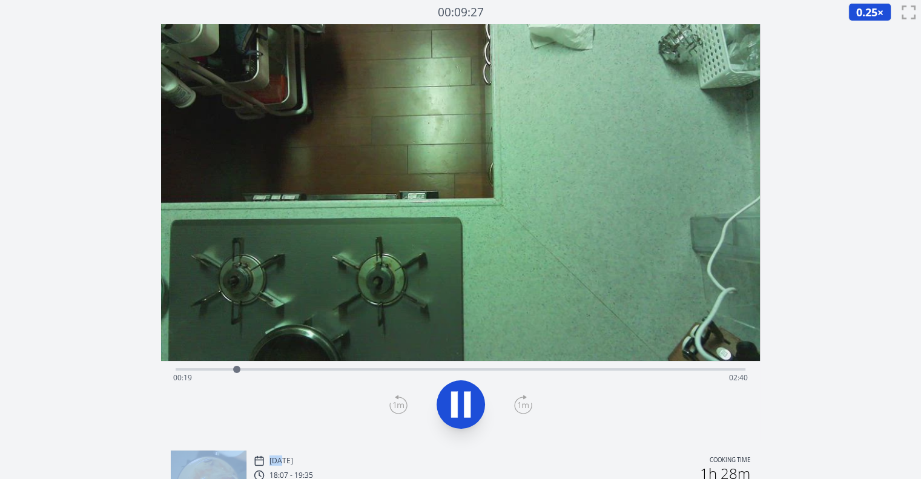
click at [516, 406] on icon at bounding box center [523, 404] width 18 height 19
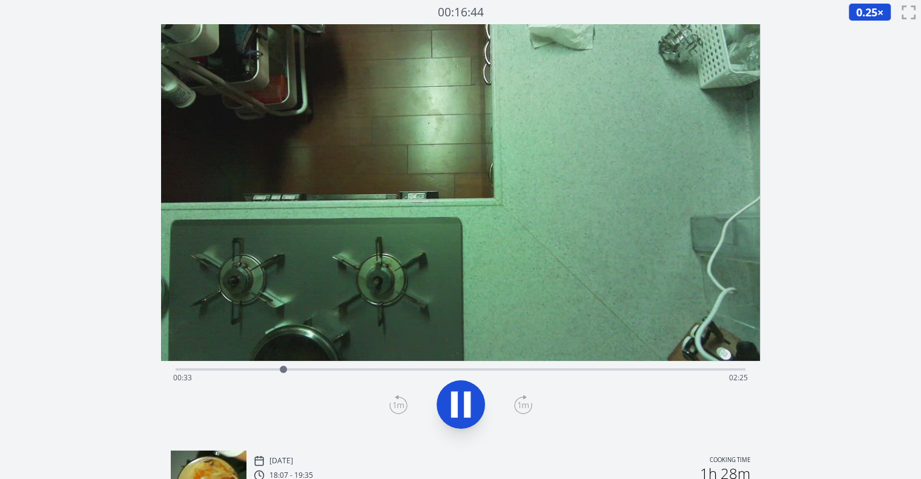
click at [516, 406] on icon at bounding box center [523, 404] width 18 height 19
click at [392, 402] on icon at bounding box center [399, 404] width 18 height 19
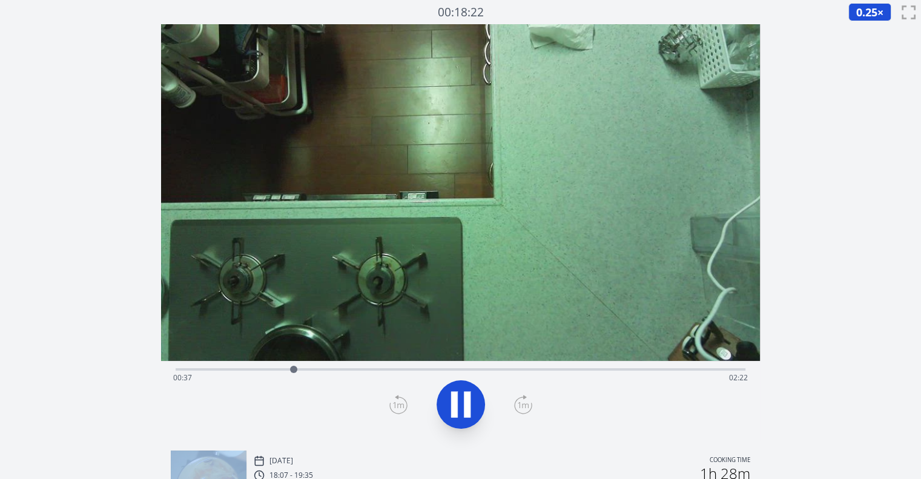
click at [392, 402] on icon at bounding box center [399, 404] width 18 height 19
click at [450, 397] on icon at bounding box center [461, 405] width 34 height 34
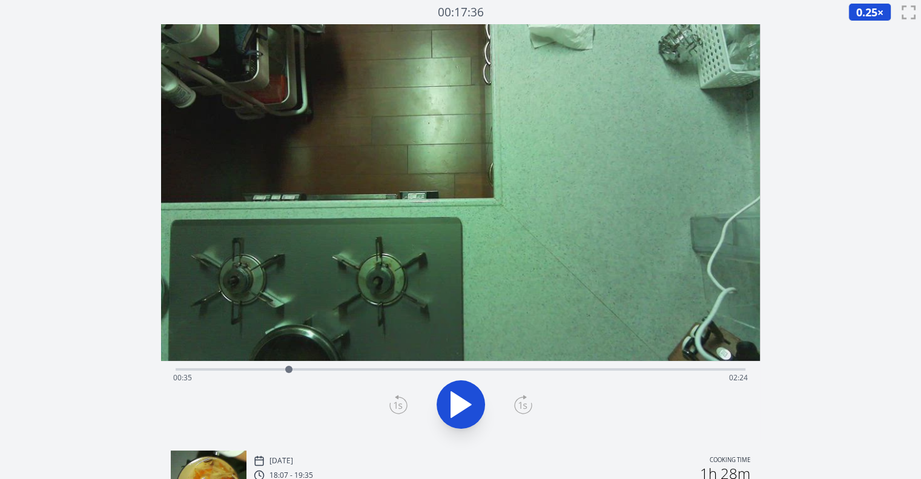
click at [450, 397] on icon at bounding box center [461, 405] width 34 height 34
click at [225, 372] on div "Time elapsed: 00:37 Time remaining: 02:21" at bounding box center [460, 377] width 575 height 19
click at [236, 373] on div "Time elapsed: 00:23 Time remaining: 02:36" at bounding box center [460, 377] width 575 height 19
click at [519, 404] on icon at bounding box center [523, 404] width 18 height 19
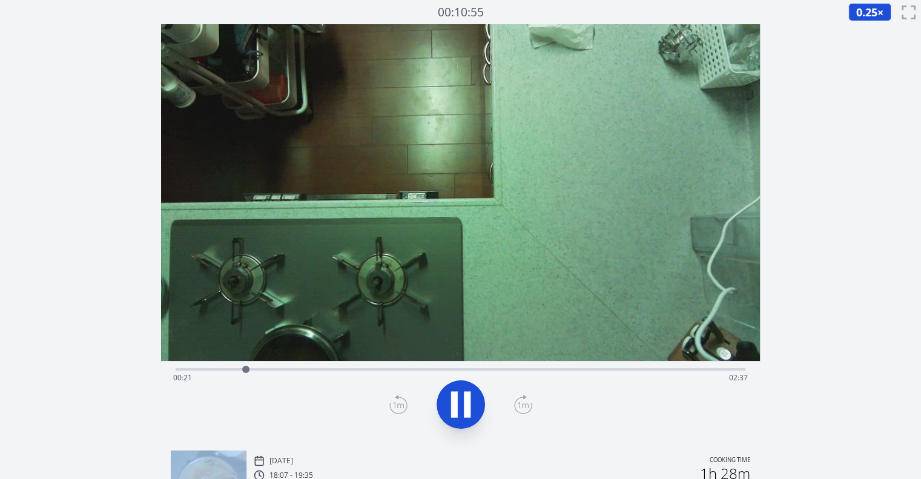
click at [519, 404] on icon at bounding box center [523, 404] width 18 height 19
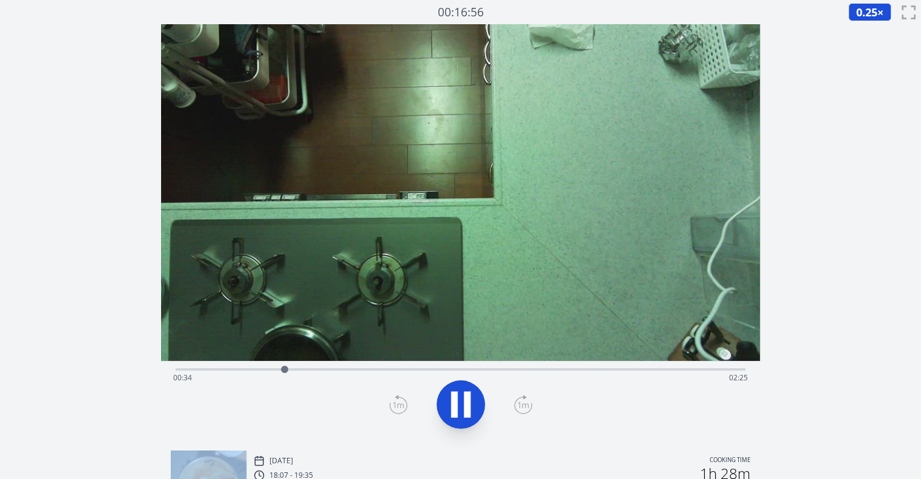
click at [519, 404] on icon at bounding box center [523, 404] width 18 height 19
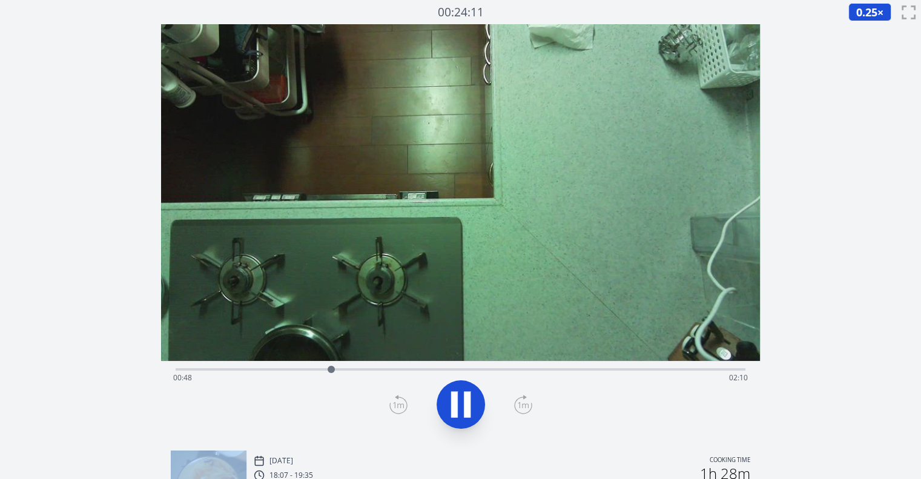
click at [519, 404] on icon at bounding box center [523, 404] width 18 height 19
click at [220, 369] on div "Time elapsed: 00:51 Time remaining: 02:07" at bounding box center [460, 377] width 575 height 19
click at [457, 388] on icon at bounding box center [461, 405] width 34 height 34
click at [523, 400] on icon at bounding box center [523, 404] width 18 height 19
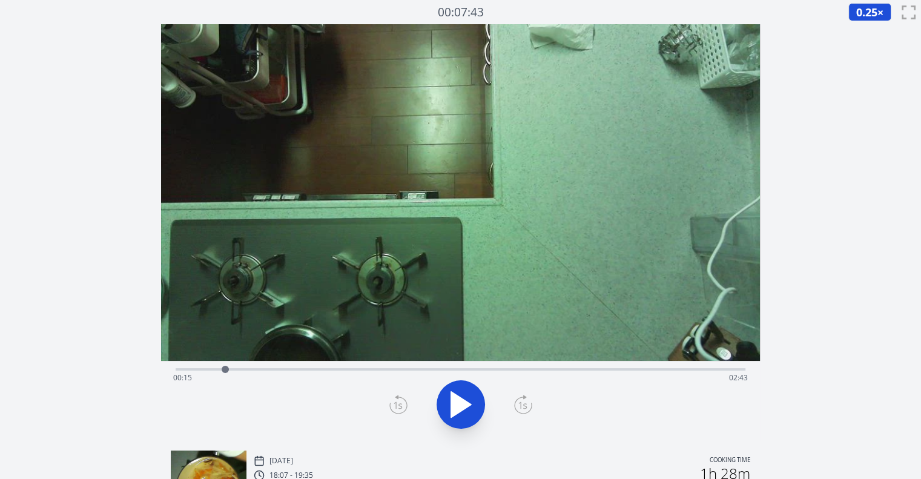
click at [523, 400] on icon at bounding box center [523, 404] width 18 height 19
click at [522, 402] on icon at bounding box center [523, 404] width 18 height 19
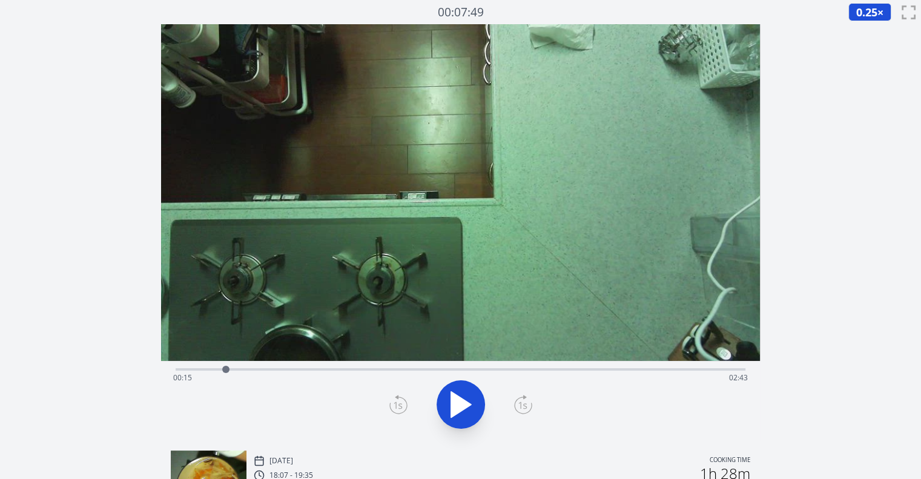
click at [522, 402] on icon at bounding box center [523, 404] width 18 height 19
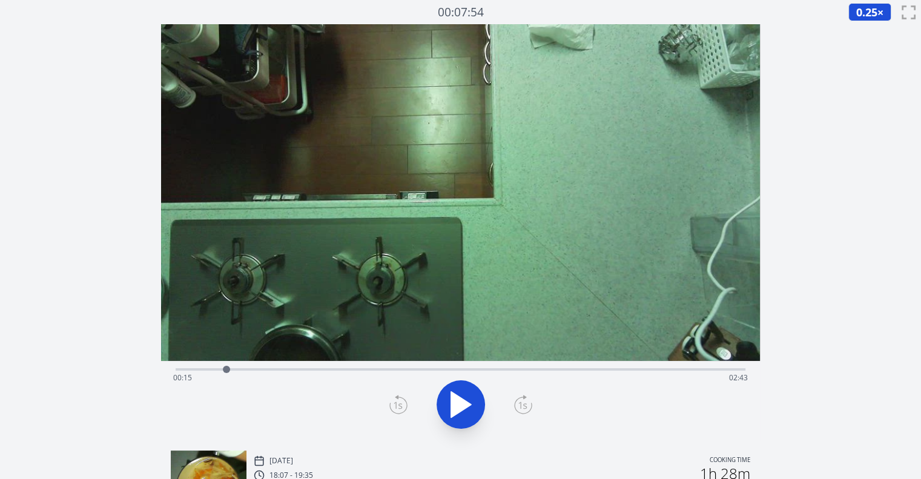
click at [522, 402] on icon at bounding box center [523, 404] width 18 height 19
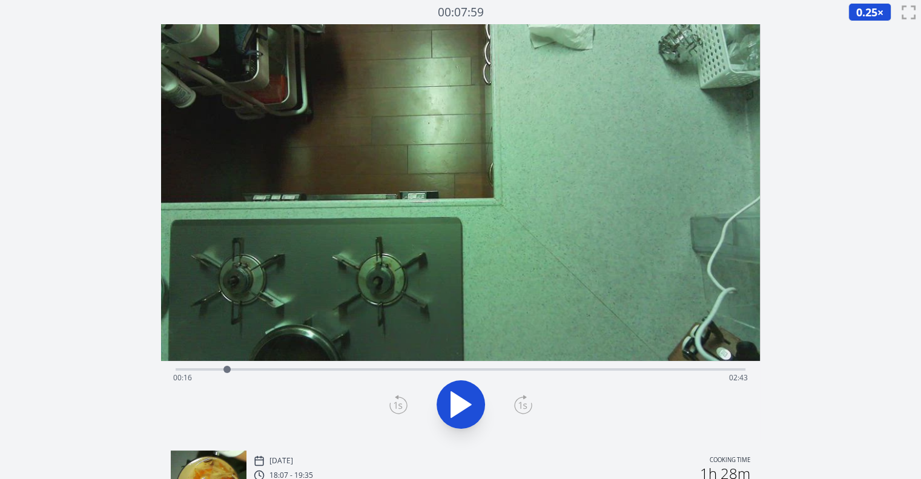
click at [522, 402] on icon at bounding box center [523, 404] width 18 height 19
drag, startPoint x: 522, startPoint y: 402, endPoint x: 448, endPoint y: 407, distance: 74.7
click at [448, 407] on div at bounding box center [460, 405] width 585 height 58
click at [448, 407] on icon at bounding box center [461, 405] width 34 height 34
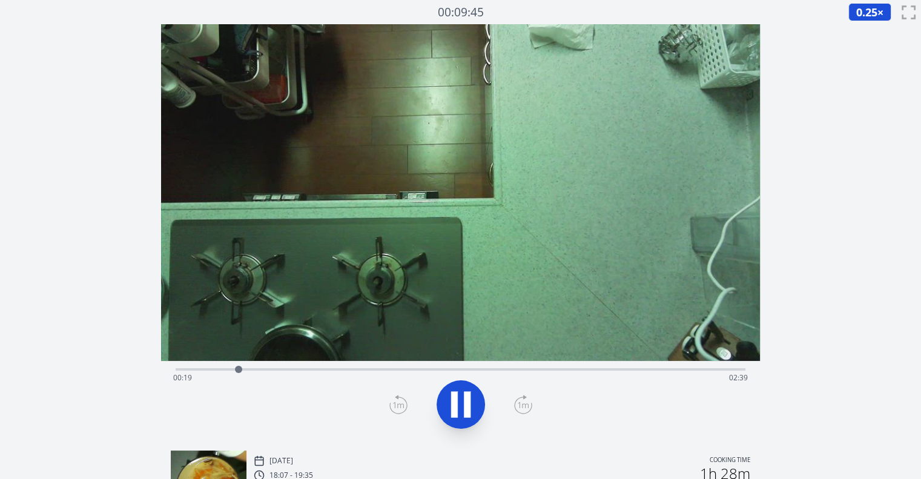
click at [444, 417] on icon at bounding box center [461, 405] width 34 height 34
click at [387, 402] on div at bounding box center [460, 405] width 585 height 58
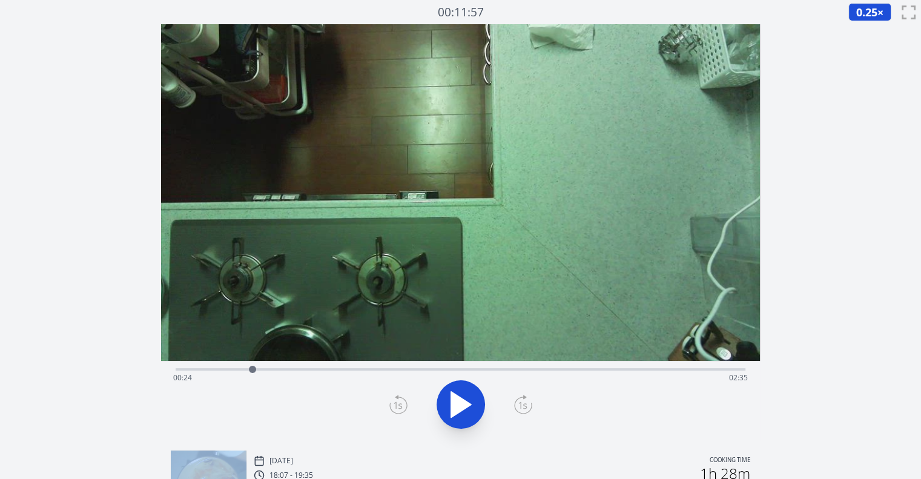
click at [387, 402] on div at bounding box center [460, 405] width 585 height 58
drag, startPoint x: 387, startPoint y: 402, endPoint x: 401, endPoint y: 402, distance: 14.6
click at [401, 402] on div at bounding box center [460, 405] width 585 height 58
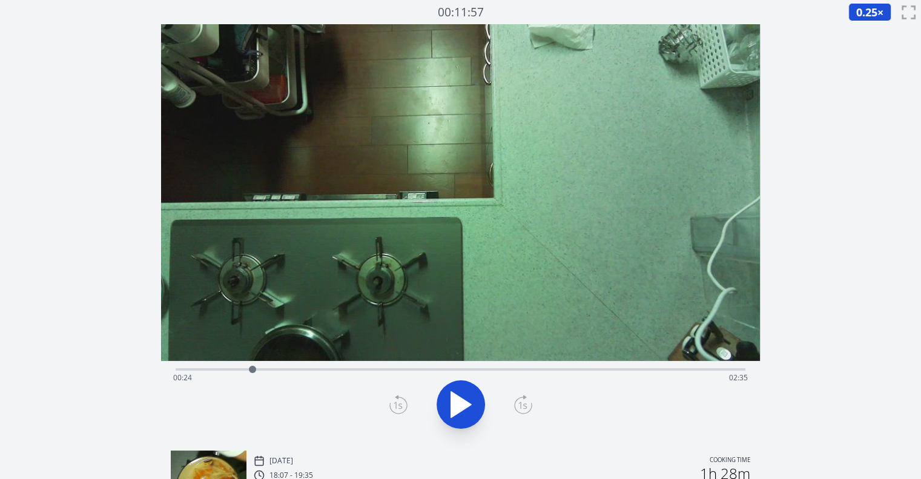
click at [401, 402] on icon at bounding box center [399, 404] width 18 height 19
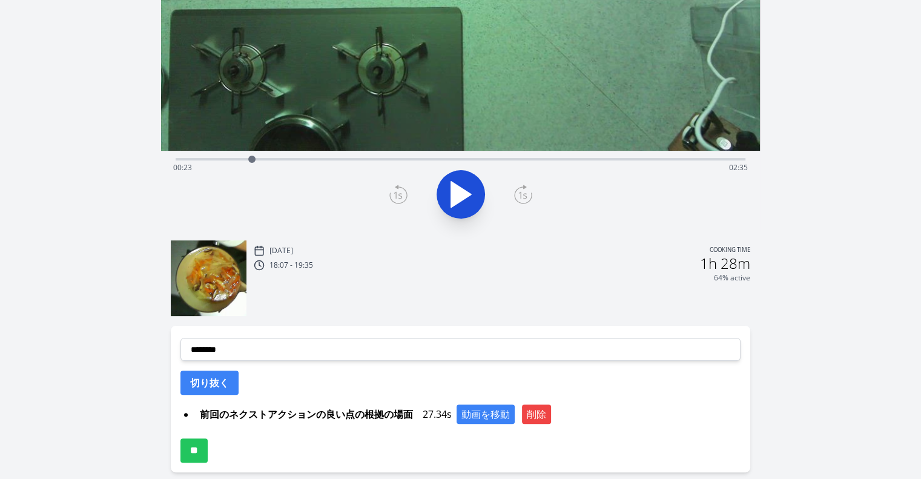
scroll to position [252, 0]
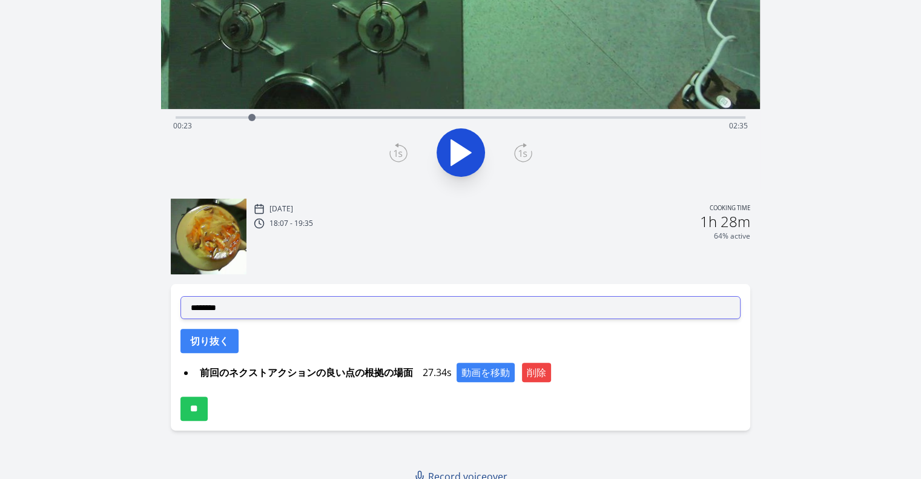
click at [324, 300] on select "**********" at bounding box center [461, 307] width 560 height 23
select select "**********"
click at [181, 296] on select "**********" at bounding box center [461, 307] width 560 height 23
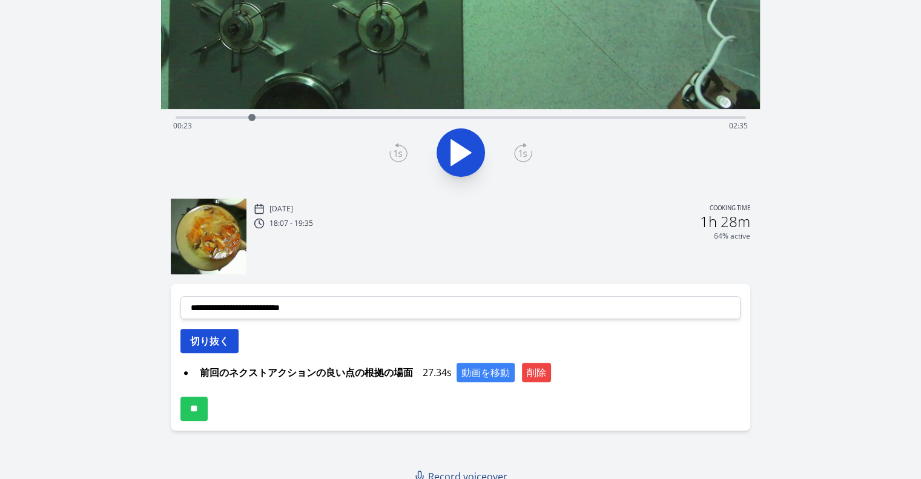
click at [222, 347] on button "切り抜く" at bounding box center [210, 341] width 58 height 24
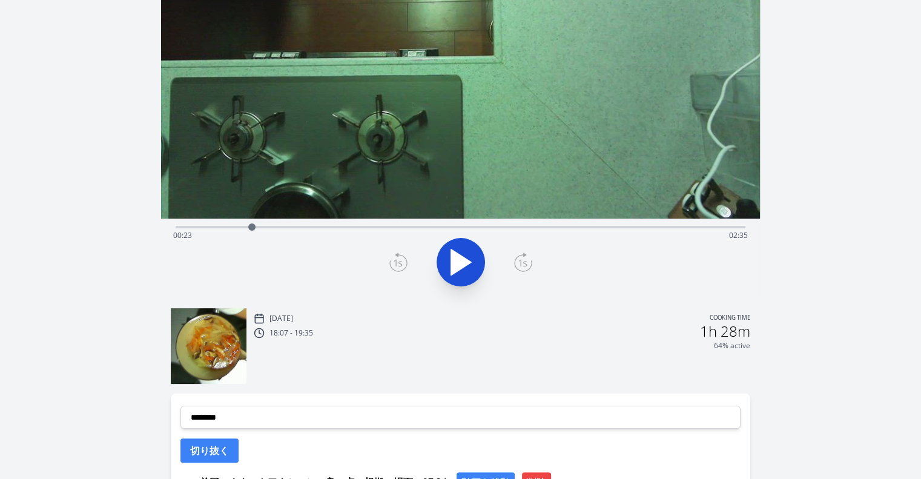
scroll to position [142, 0]
drag, startPoint x: 253, startPoint y: 225, endPoint x: 243, endPoint y: 227, distance: 10.6
click at [243, 227] on div at bounding box center [242, 227] width 7 height 7
click at [222, 227] on div "Time elapsed: 00:21 Time remaining: 02:38" at bounding box center [460, 236] width 575 height 19
drag, startPoint x: 222, startPoint y: 227, endPoint x: 242, endPoint y: 226, distance: 19.4
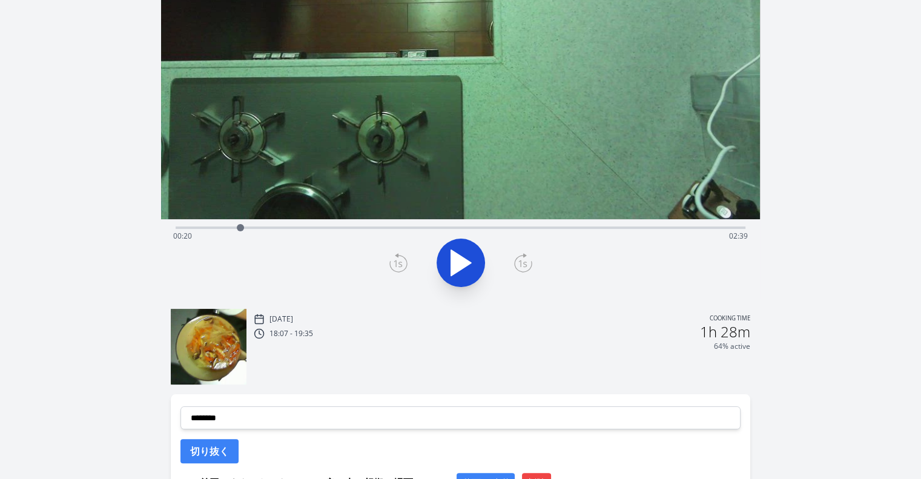
click at [242, 226] on div at bounding box center [240, 227] width 7 height 7
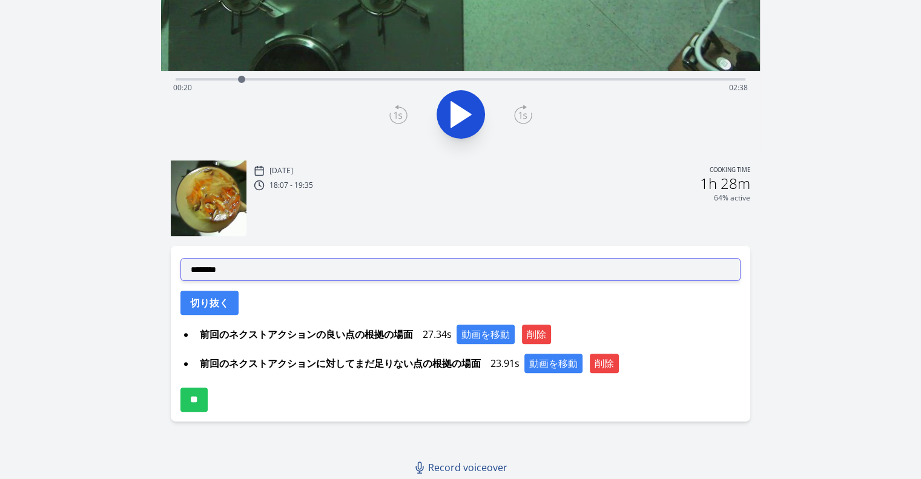
click at [373, 264] on select "**********" at bounding box center [461, 269] width 560 height 23
select select "**********"
click at [181, 258] on select "**********" at bounding box center [461, 269] width 560 height 23
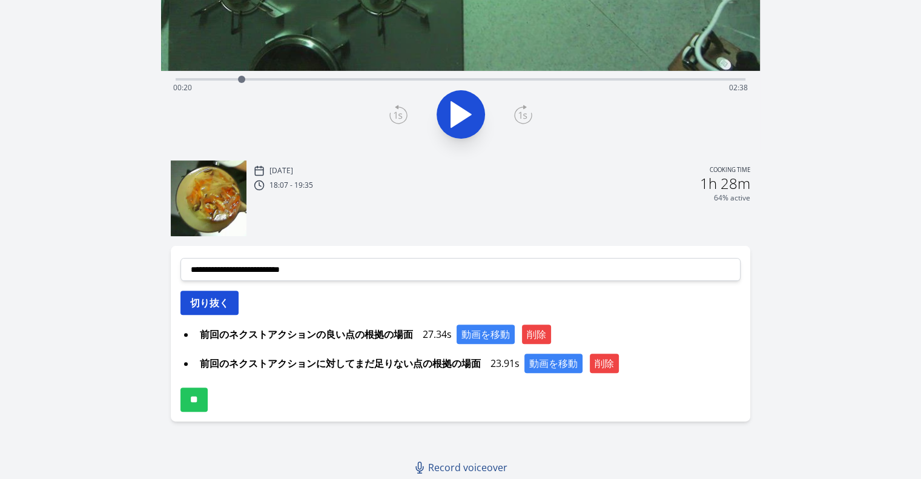
click at [217, 309] on button "切り抜く" at bounding box center [210, 303] width 58 height 24
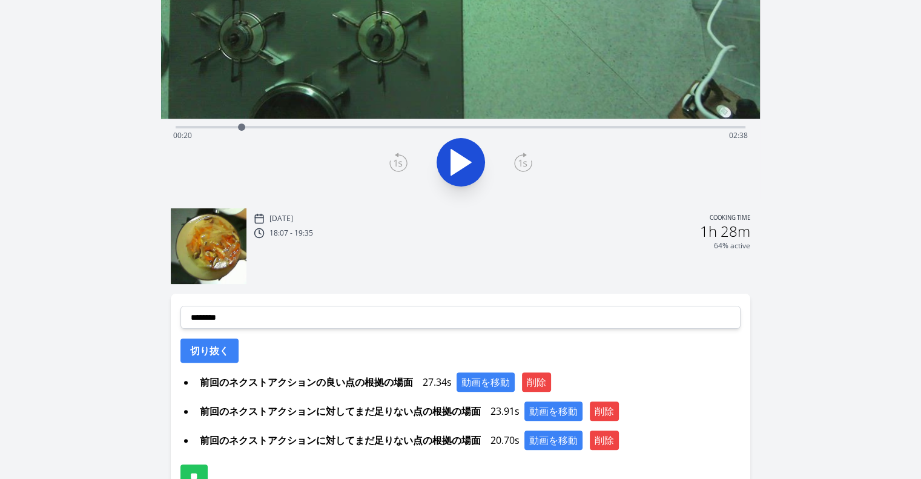
scroll to position [235, 0]
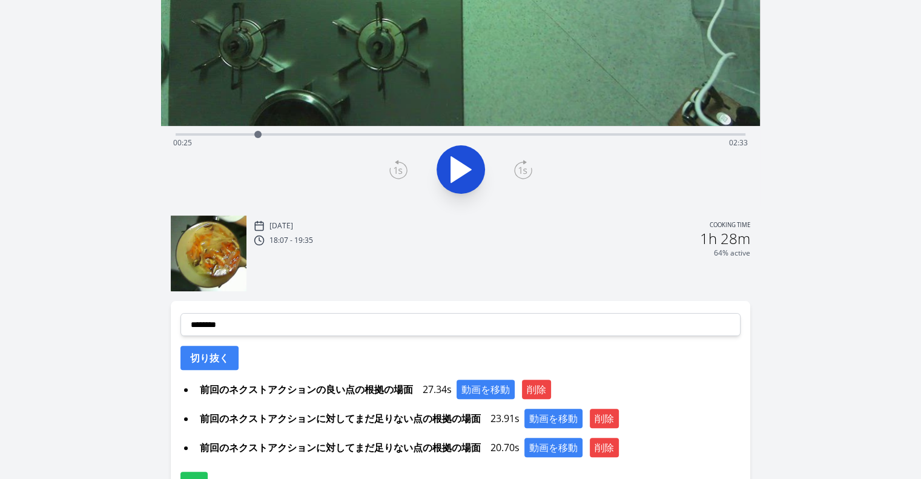
drag, startPoint x: 243, startPoint y: 133, endPoint x: 258, endPoint y: 131, distance: 15.2
click at [258, 131] on div at bounding box center [257, 134] width 7 height 7
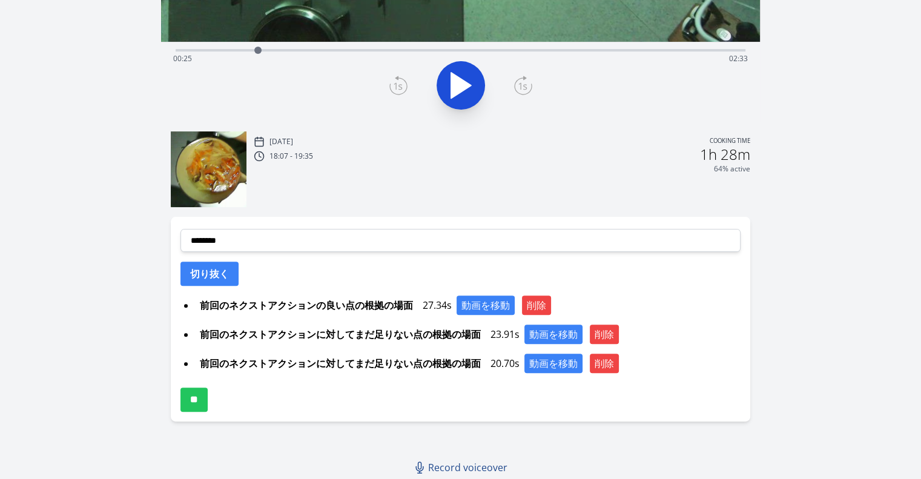
click at [519, 84] on icon at bounding box center [523, 85] width 18 height 19
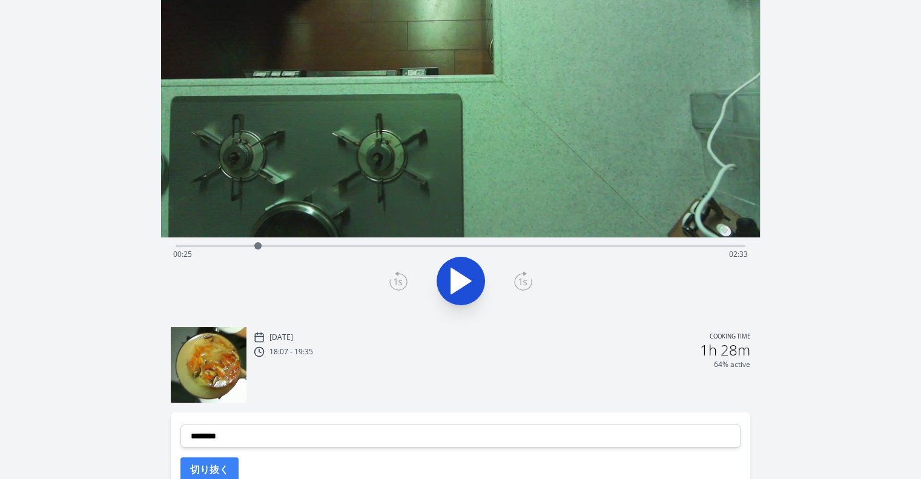
scroll to position [123, 0]
click at [525, 285] on icon at bounding box center [523, 282] width 8 height 7
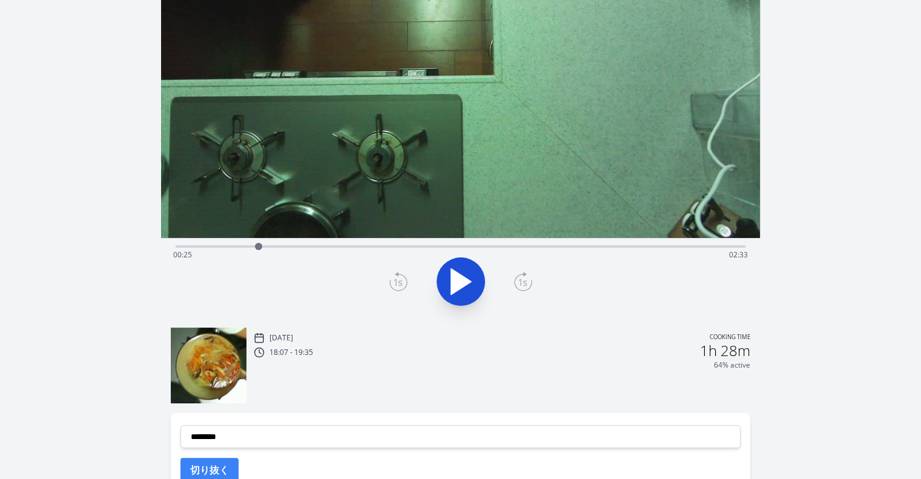
click at [525, 285] on icon at bounding box center [523, 282] width 8 height 7
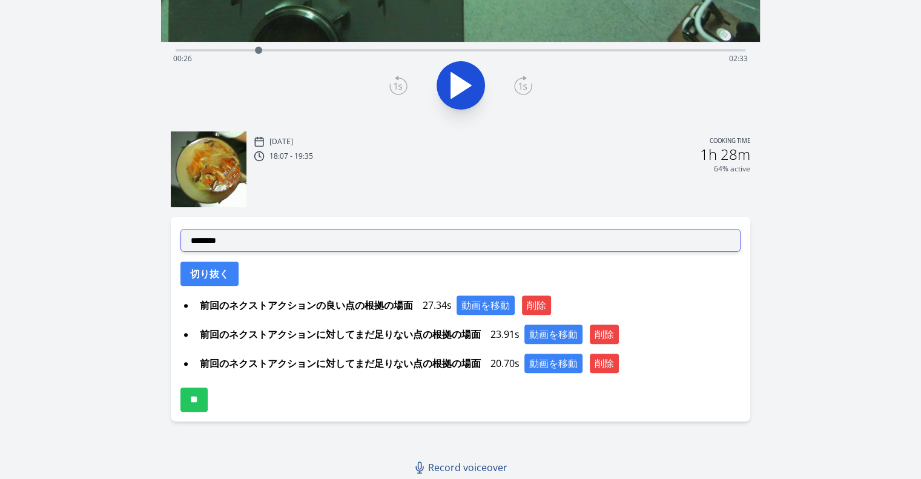
click at [288, 238] on select "**********" at bounding box center [461, 240] width 560 height 23
select select "**********"
click at [181, 229] on select "**********" at bounding box center [461, 240] width 560 height 23
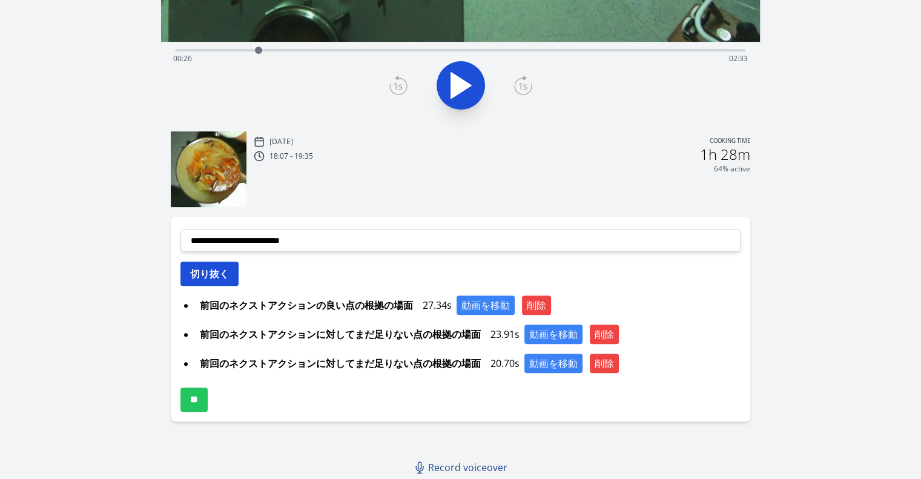
click at [223, 277] on button "切り抜く" at bounding box center [210, 274] width 58 height 24
select select
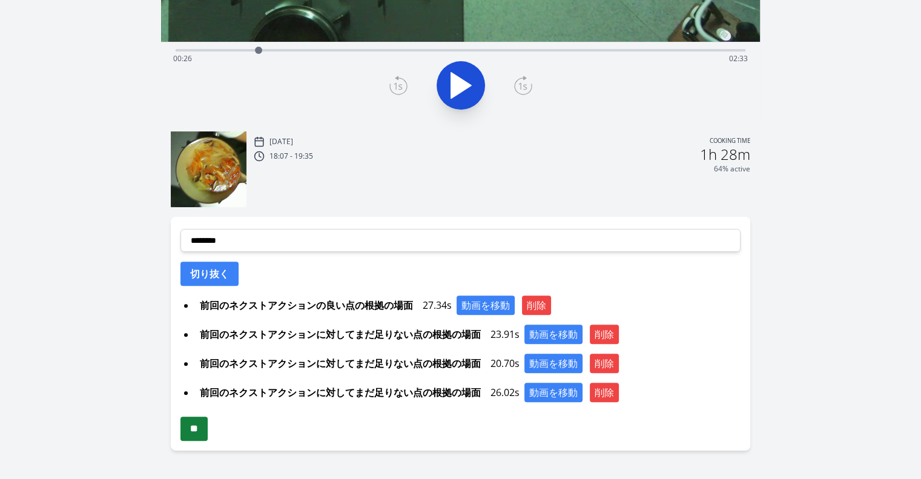
click at [208, 428] on input "**" at bounding box center [194, 429] width 27 height 24
